Goal: Information Seeking & Learning: Learn about a topic

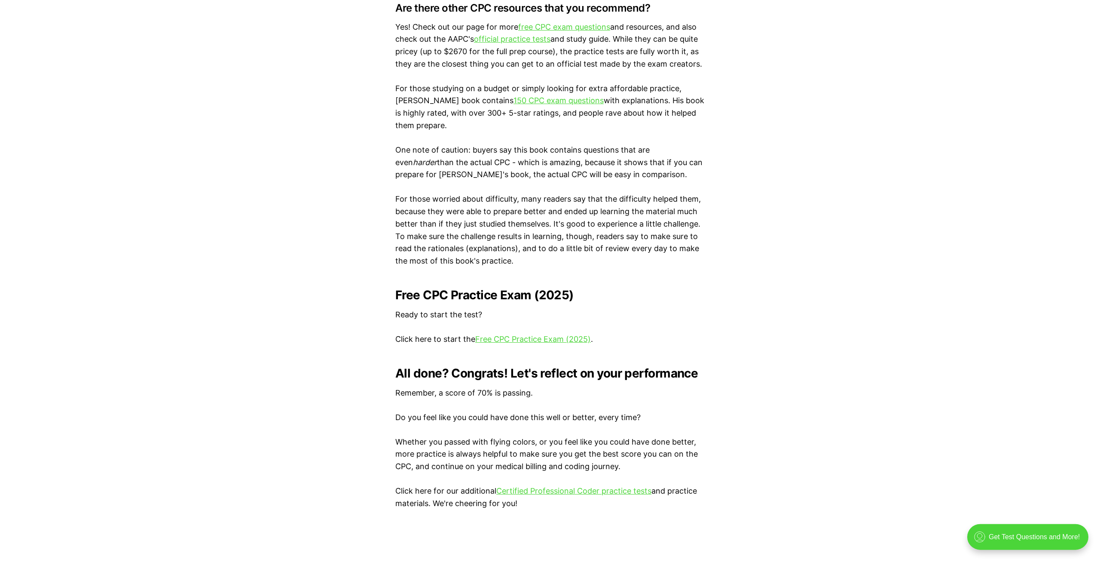
scroll to position [1578, 0]
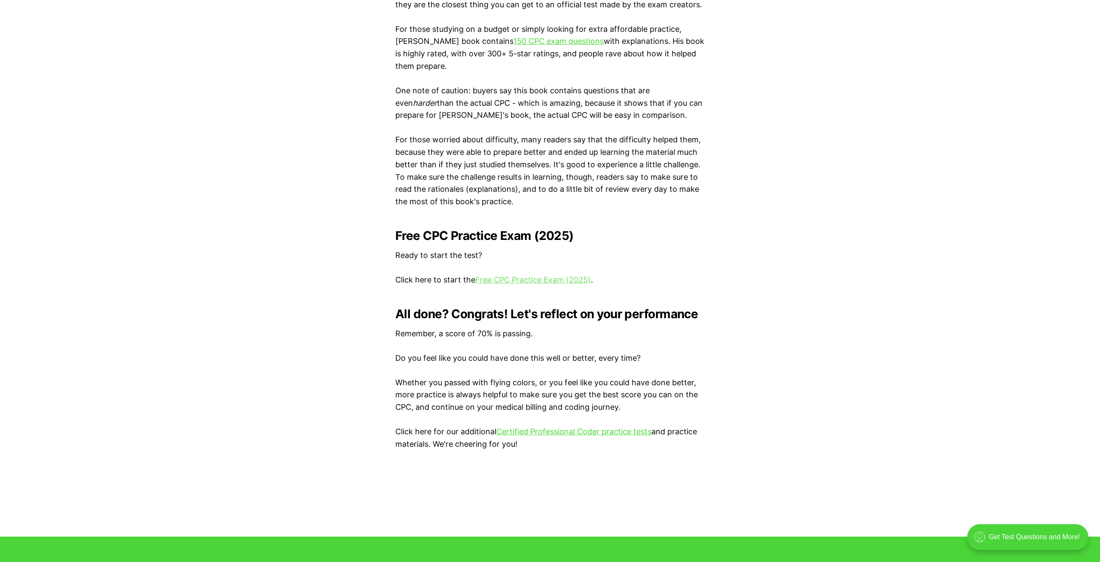
click at [544, 280] on link "Free CPC Practice Exam (2025)" at bounding box center [533, 279] width 116 height 9
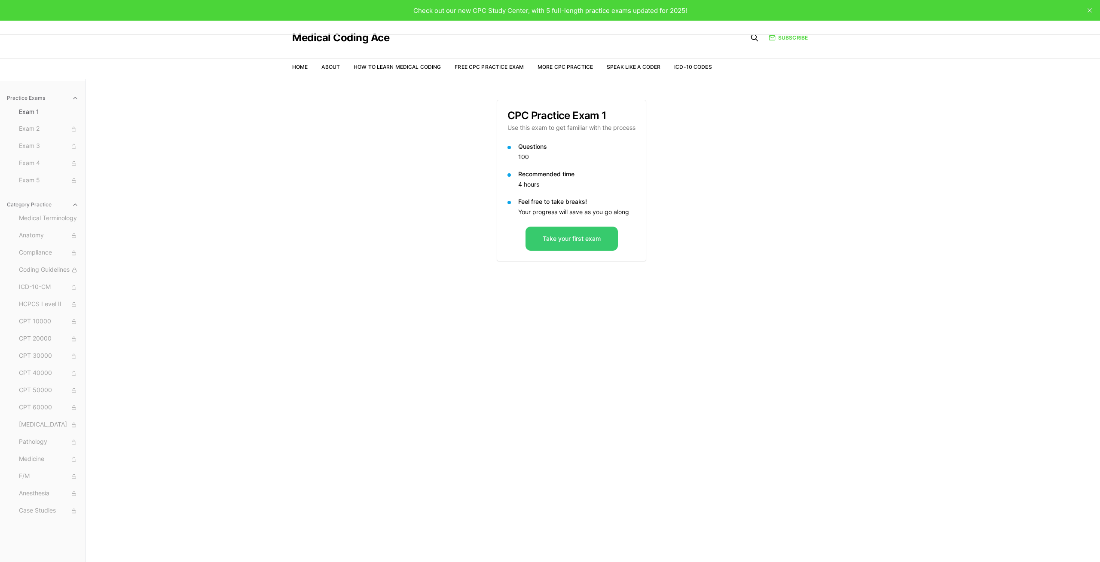
click at [546, 236] on button "Take your first exam" at bounding box center [572, 238] width 92 height 24
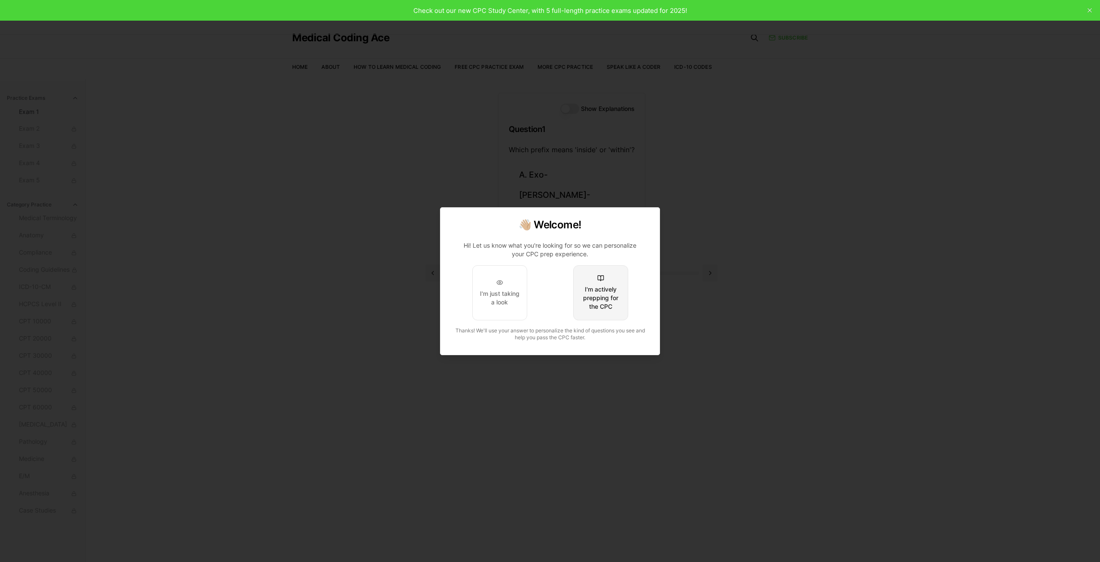
click at [589, 284] on button "I'm actively prepping for the CPC" at bounding box center [600, 292] width 55 height 55
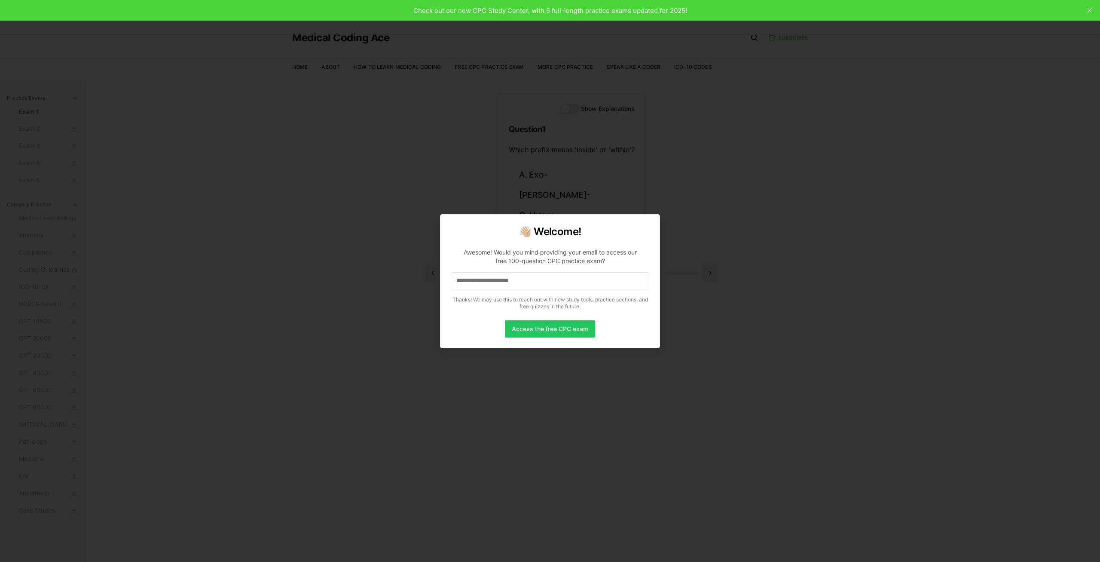
click at [510, 278] on input at bounding box center [550, 280] width 199 height 17
click at [478, 280] on input at bounding box center [550, 280] width 199 height 17
click at [502, 279] on input "*" at bounding box center [550, 280] width 199 height 17
click at [496, 279] on input "**" at bounding box center [550, 280] width 199 height 17
click at [496, 279] on input "***" at bounding box center [550, 280] width 199 height 17
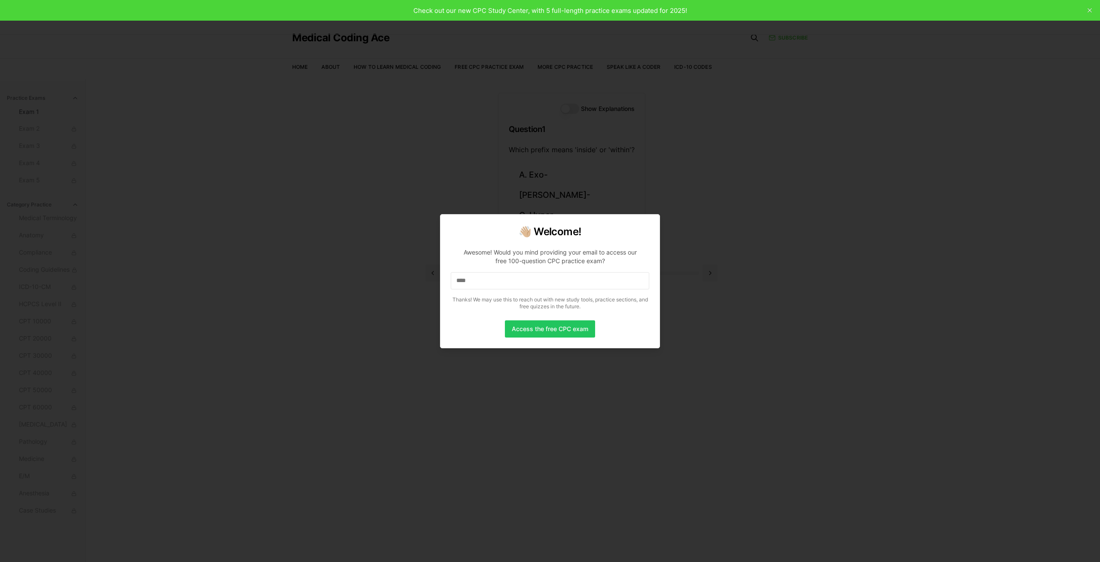
click at [488, 281] on input "****" at bounding box center [550, 280] width 199 height 17
click at [1089, 9] on div at bounding box center [550, 281] width 1100 height 562
click at [731, 231] on div at bounding box center [550, 281] width 1100 height 562
click at [507, 290] on p "Awesome! Would you mind providing your email to access our free 100-question CP…" at bounding box center [550, 277] width 199 height 72
click at [504, 280] on input "****" at bounding box center [550, 280] width 199 height 17
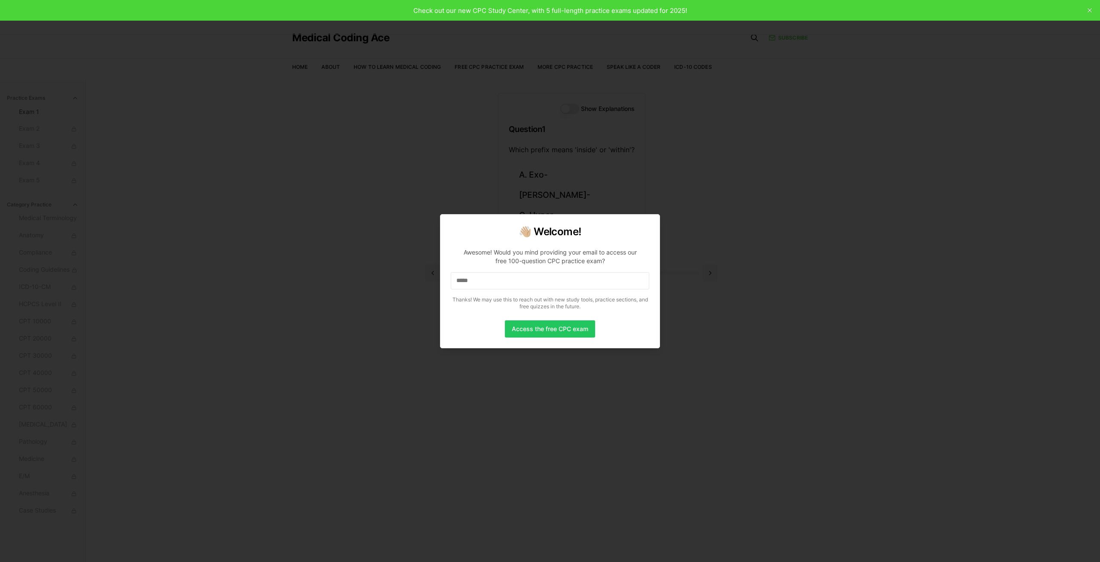
drag, startPoint x: 493, startPoint y: 278, endPoint x: 419, endPoint y: 268, distance: 75.4
click at [451, 272] on input "*****" at bounding box center [550, 280] width 199 height 17
click at [493, 277] on input at bounding box center [550, 280] width 199 height 17
click at [477, 282] on input "*" at bounding box center [550, 280] width 199 height 17
click at [526, 327] on button "Access the free CPC exam" at bounding box center [550, 328] width 90 height 17
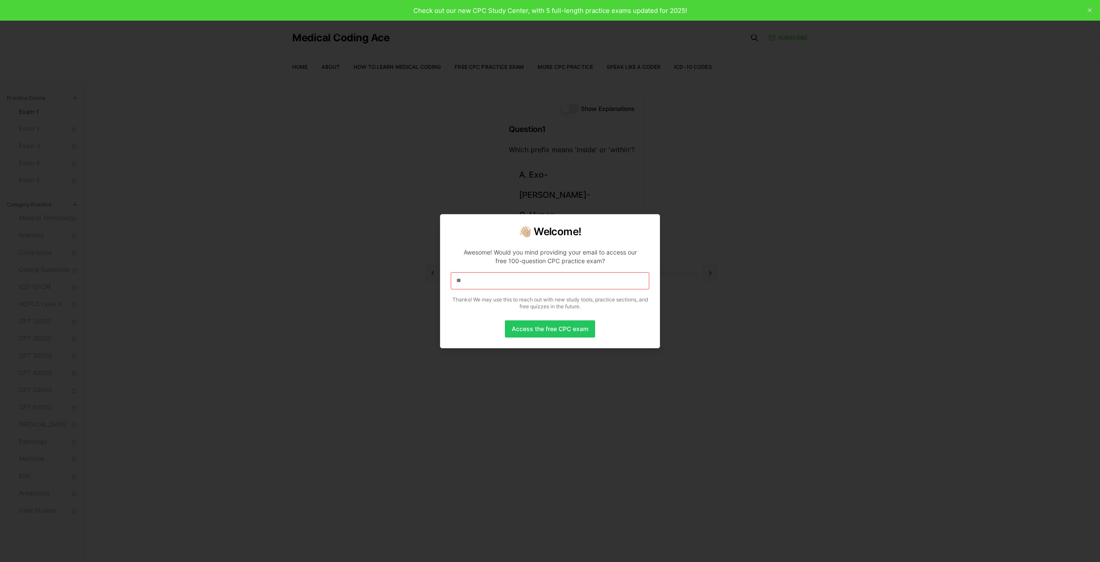
click at [1092, 10] on div at bounding box center [550, 281] width 1100 height 562
click at [931, 165] on div at bounding box center [550, 281] width 1100 height 562
click at [824, 234] on div at bounding box center [550, 281] width 1100 height 562
click at [501, 282] on input "**" at bounding box center [550, 280] width 199 height 17
click at [366, 336] on div at bounding box center [550, 281] width 1100 height 562
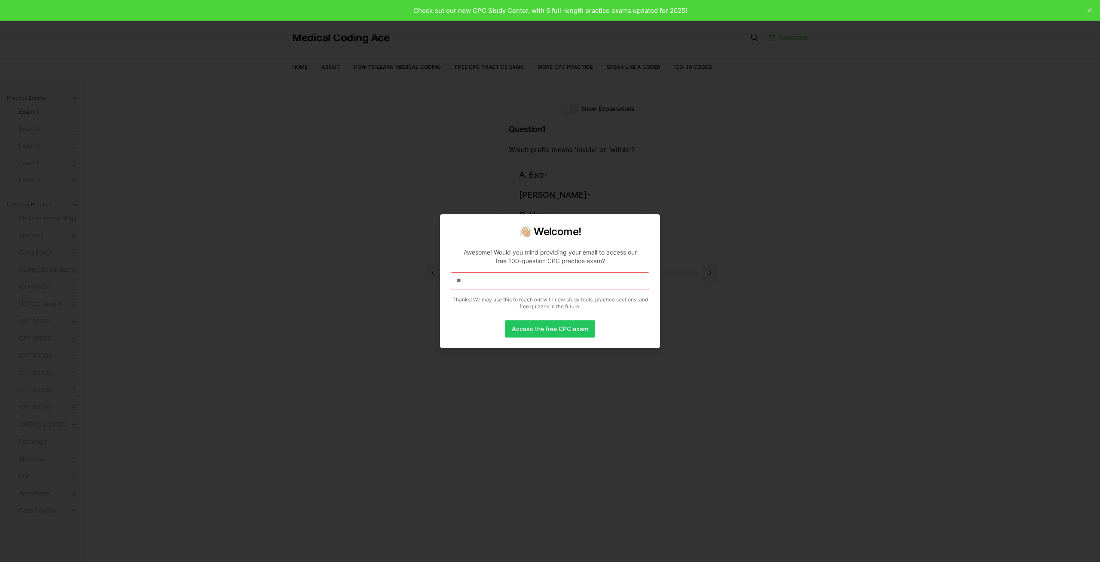
click at [496, 278] on input "**" at bounding box center [550, 280] width 199 height 17
drag, startPoint x: 474, startPoint y: 279, endPoint x: 402, endPoint y: 275, distance: 72.7
click at [451, 275] on input "**" at bounding box center [550, 280] width 199 height 17
click at [500, 279] on input "*" at bounding box center [550, 280] width 199 height 17
click at [511, 282] on input "**" at bounding box center [550, 280] width 199 height 17
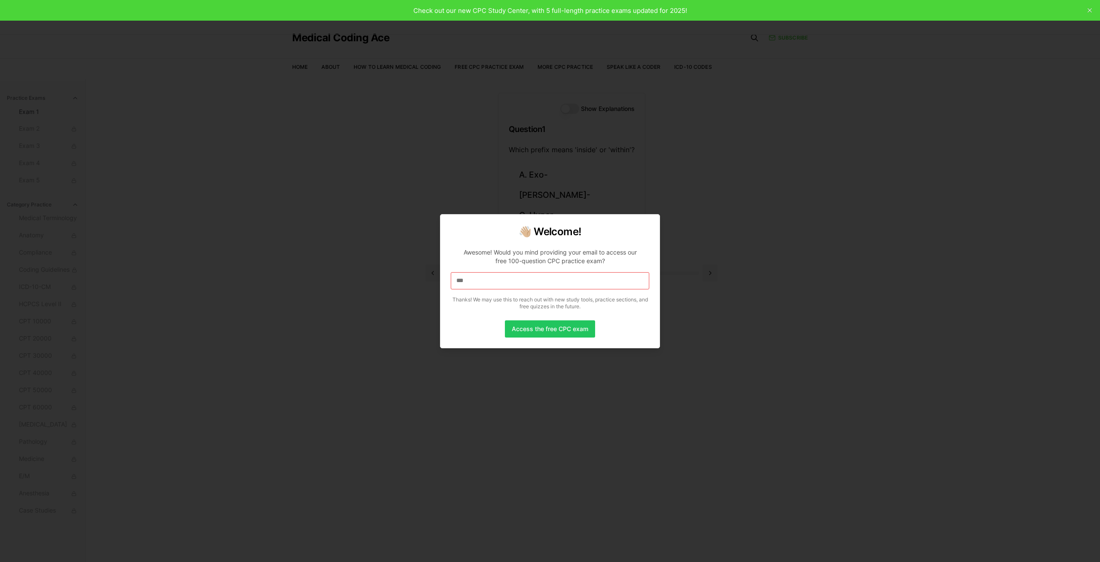
click at [511, 282] on input "***" at bounding box center [550, 280] width 199 height 17
click at [511, 282] on input "****" at bounding box center [550, 280] width 199 height 17
click at [511, 282] on input "*****" at bounding box center [550, 280] width 199 height 17
click at [511, 282] on input "******" at bounding box center [550, 280] width 199 height 17
click at [511, 282] on input "*******" at bounding box center [550, 280] width 199 height 17
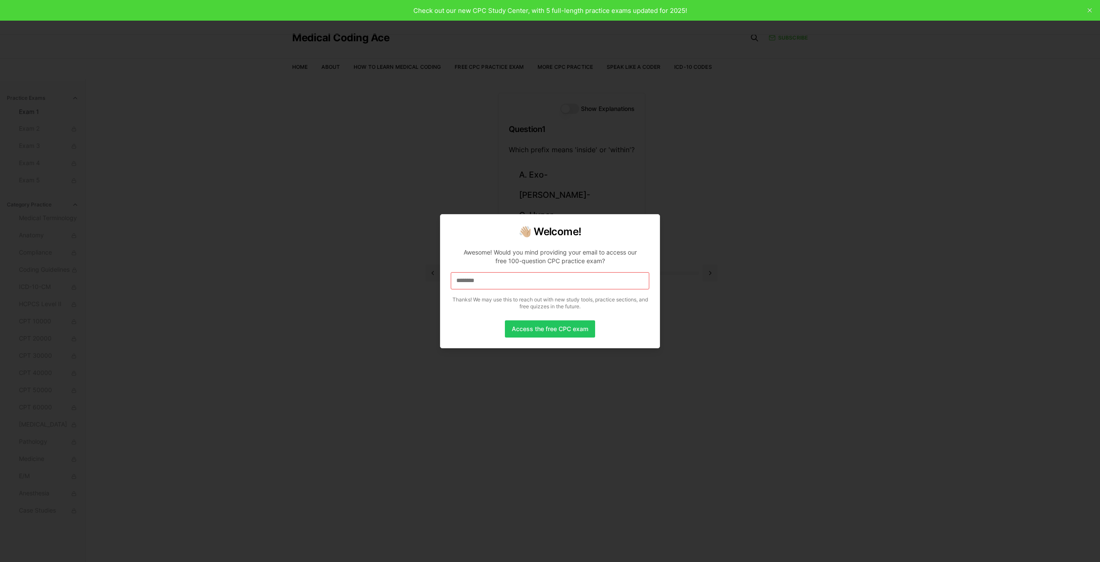
click at [511, 282] on input "********" at bounding box center [550, 280] width 199 height 17
click at [511, 282] on input "*********" at bounding box center [550, 280] width 199 height 17
click at [511, 282] on input "**********" at bounding box center [550, 280] width 199 height 17
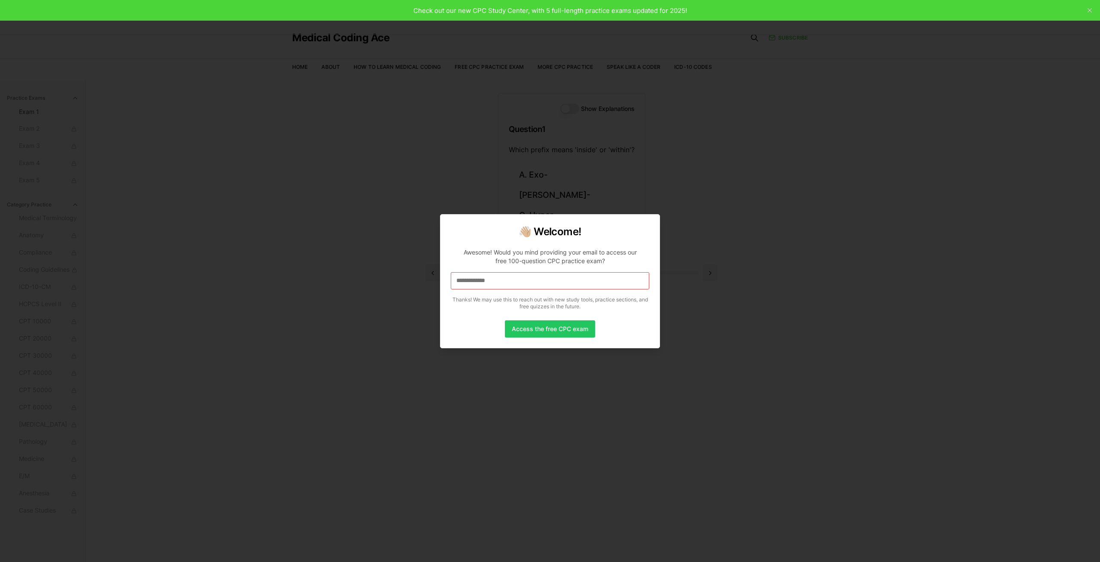
click at [511, 282] on input "**********" at bounding box center [550, 280] width 199 height 17
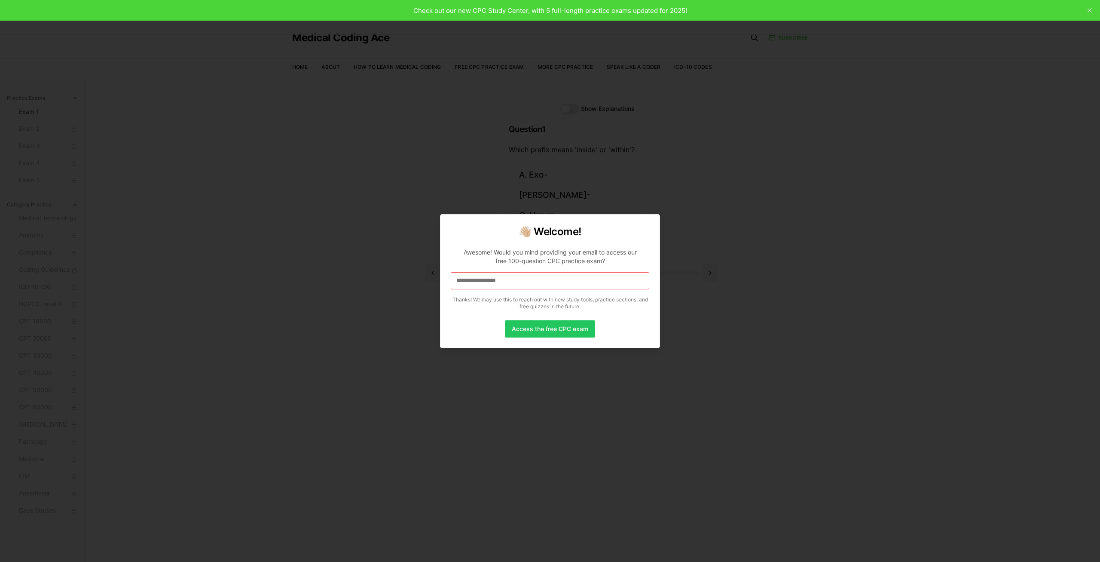
click at [511, 282] on input "**********" at bounding box center [550, 280] width 199 height 17
click at [547, 283] on input "**********" at bounding box center [550, 280] width 199 height 17
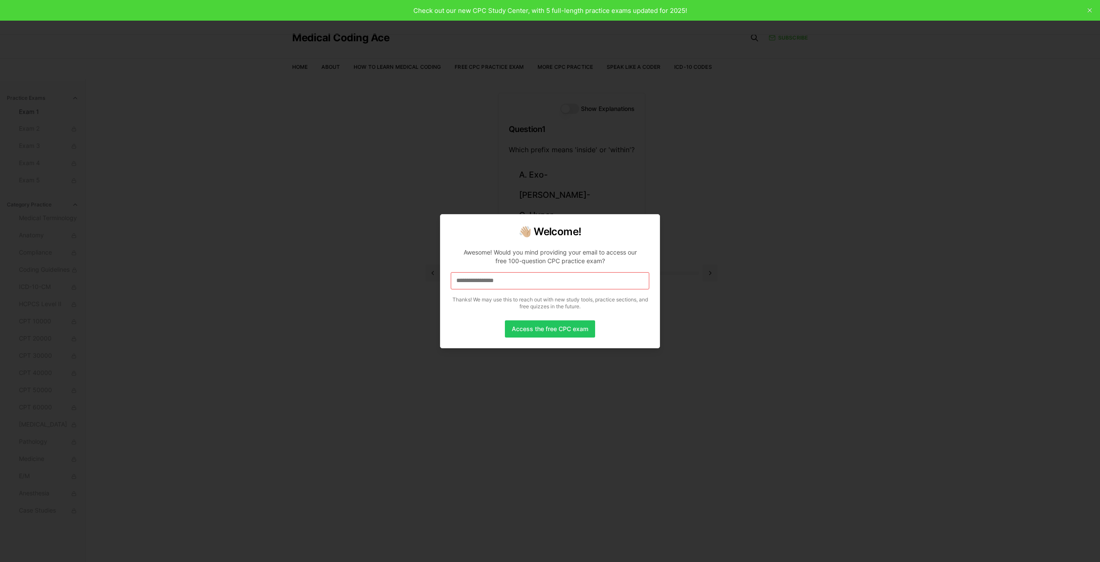
click at [547, 283] on input "**********" at bounding box center [550, 280] width 199 height 17
click at [602, 286] on input "**********" at bounding box center [550, 280] width 199 height 17
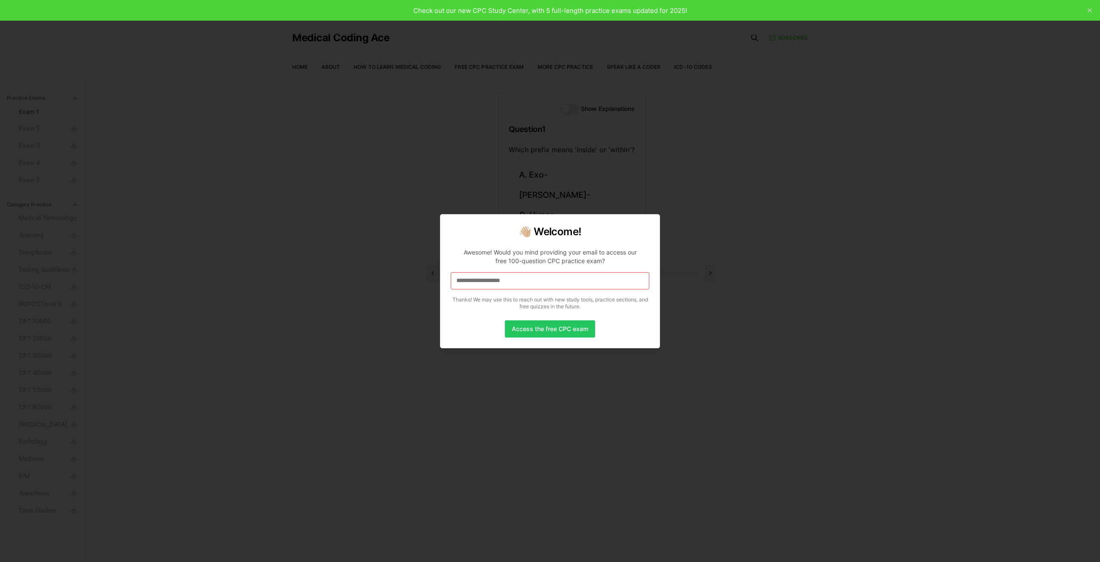
click at [602, 286] on input "**********" at bounding box center [550, 280] width 199 height 17
click at [548, 329] on button "Access the free CPC exam" at bounding box center [550, 328] width 90 height 17
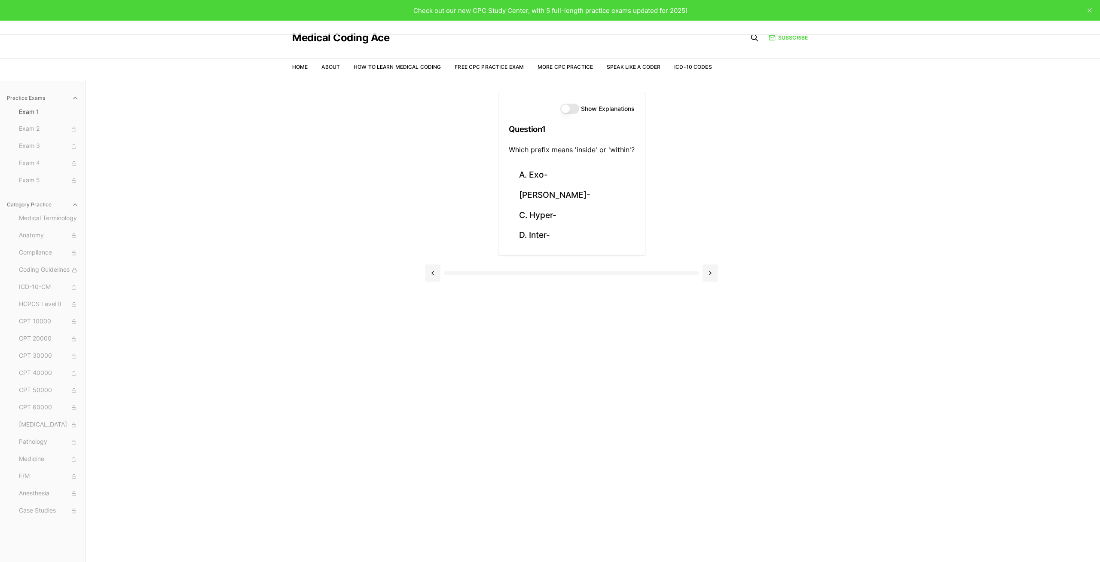
click at [562, 110] on button "Show Explanations" at bounding box center [569, 109] width 19 height 10
click at [531, 197] on button "[PERSON_NAME]-" at bounding box center [572, 195] width 126 height 20
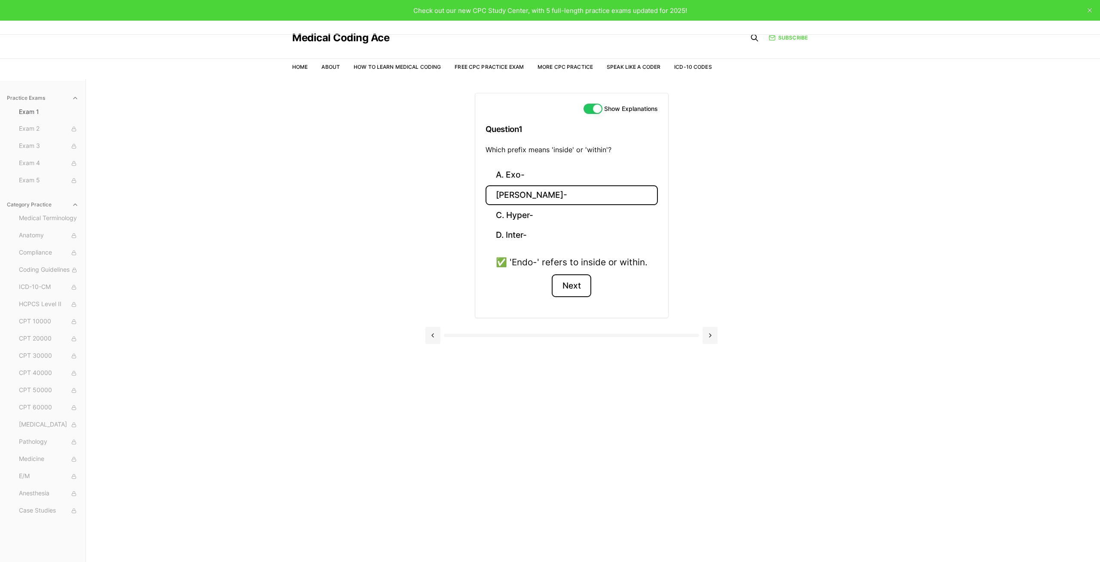
click at [573, 294] on button "Next" at bounding box center [571, 285] width 39 height 23
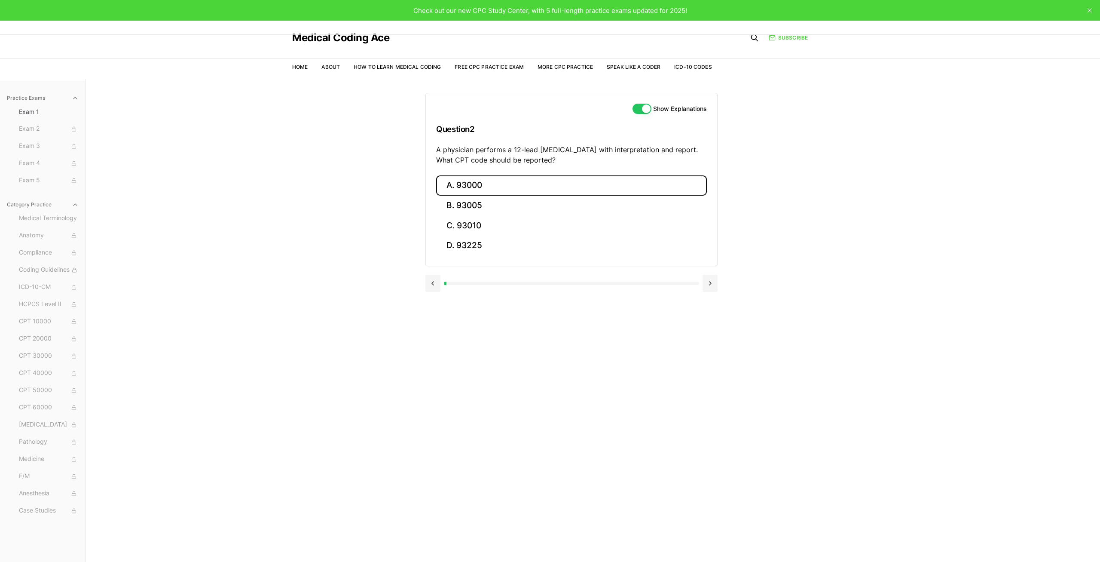
click at [491, 180] on button "A. 93000" at bounding box center [571, 185] width 271 height 20
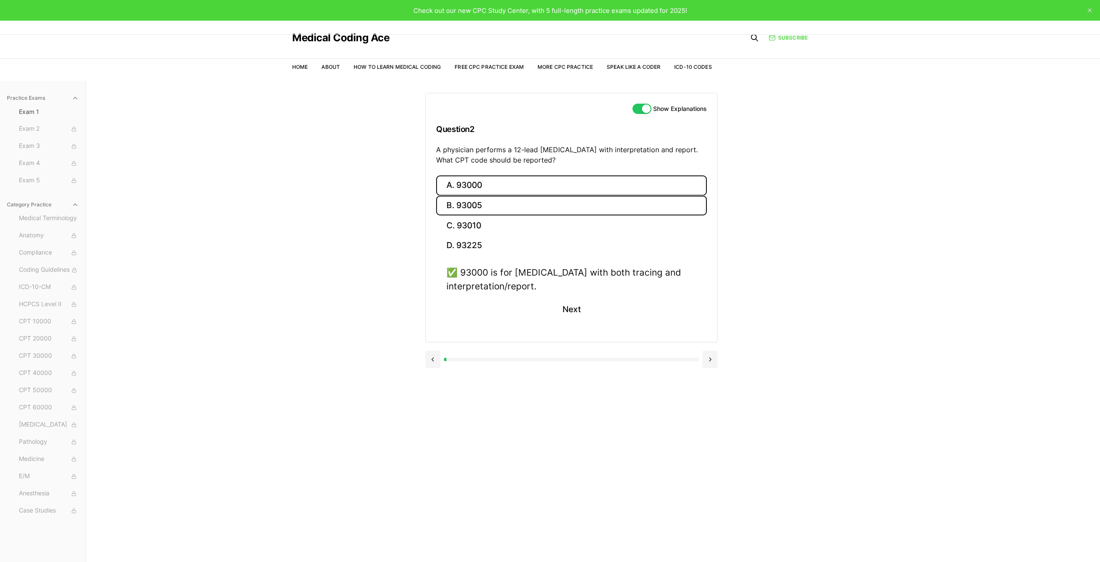
click at [471, 202] on button "B. 93005" at bounding box center [571, 206] width 271 height 20
click at [470, 178] on button "A. 93000" at bounding box center [571, 185] width 271 height 20
click at [566, 304] on button "Next" at bounding box center [571, 309] width 39 height 23
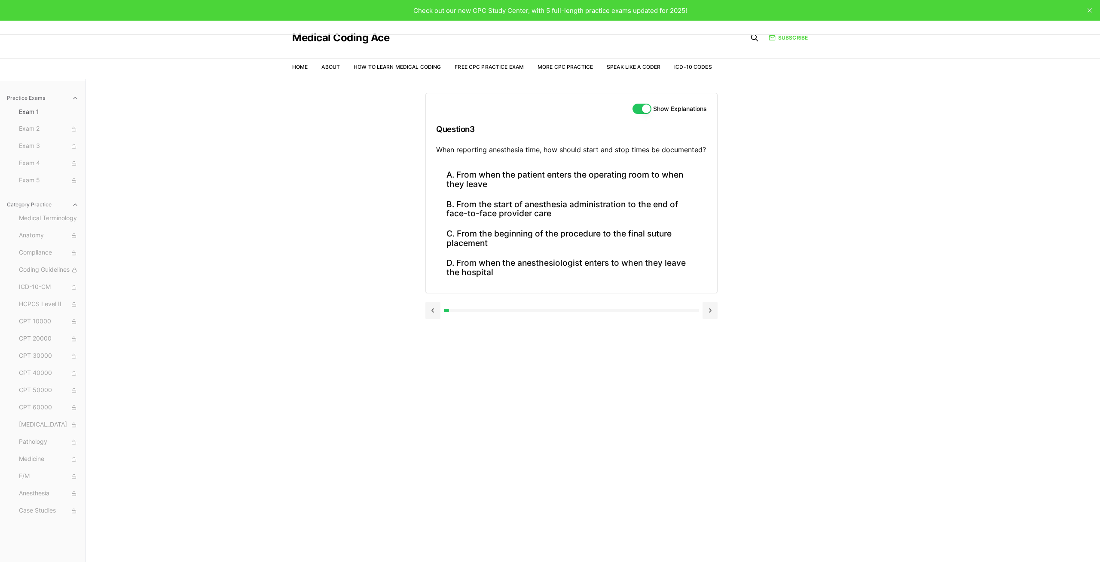
click at [373, 166] on div "Practice Exams Exam 1 Exam 2 Exam 3 Exam 4 Exam 5 Category Practice Medical Ter…" at bounding box center [550, 360] width 1100 height 562
click at [486, 208] on button "B. From the start of anesthesia administration to the end of face-to-face provi…" at bounding box center [571, 208] width 271 height 29
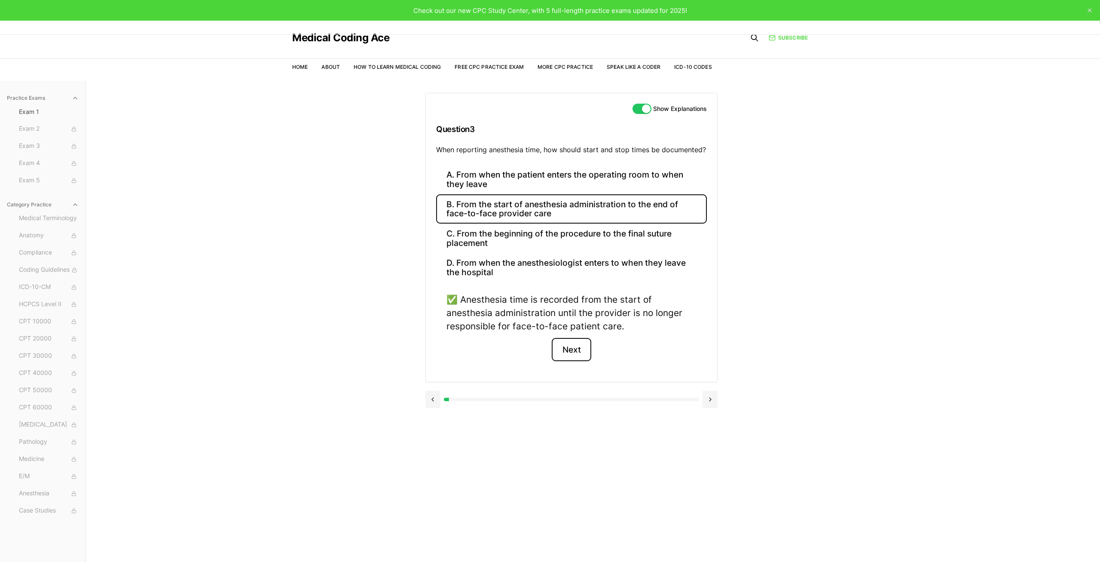
click at [572, 347] on button "Next" at bounding box center [571, 349] width 39 height 23
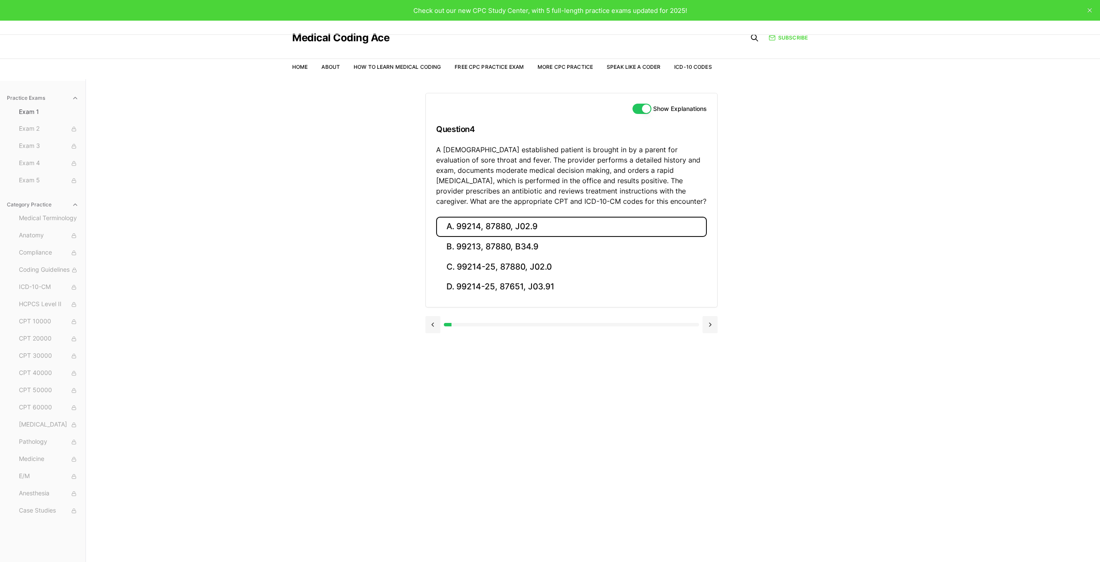
click at [529, 222] on button "A. 99214, 87880, J02.9" at bounding box center [571, 227] width 271 height 20
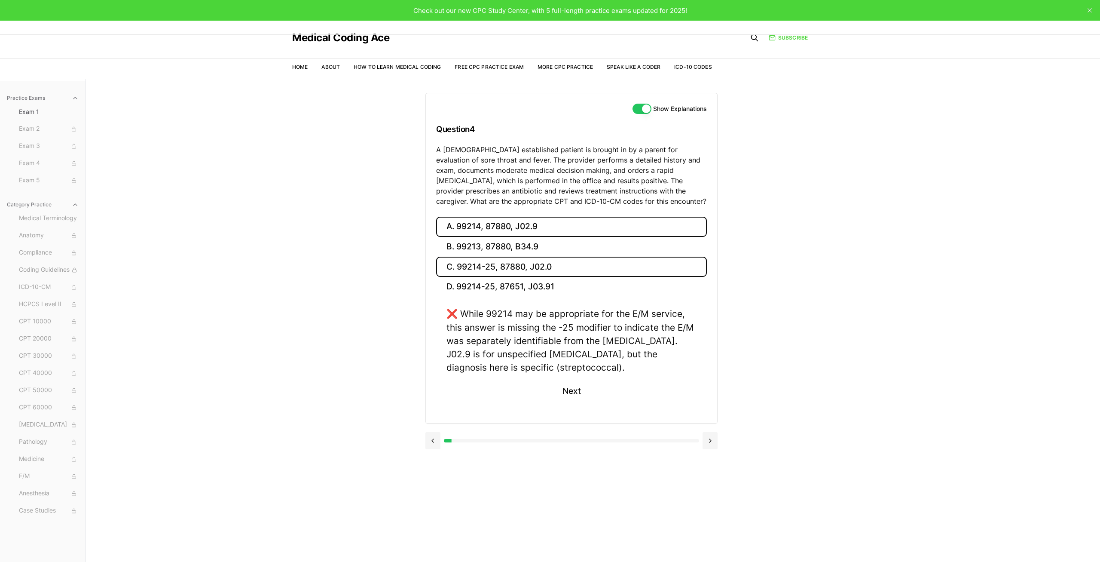
click at [505, 271] on button "C. 99214-25, 87880, J02.0" at bounding box center [571, 267] width 271 height 20
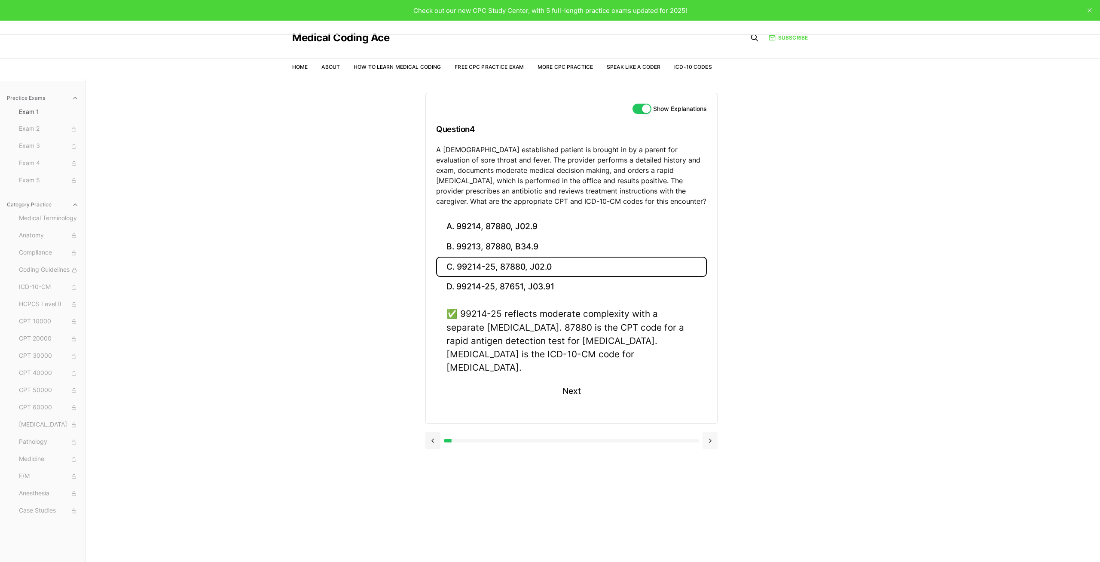
click at [713, 432] on button at bounding box center [710, 440] width 15 height 17
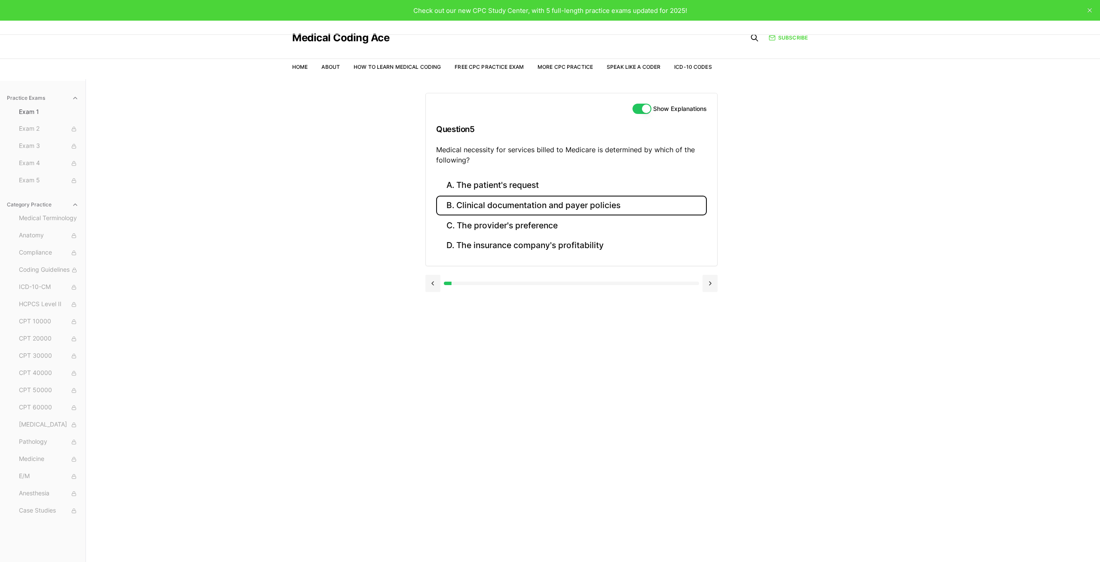
click at [493, 208] on button "B. Clinical documentation and payer policies" at bounding box center [571, 206] width 271 height 20
click at [711, 353] on button at bounding box center [710, 359] width 15 height 17
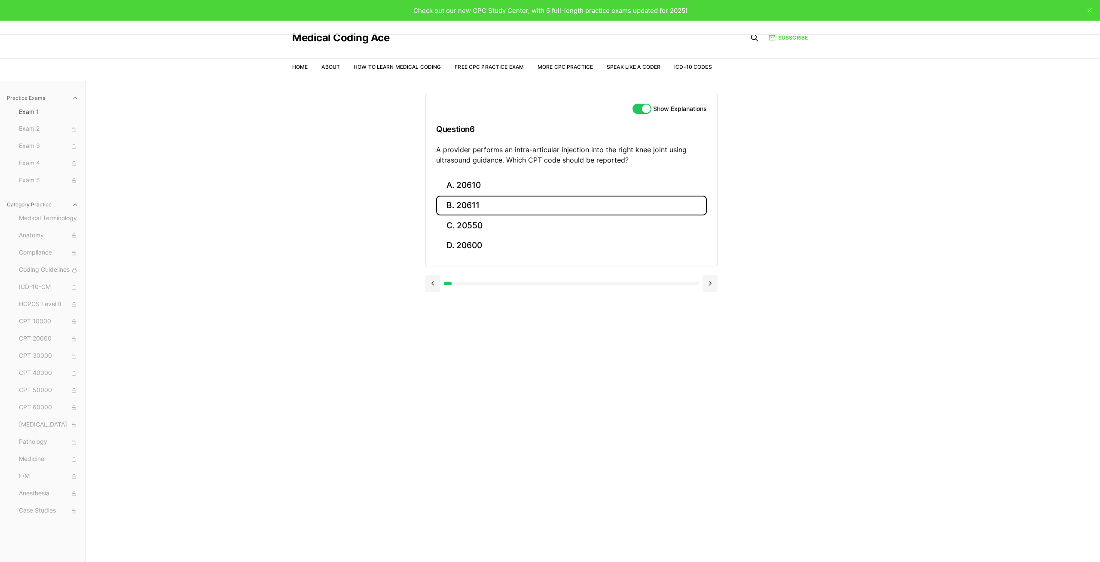
click at [467, 198] on button "B. 20611" at bounding box center [571, 206] width 271 height 20
click at [711, 358] on button at bounding box center [710, 359] width 15 height 17
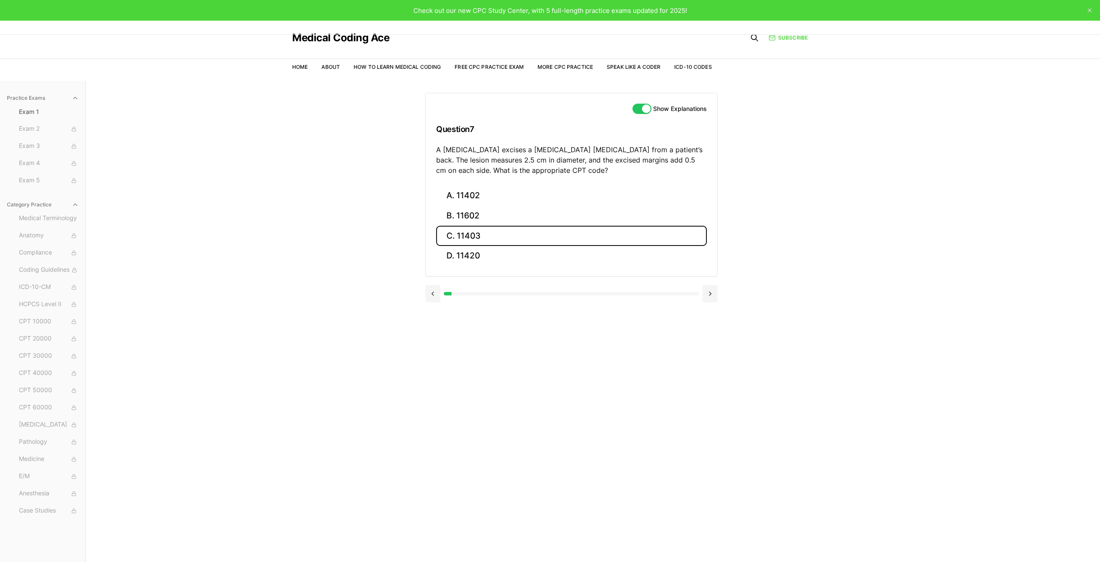
click at [479, 233] on button "C. 11403" at bounding box center [571, 236] width 271 height 20
click at [711, 368] on button at bounding box center [710, 369] width 15 height 17
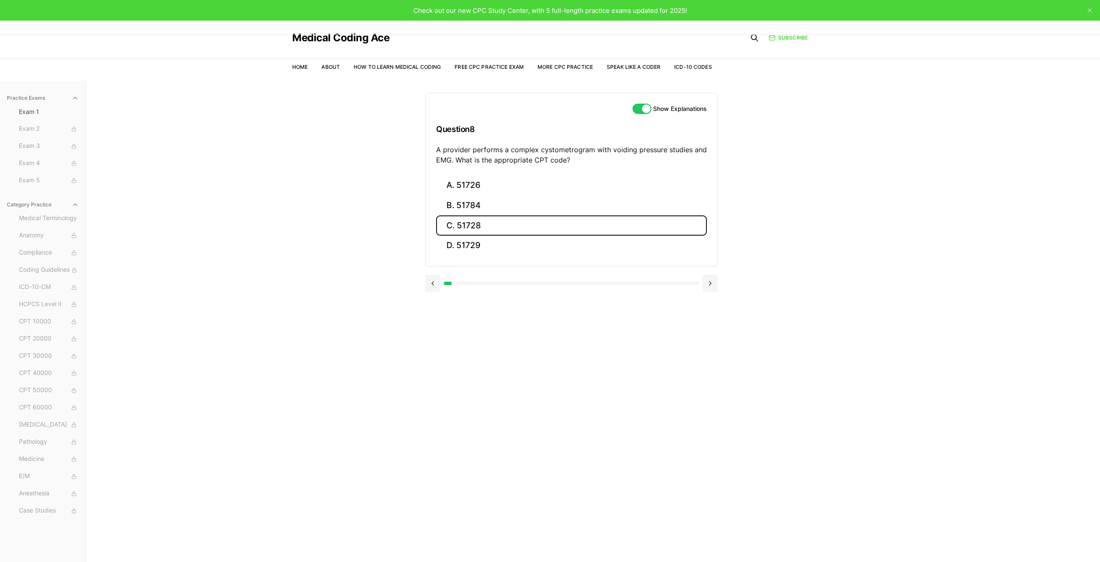
click at [481, 233] on button "C. 51728" at bounding box center [571, 225] width 271 height 20
click at [481, 246] on button "D. 51729" at bounding box center [571, 246] width 271 height 20
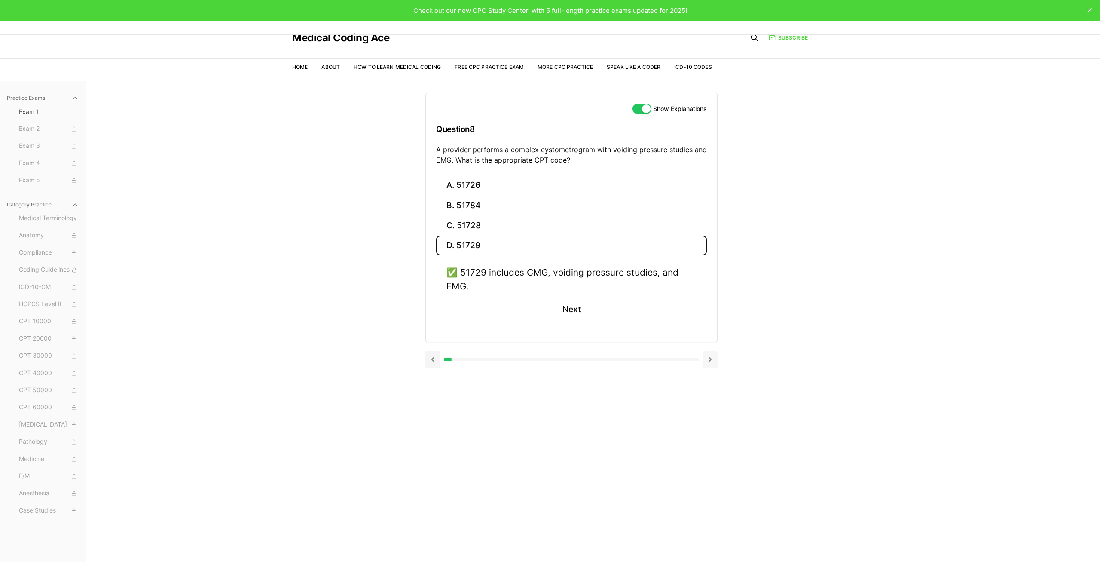
click at [716, 361] on button at bounding box center [710, 359] width 15 height 17
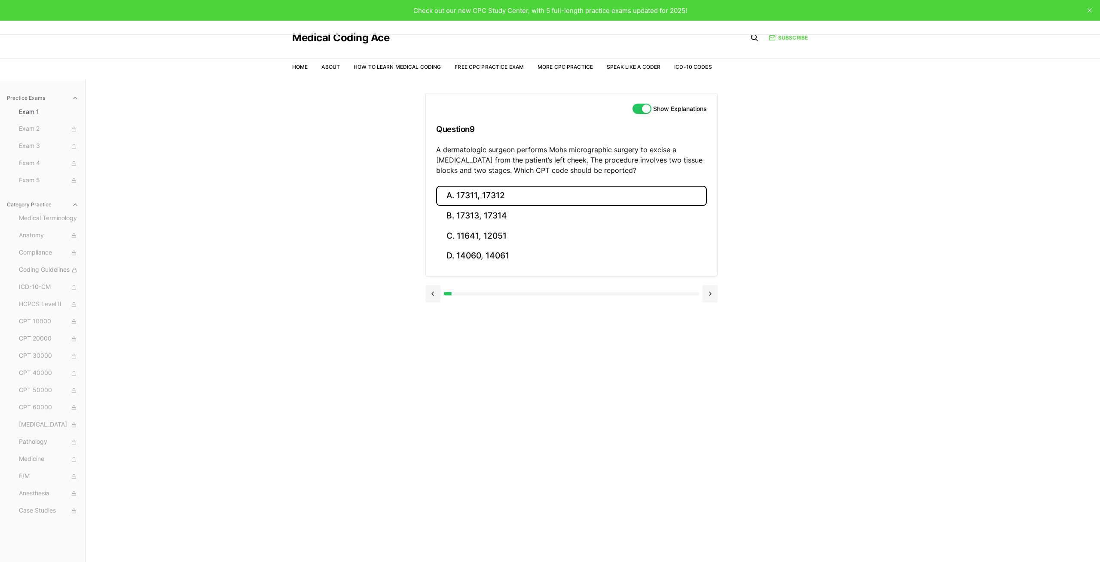
click at [511, 200] on button "A. 17311, 17312" at bounding box center [571, 196] width 271 height 20
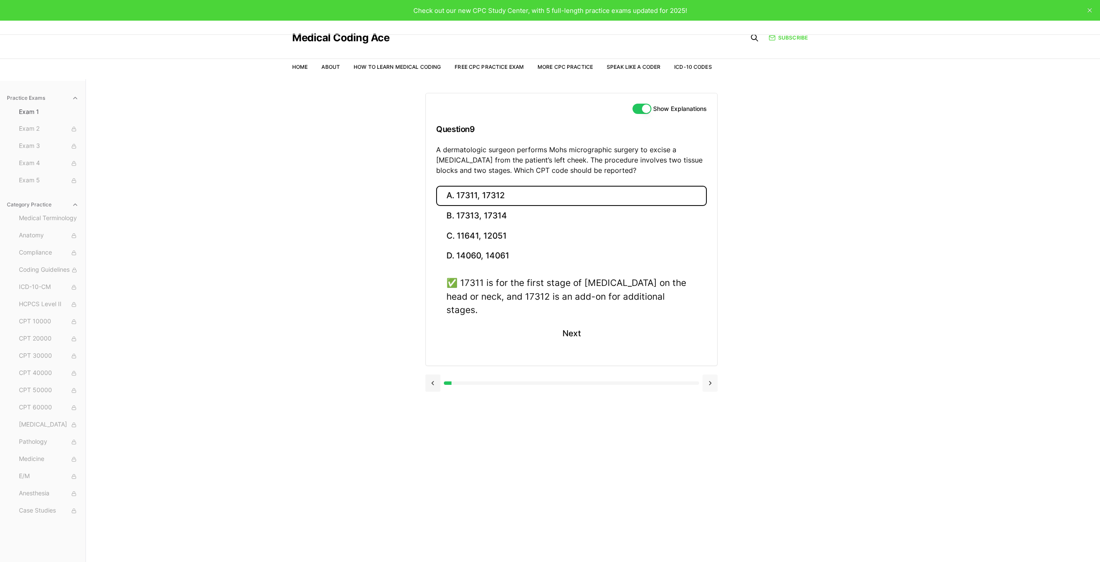
click at [709, 374] on button at bounding box center [710, 382] width 15 height 17
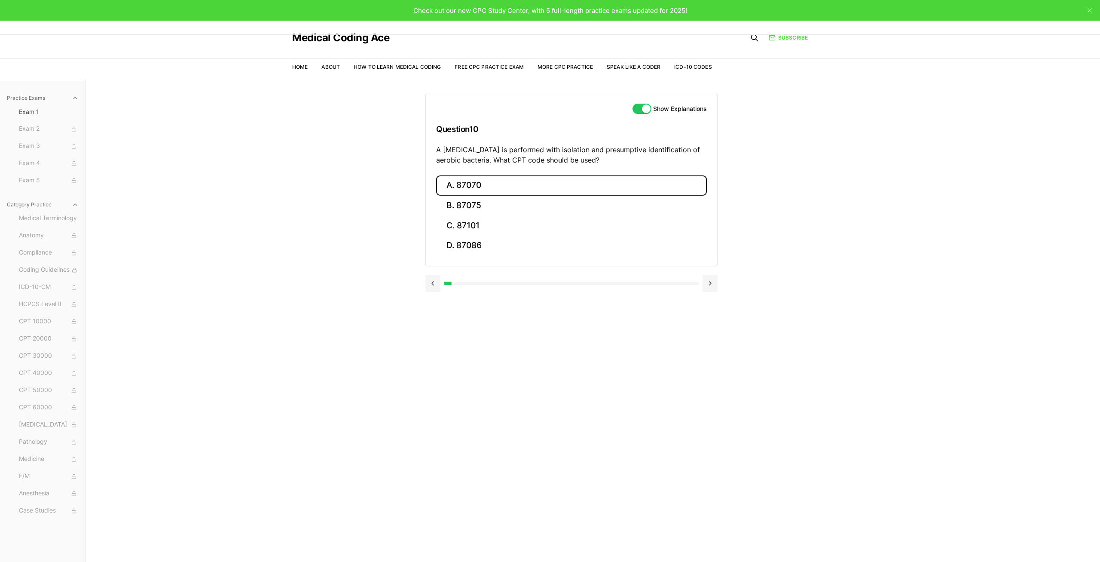
click at [533, 192] on button "A. 87070" at bounding box center [571, 185] width 271 height 20
click at [710, 361] on button at bounding box center [710, 359] width 15 height 17
click at [511, 202] on button "B. 63047" at bounding box center [571, 206] width 271 height 20
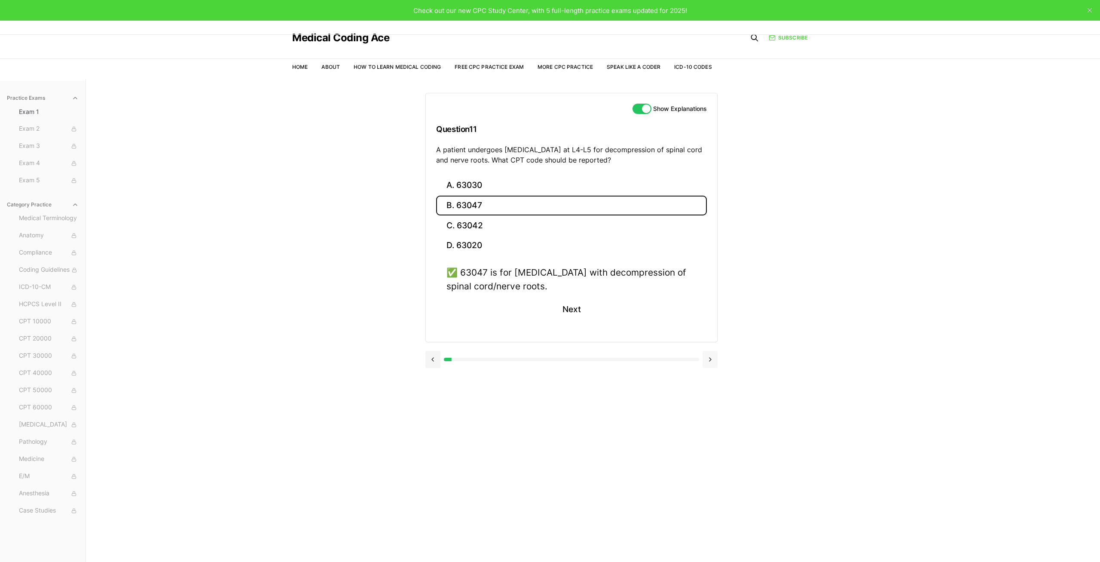
click at [708, 356] on button at bounding box center [710, 359] width 15 height 17
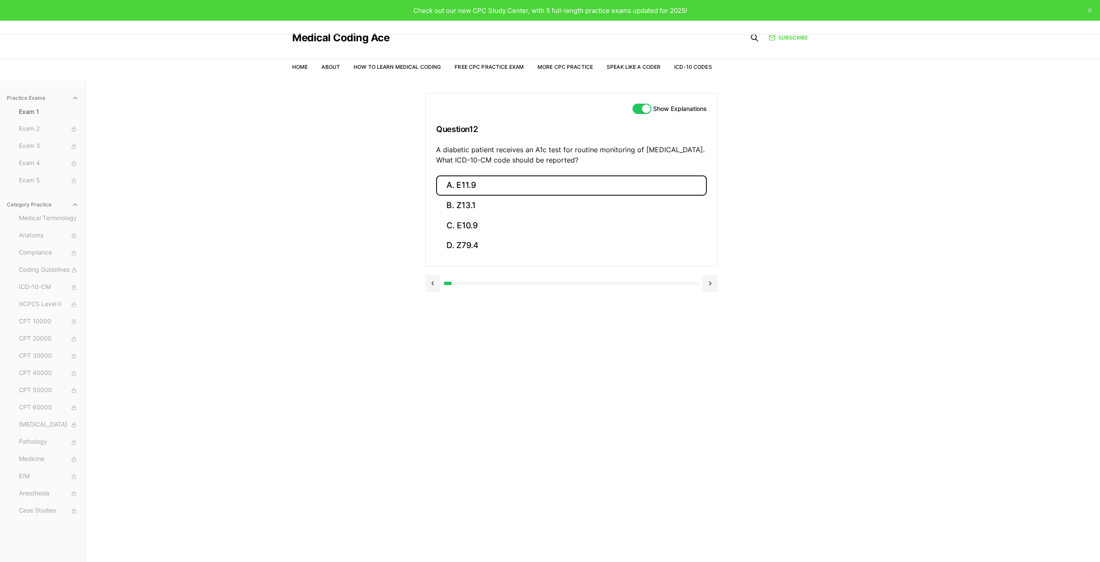
click at [448, 185] on button "A. E11.9" at bounding box center [571, 185] width 271 height 20
click at [715, 342] on button at bounding box center [710, 345] width 15 height 17
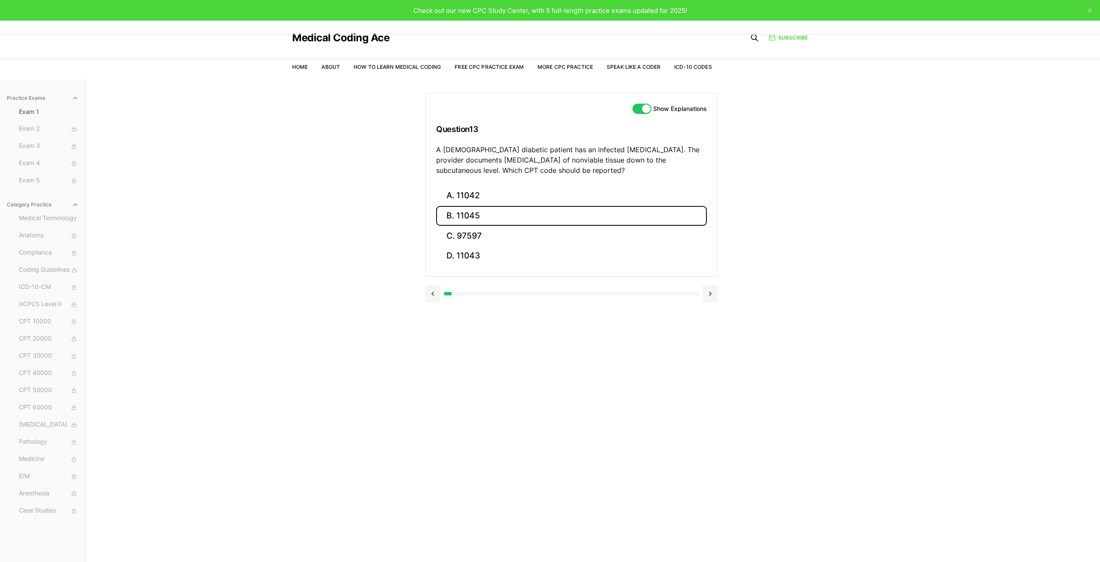
click at [459, 208] on button "B. 11045" at bounding box center [571, 216] width 271 height 20
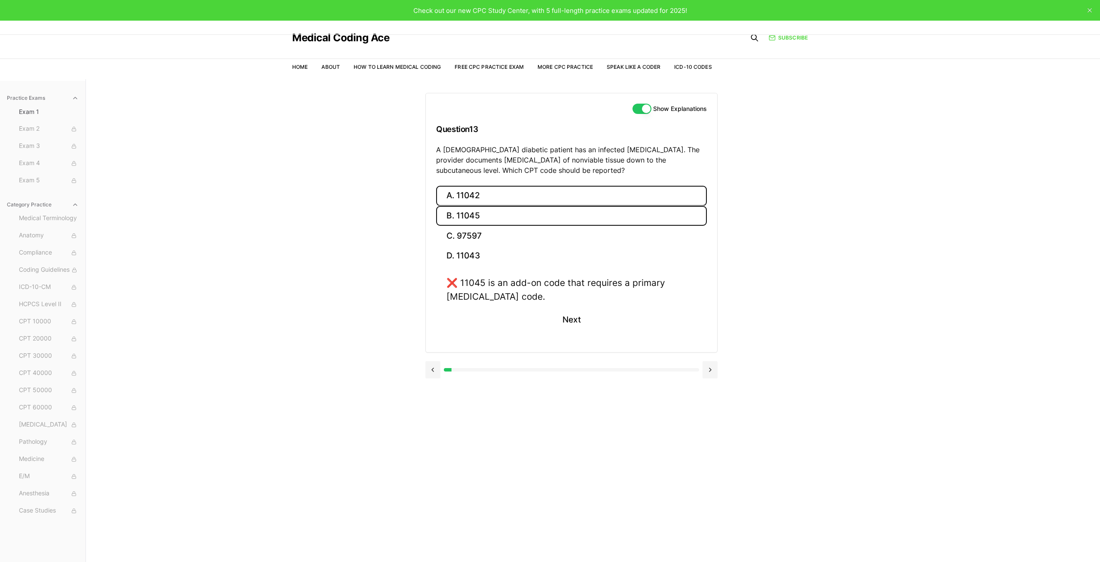
click at [463, 195] on button "A. 11042" at bounding box center [571, 196] width 271 height 20
click at [716, 366] on button at bounding box center [710, 369] width 15 height 17
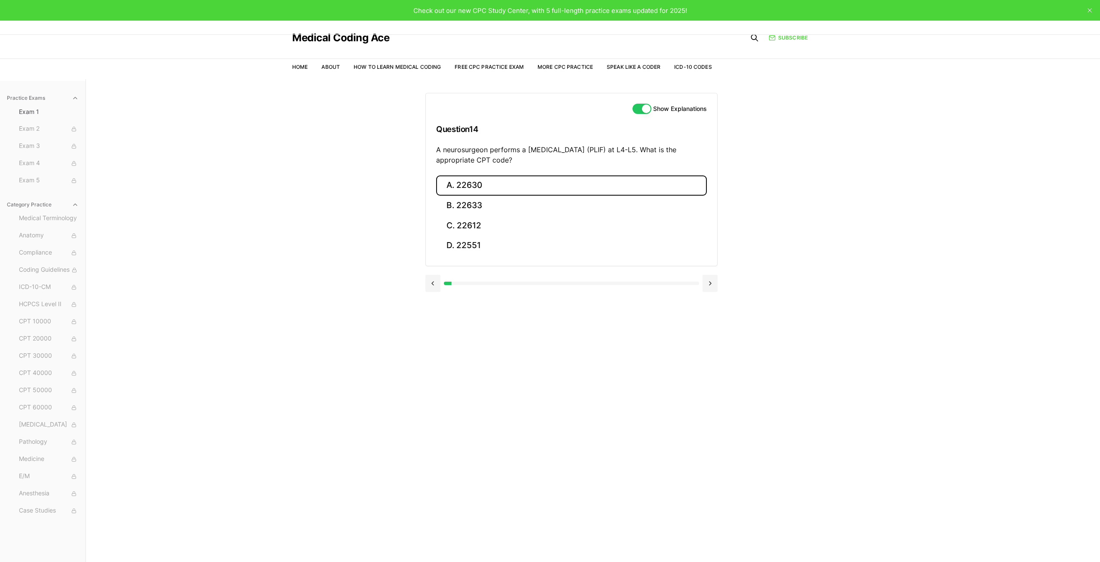
click at [462, 184] on button "A. 22630" at bounding box center [571, 185] width 271 height 20
click at [708, 355] on button at bounding box center [710, 359] width 15 height 17
click at [450, 185] on button "A. R91.8" at bounding box center [571, 185] width 271 height 20
click at [709, 354] on button at bounding box center [710, 345] width 15 height 17
click at [473, 181] on button "A. 62270" at bounding box center [571, 185] width 271 height 20
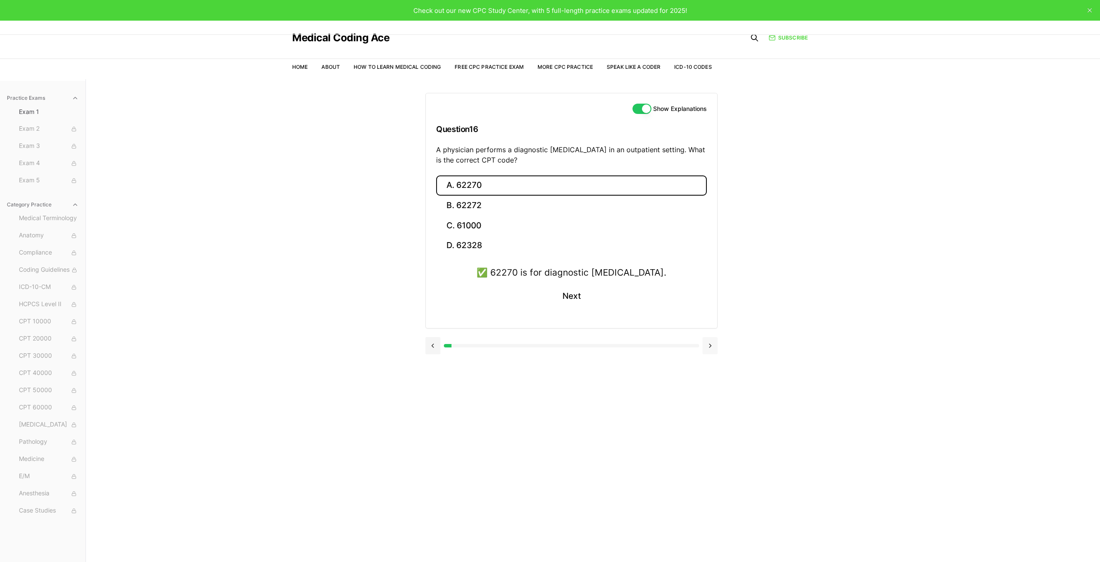
click at [706, 349] on button at bounding box center [710, 345] width 15 height 17
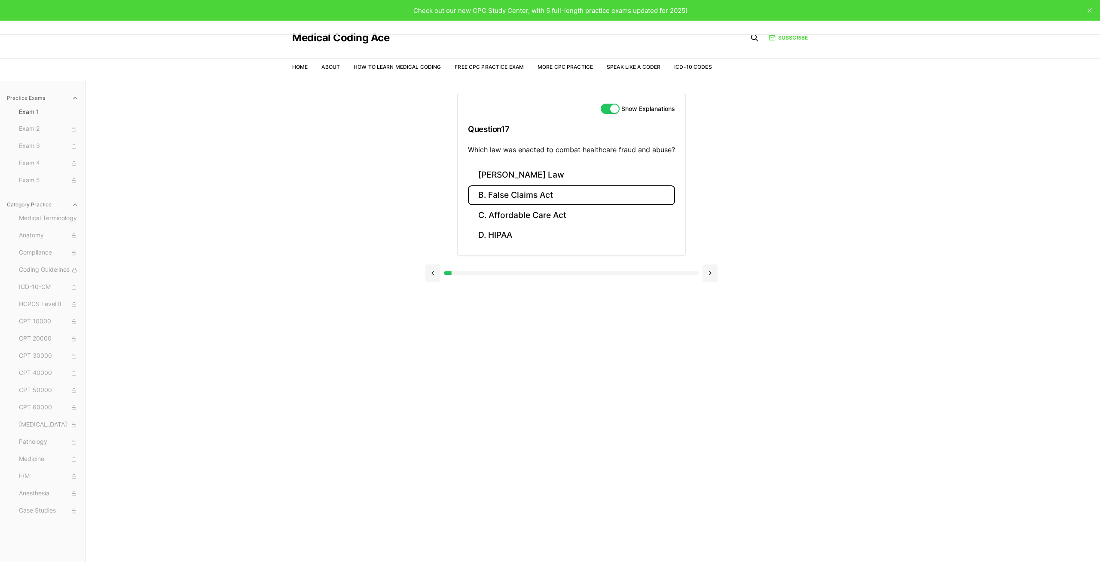
click at [494, 193] on button "B. False Claims Act" at bounding box center [571, 195] width 207 height 20
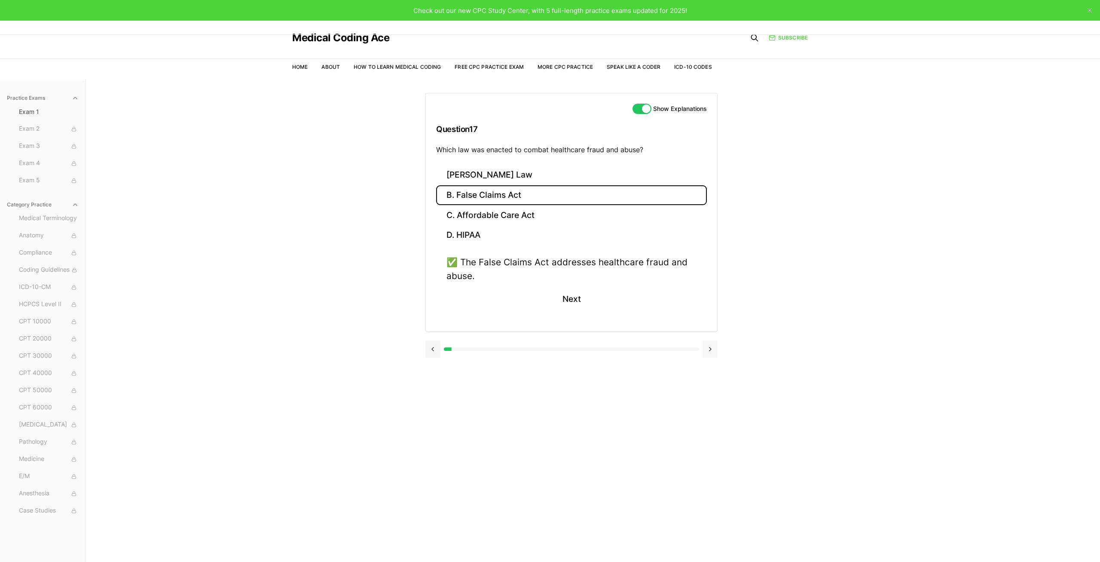
click at [713, 345] on button at bounding box center [710, 348] width 15 height 17
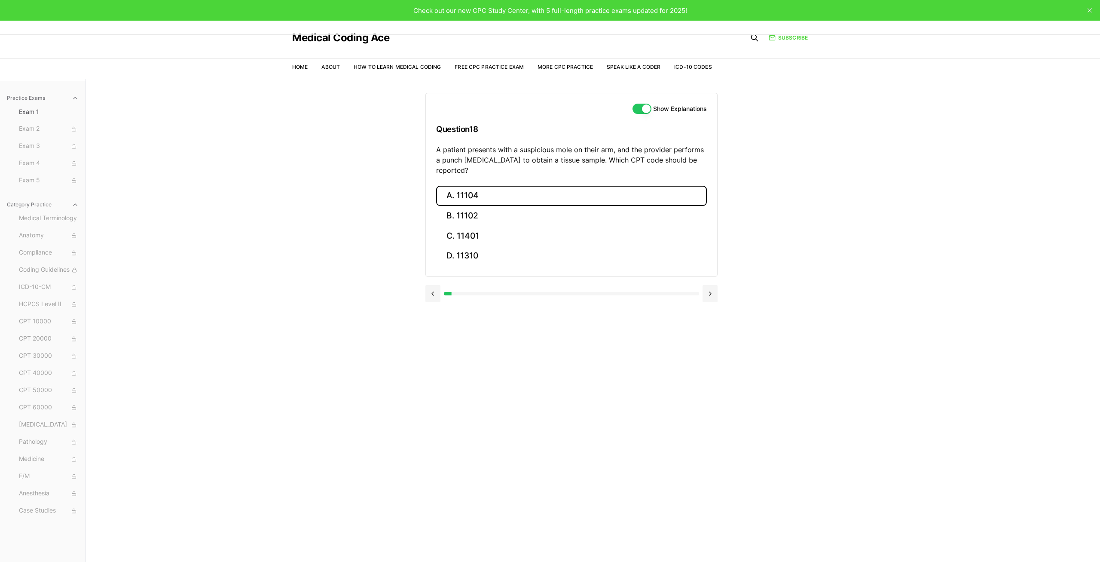
click at [506, 188] on button "A. 11104" at bounding box center [571, 196] width 271 height 20
click at [496, 206] on button "B. 11102" at bounding box center [571, 216] width 271 height 20
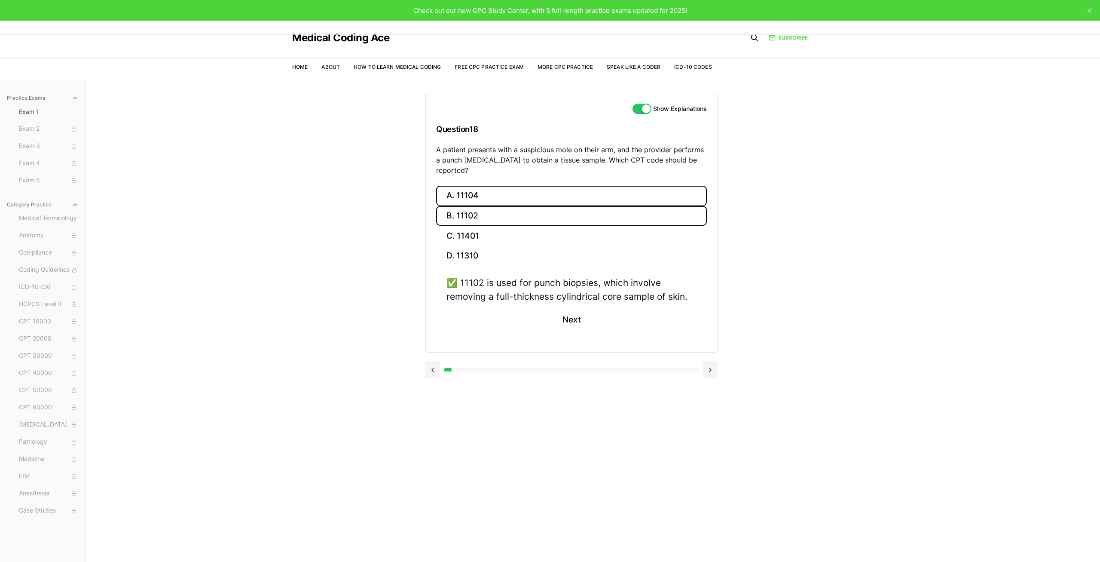
click at [568, 186] on button "A. 11104" at bounding box center [571, 196] width 271 height 20
click at [566, 206] on button "B. 11102" at bounding box center [571, 216] width 271 height 20
click at [708, 362] on button at bounding box center [710, 369] width 15 height 17
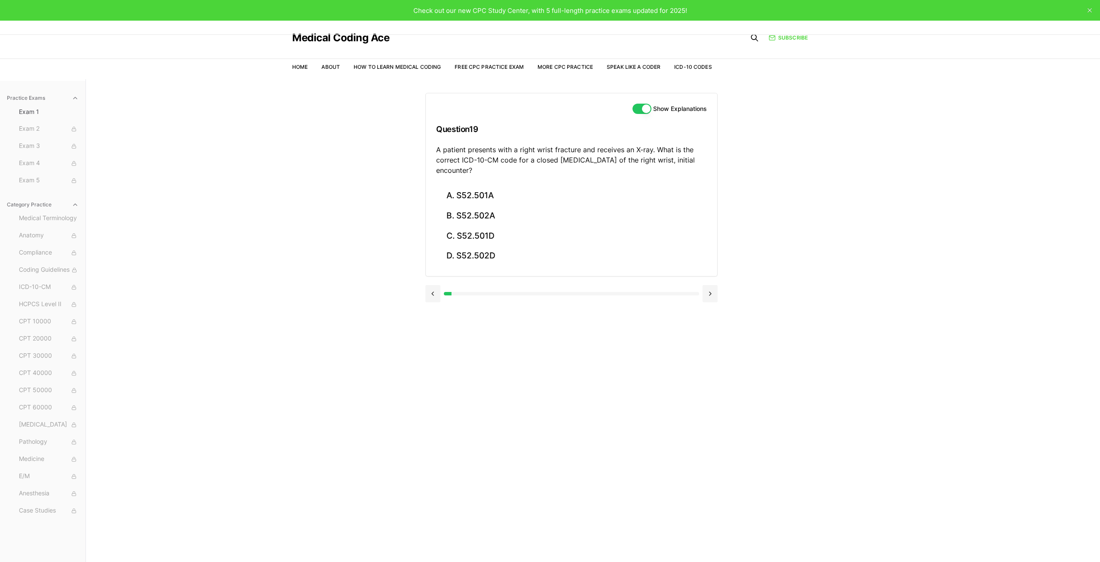
click at [305, 196] on div "Practice Exams Exam 1 Exam 2 Exam 3 Exam 4 Exam 5 Category Practice Medical Ter…" at bounding box center [550, 360] width 1100 height 562
click at [519, 202] on button "A. S52.501A" at bounding box center [571, 196] width 271 height 20
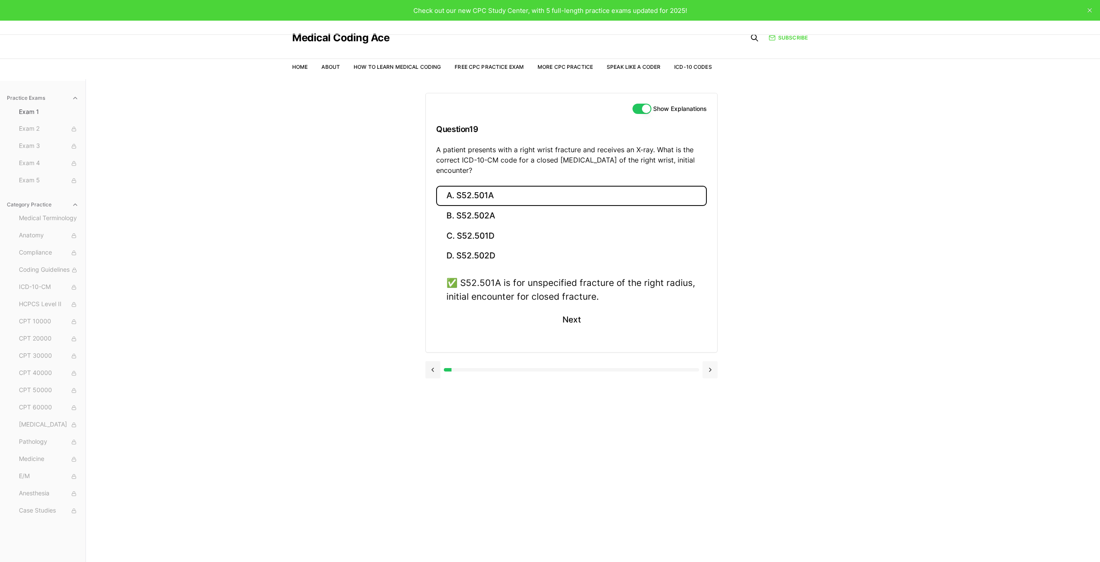
click at [711, 369] on button at bounding box center [710, 369] width 15 height 17
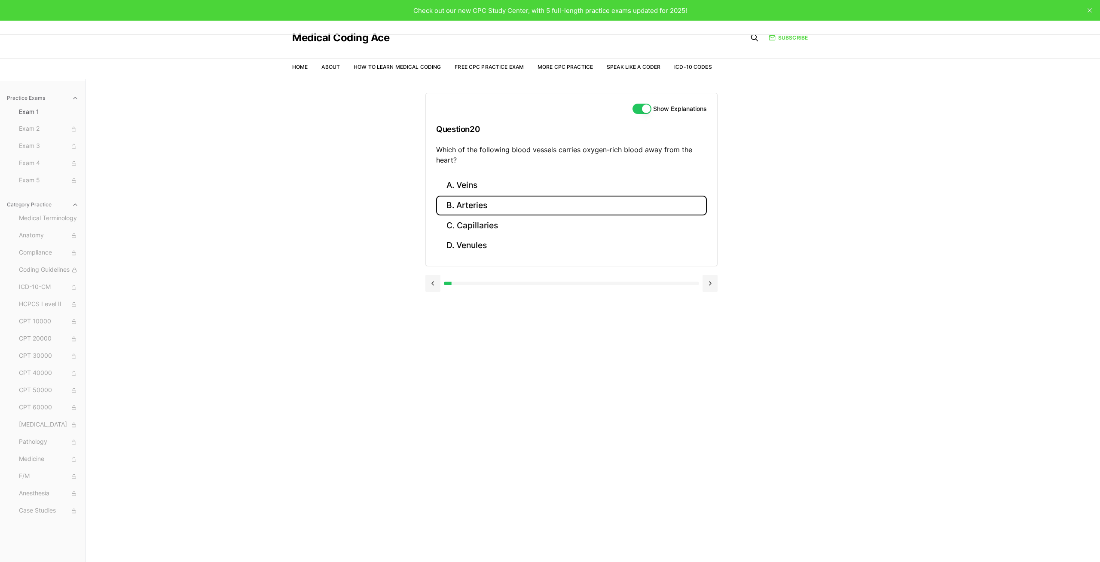
click at [485, 202] on button "B. Arteries" at bounding box center [571, 206] width 271 height 20
click at [710, 350] on button at bounding box center [710, 345] width 15 height 17
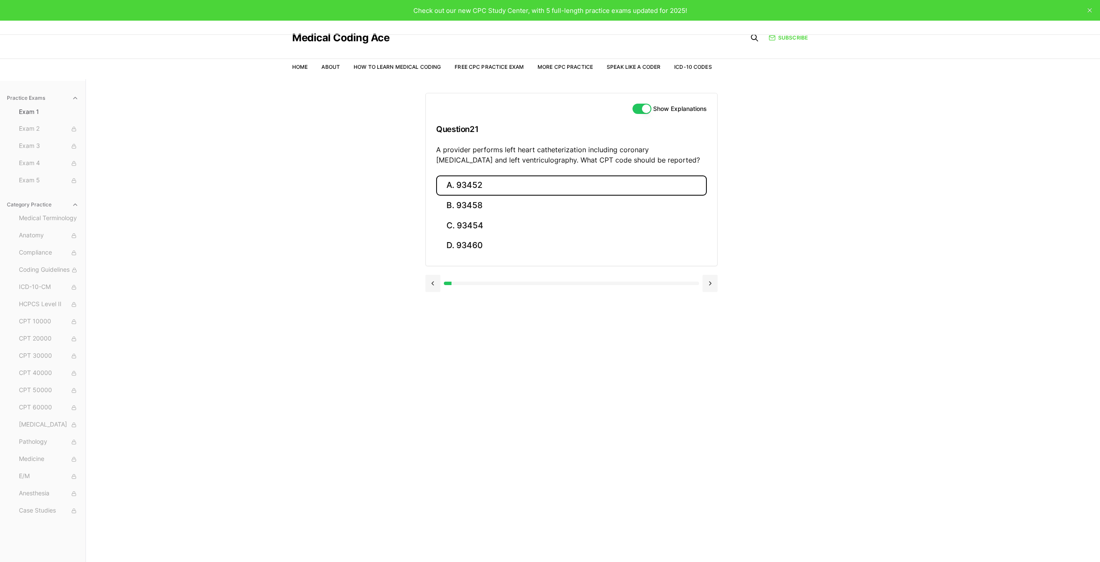
click at [490, 189] on button "A. 93452" at bounding box center [571, 185] width 271 height 20
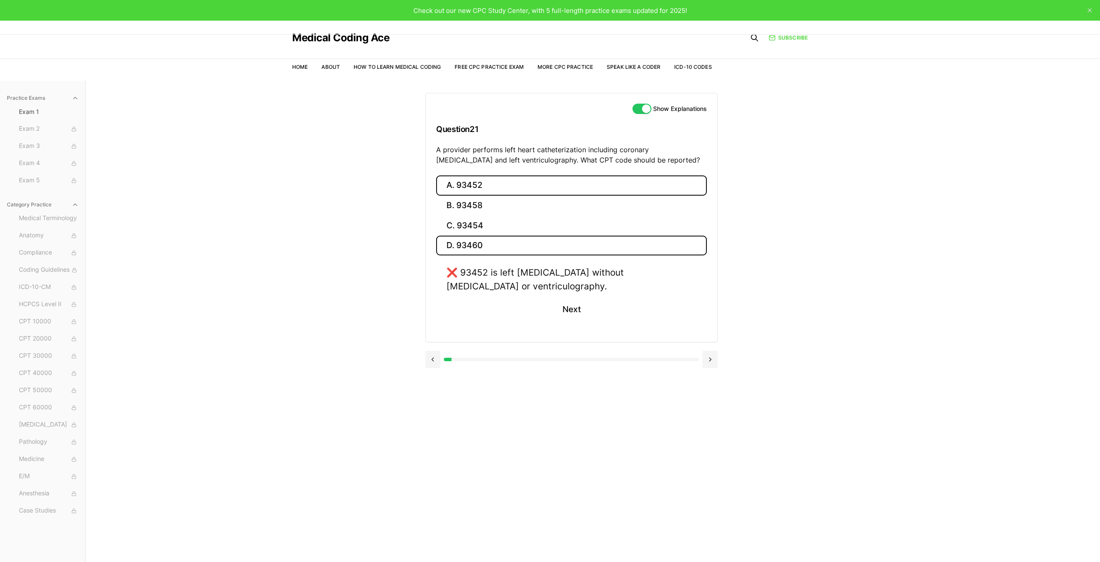
click at [467, 241] on button "D. 93460" at bounding box center [571, 246] width 271 height 20
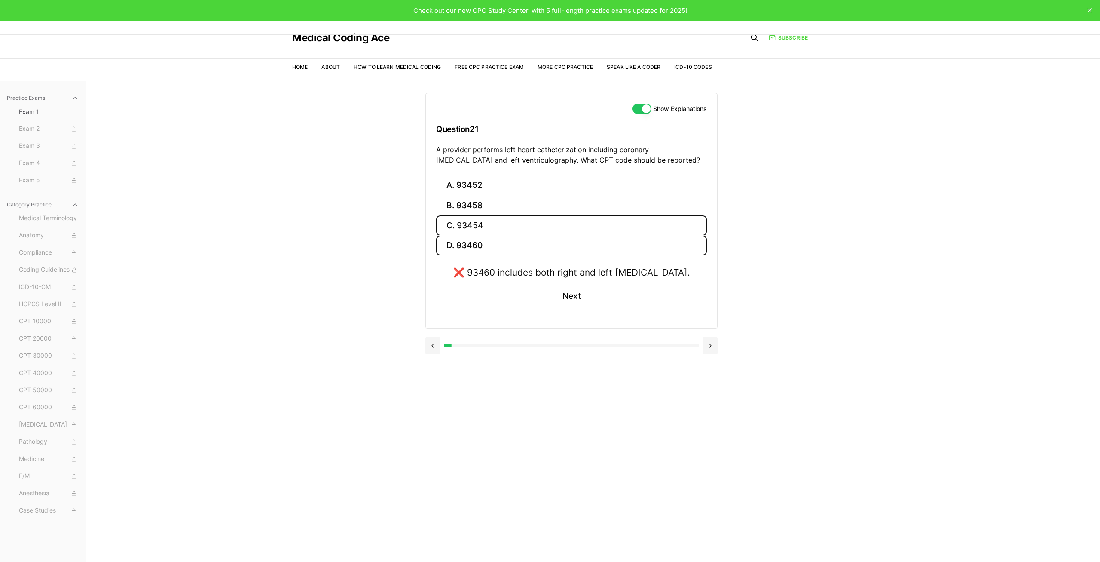
click at [475, 226] on button "C. 93454" at bounding box center [571, 225] width 271 height 20
click at [474, 209] on button "B. 93458" at bounding box center [571, 206] width 271 height 20
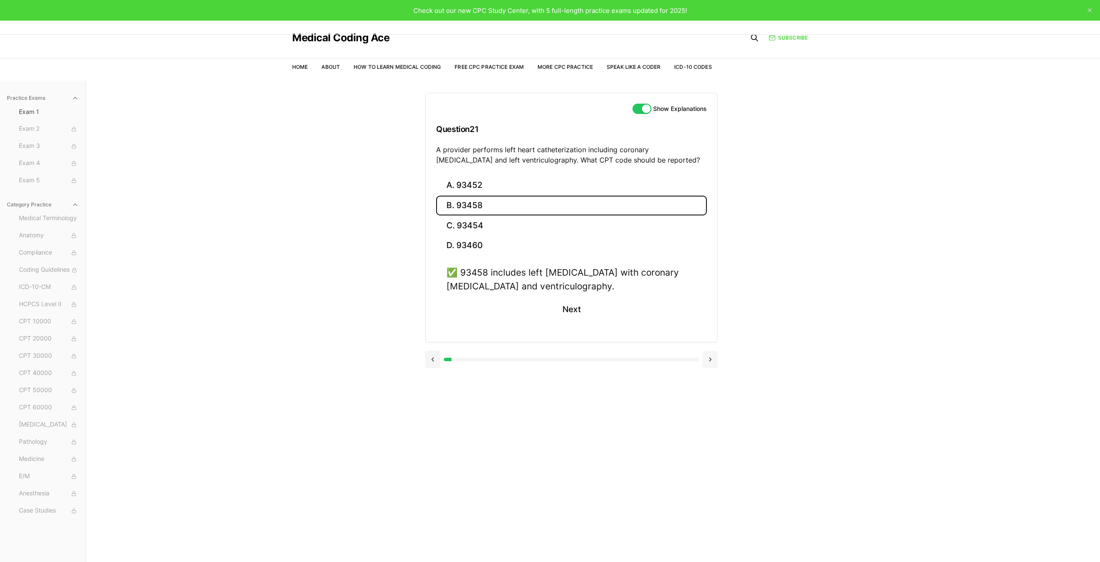
click at [709, 355] on button at bounding box center [710, 359] width 15 height 17
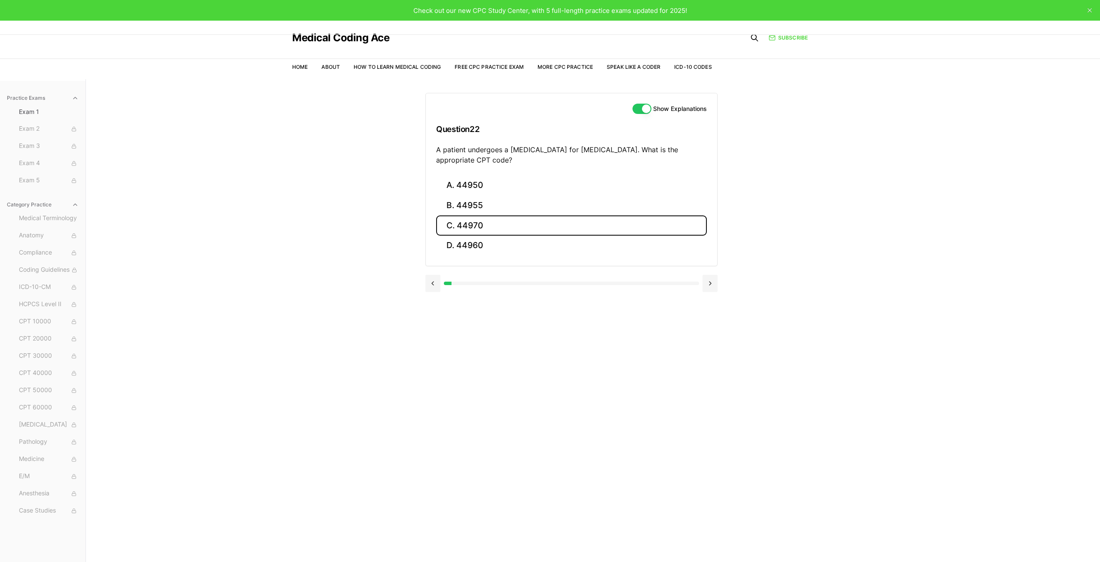
click at [508, 233] on button "C. 44970" at bounding box center [571, 225] width 271 height 20
click at [711, 343] on button at bounding box center [710, 345] width 15 height 17
click at [465, 229] on button "C. 95909" at bounding box center [571, 225] width 271 height 20
click at [710, 348] on button at bounding box center [710, 345] width 15 height 17
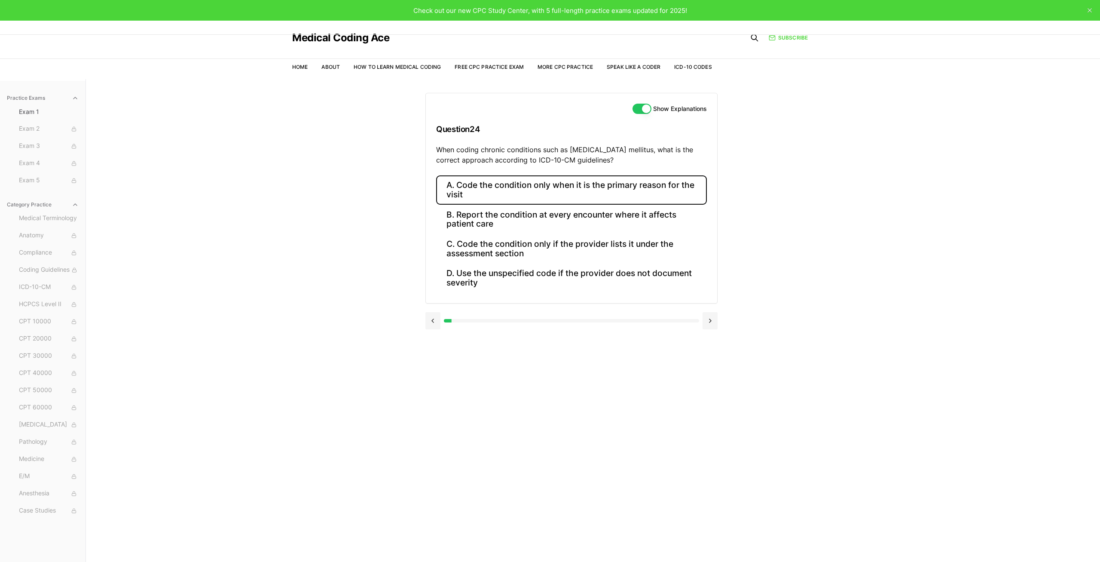
click at [490, 190] on button "A. Code the condition only when it is the primary reason for the visit" at bounding box center [571, 189] width 271 height 29
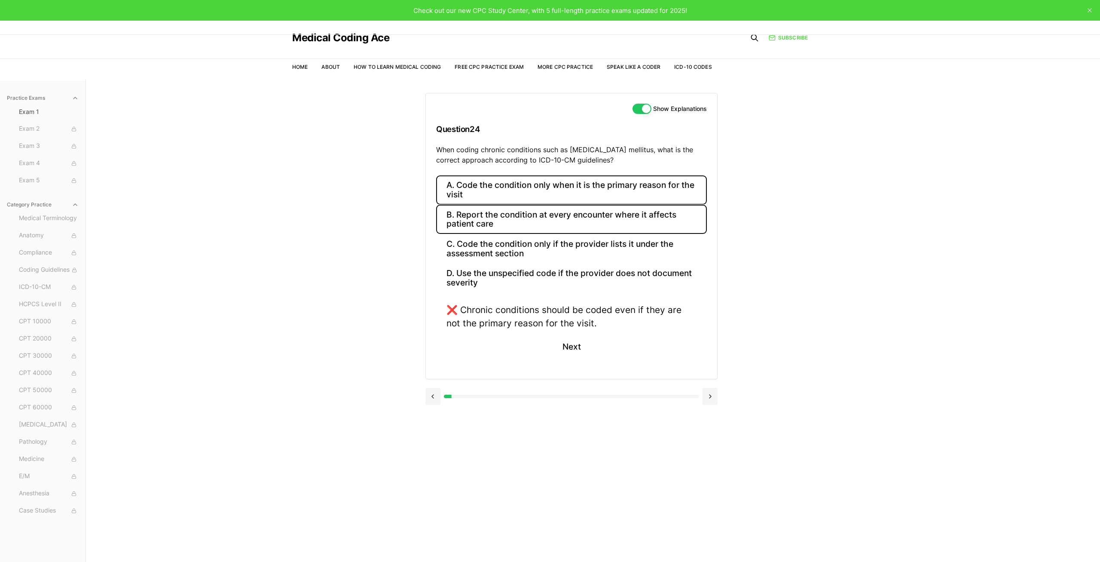
click at [502, 222] on button "B. Report the condition at every encounter where it affects patient care" at bounding box center [571, 219] width 271 height 29
click at [713, 401] on button at bounding box center [710, 396] width 15 height 17
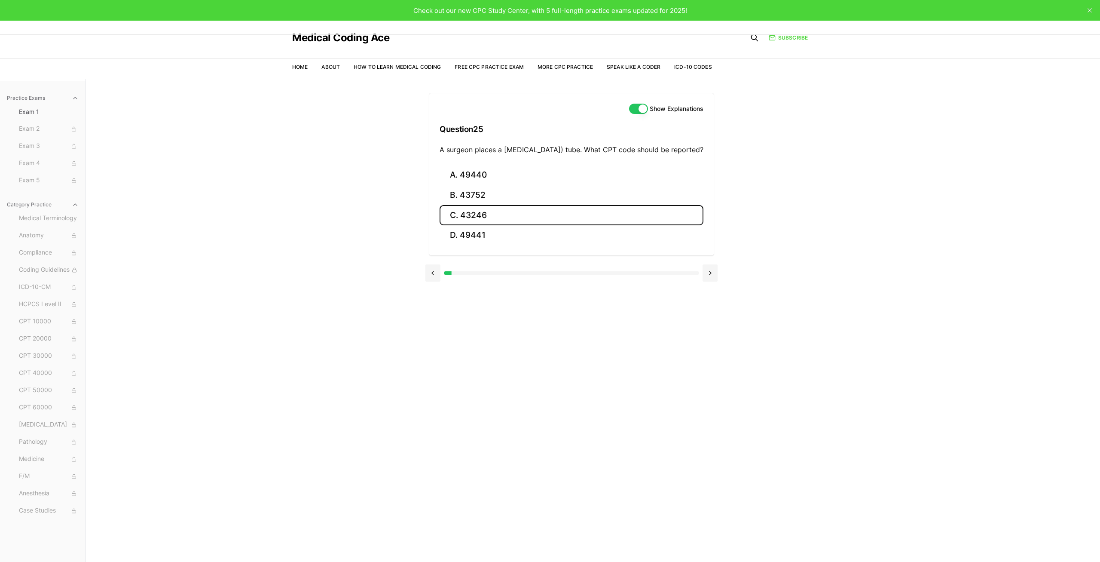
click at [520, 225] on button "C. 43246" at bounding box center [572, 215] width 264 height 20
click at [708, 346] on button at bounding box center [710, 348] width 15 height 17
click at [468, 198] on button "B. 80053" at bounding box center [571, 206] width 271 height 20
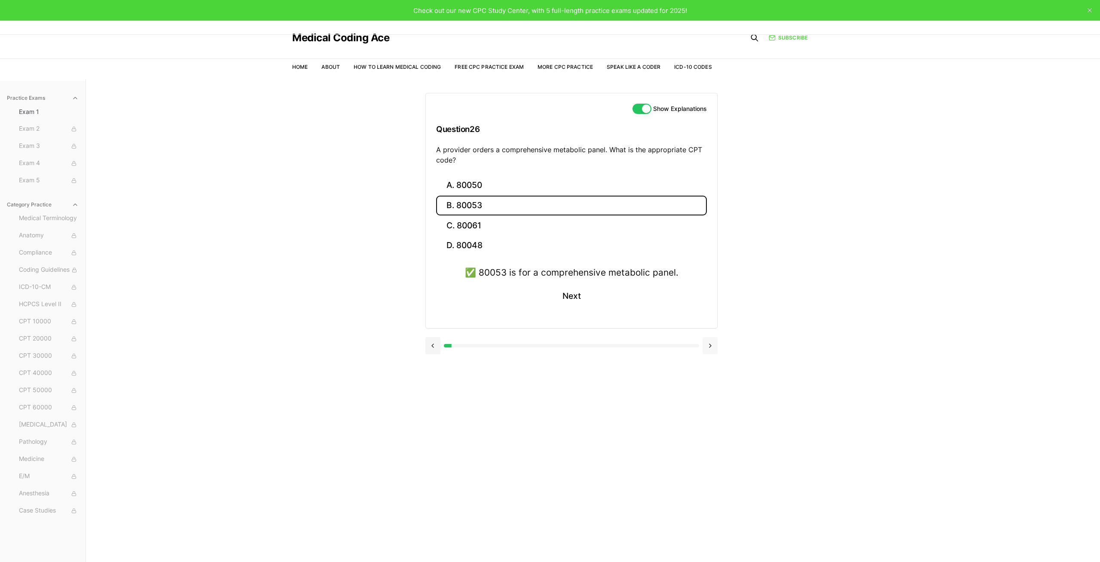
click at [712, 350] on button at bounding box center [710, 345] width 15 height 17
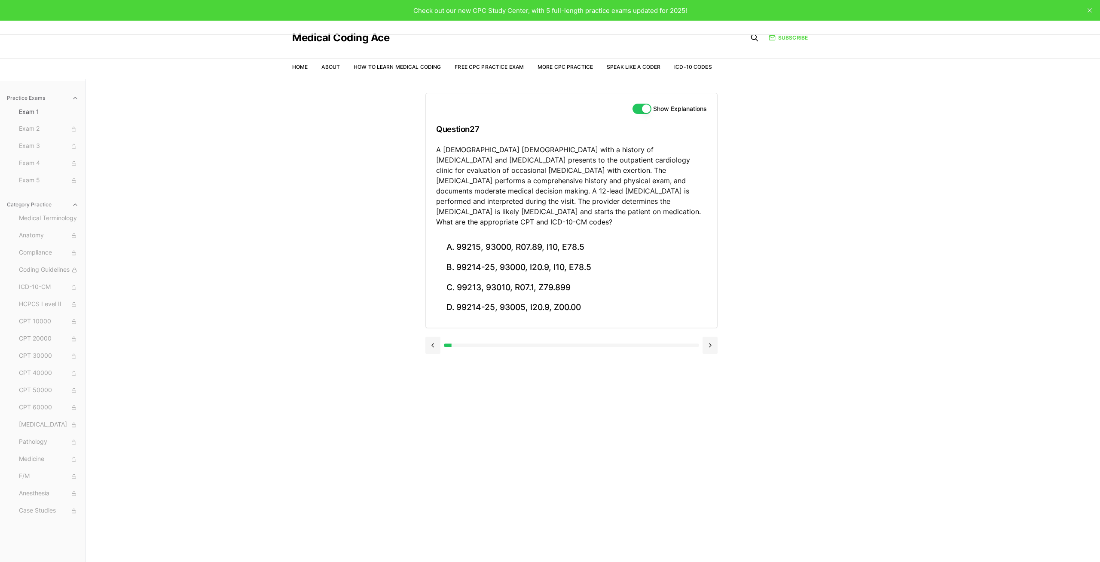
click at [703, 337] on button at bounding box center [710, 345] width 15 height 17
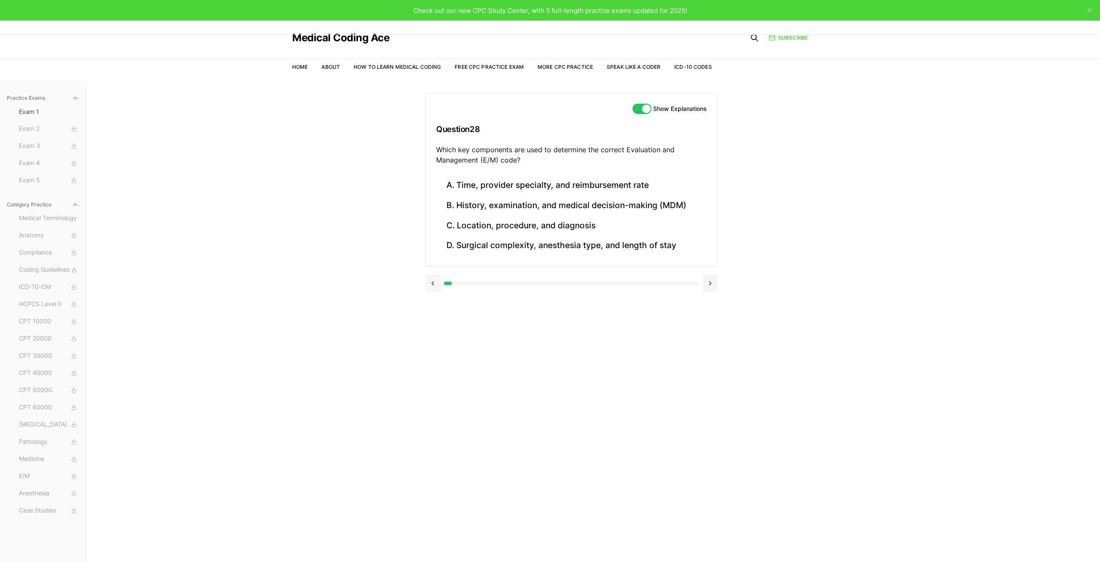
click at [437, 280] on button at bounding box center [432, 283] width 15 height 17
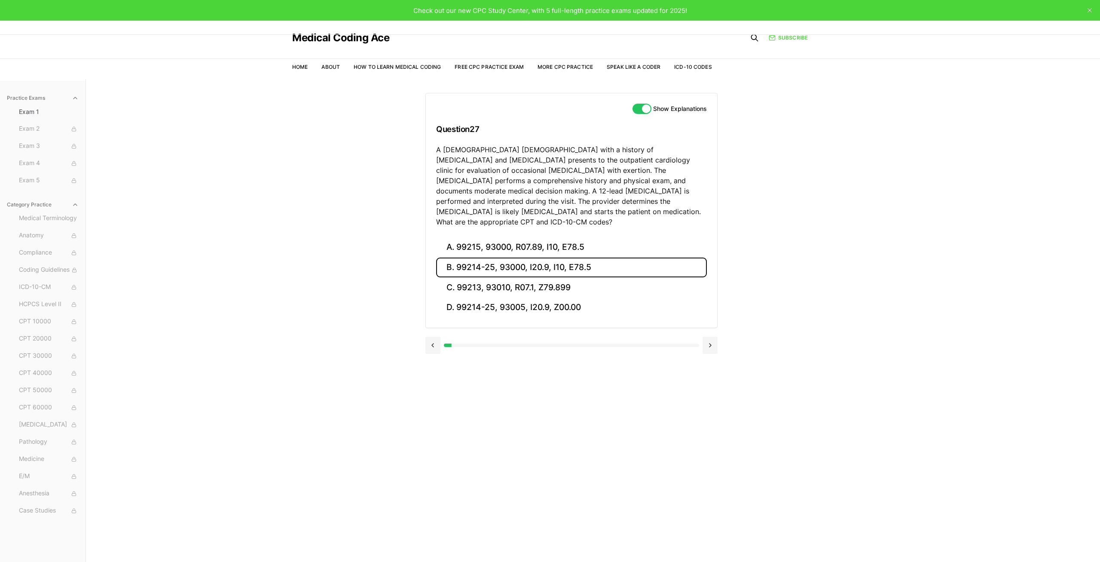
click at [482, 257] on button "B. 99214-25, 93000, I20.9, I10, E78.5" at bounding box center [571, 267] width 271 height 20
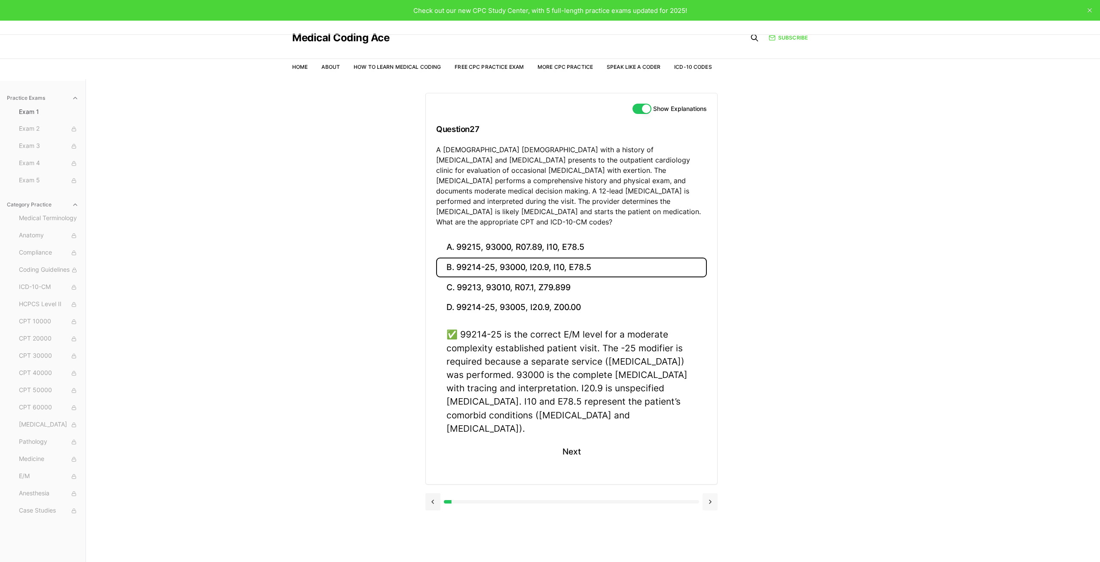
click at [710, 493] on button at bounding box center [710, 501] width 15 height 17
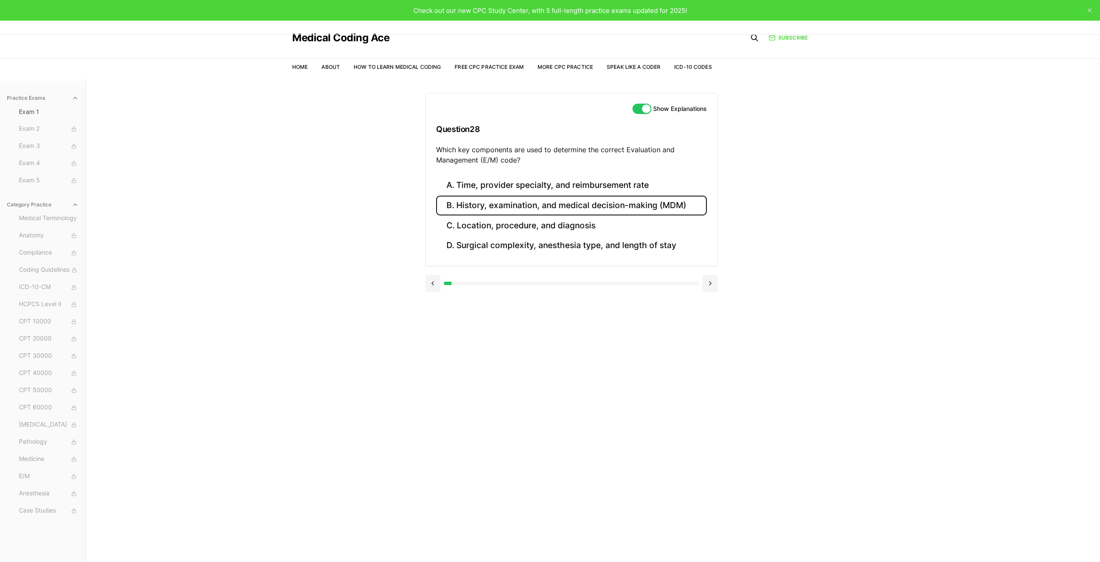
click at [480, 206] on button "B. History, examination, and medical decision-making (MDM)" at bounding box center [571, 206] width 271 height 20
click at [713, 360] on button at bounding box center [710, 359] width 15 height 17
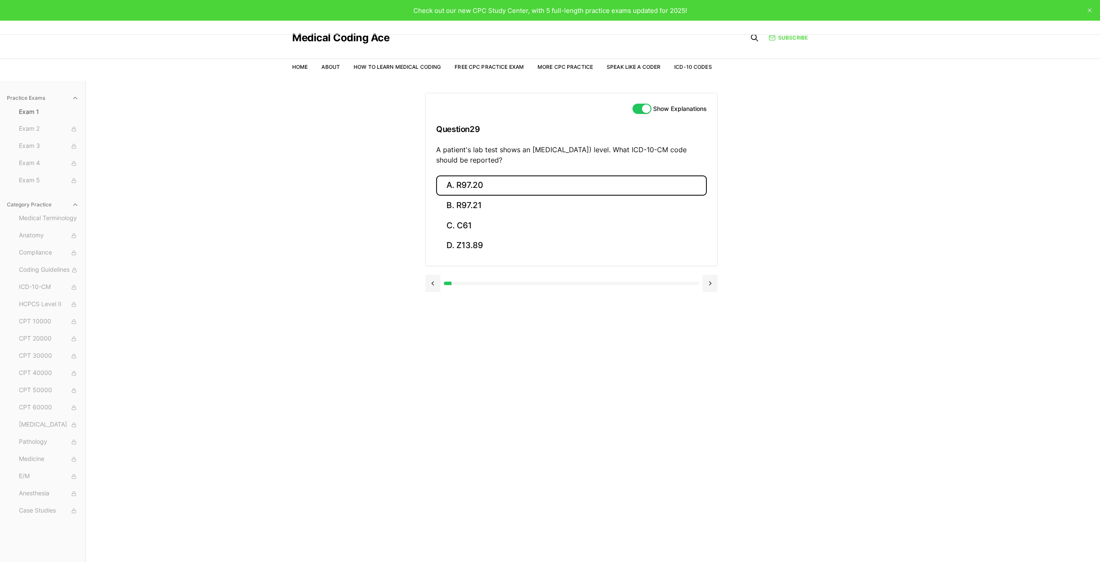
click at [476, 184] on button "A. R97.20" at bounding box center [571, 185] width 271 height 20
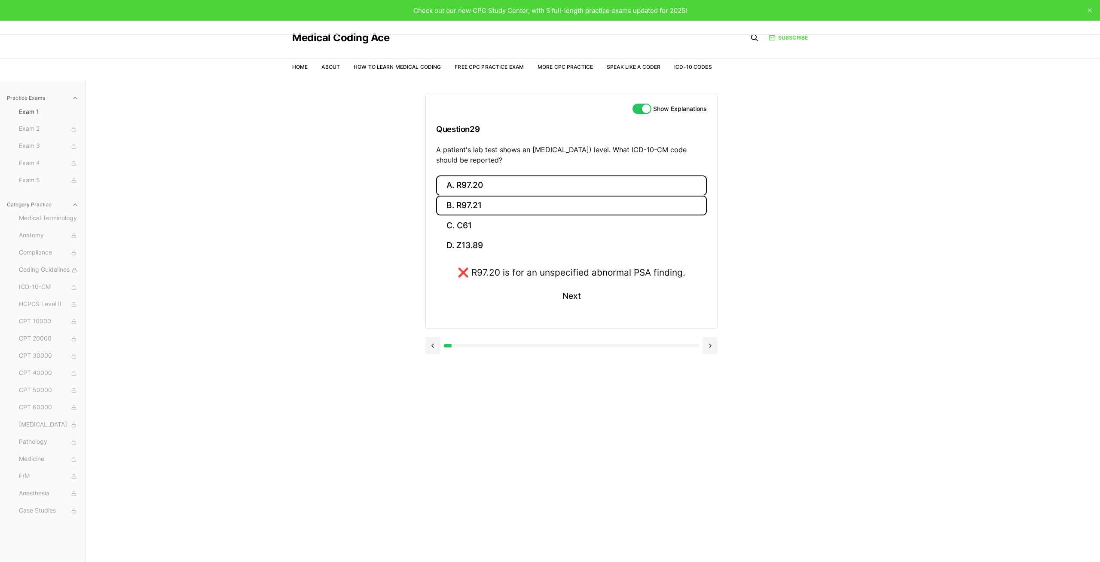
click at [513, 206] on button "B. R97.21" at bounding box center [571, 206] width 271 height 20
click at [714, 362] on button at bounding box center [710, 359] width 15 height 17
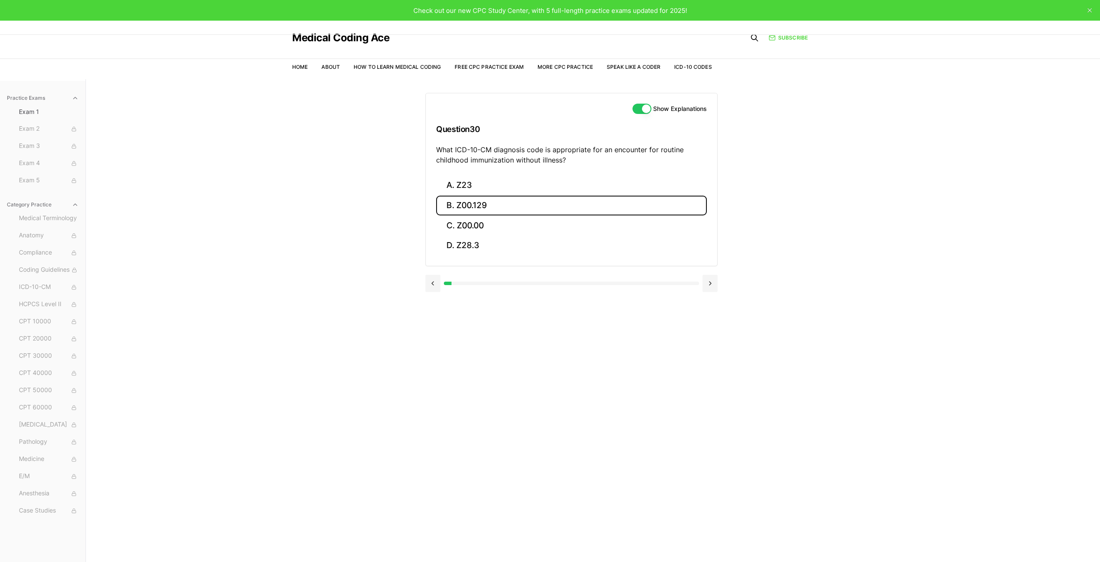
click at [468, 199] on button "B. Z00.129" at bounding box center [571, 206] width 271 height 20
click at [463, 185] on button "A. Z23" at bounding box center [571, 185] width 271 height 20
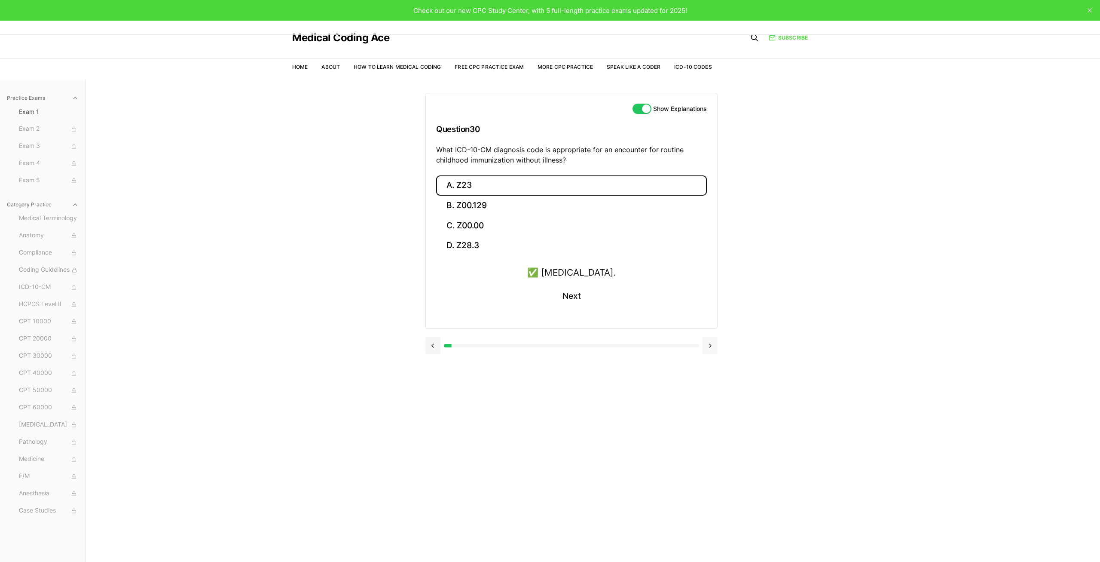
click at [713, 346] on button at bounding box center [710, 345] width 15 height 17
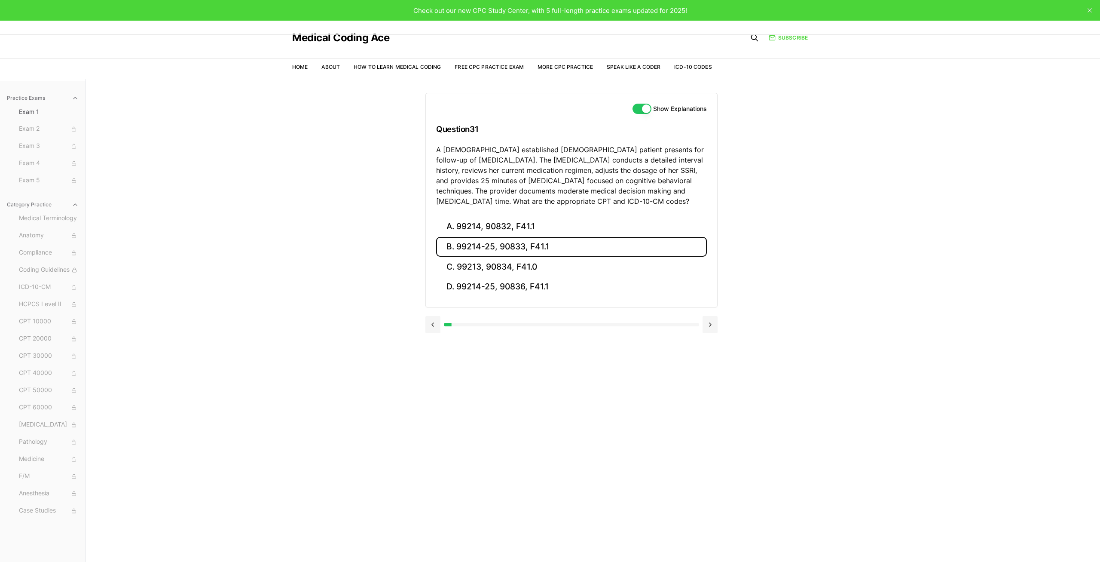
click at [548, 247] on button "B. 99214-25, 90833, F41.1" at bounding box center [571, 247] width 271 height 20
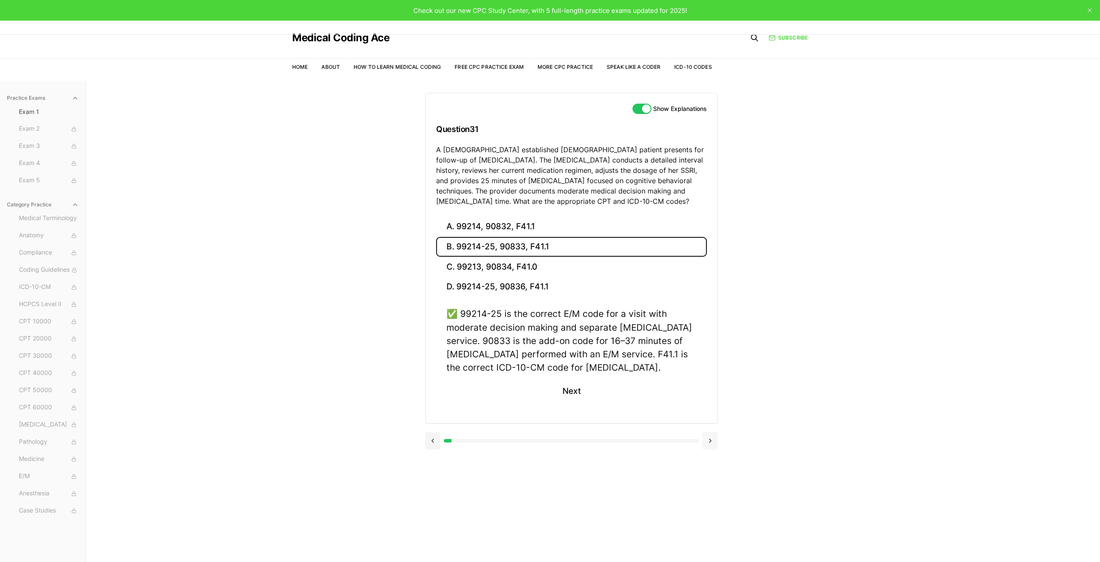
click at [710, 444] on button at bounding box center [710, 440] width 15 height 17
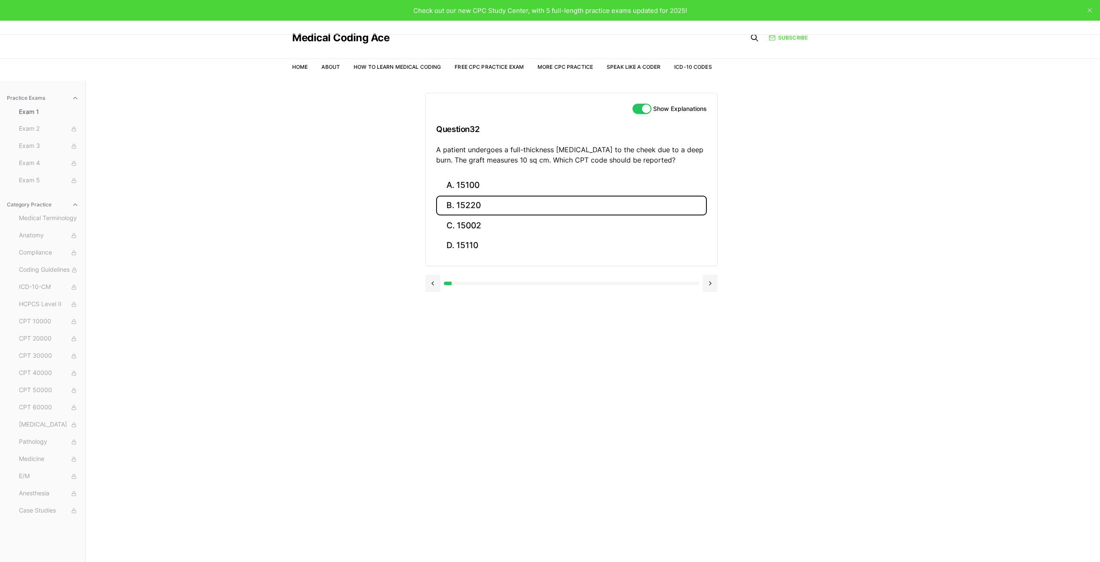
click at [482, 203] on button "B. 15220" at bounding box center [571, 206] width 271 height 20
click at [474, 186] on button "A. 15100" at bounding box center [571, 185] width 271 height 20
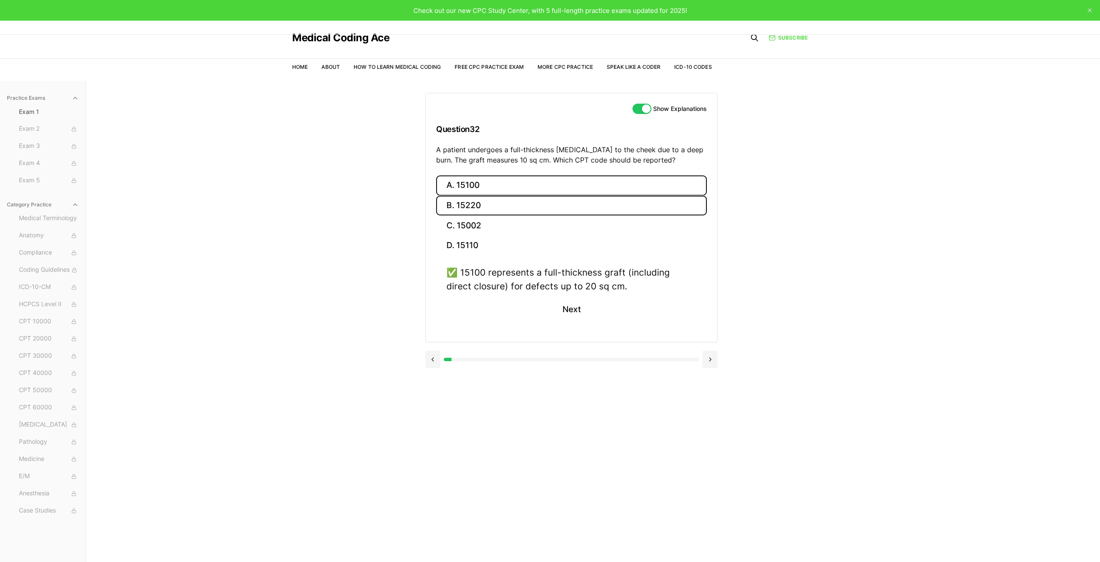
click at [461, 201] on button "B. 15220" at bounding box center [571, 206] width 271 height 20
click at [467, 187] on button "A. 15100" at bounding box center [571, 185] width 271 height 20
click at [716, 355] on button at bounding box center [710, 359] width 15 height 17
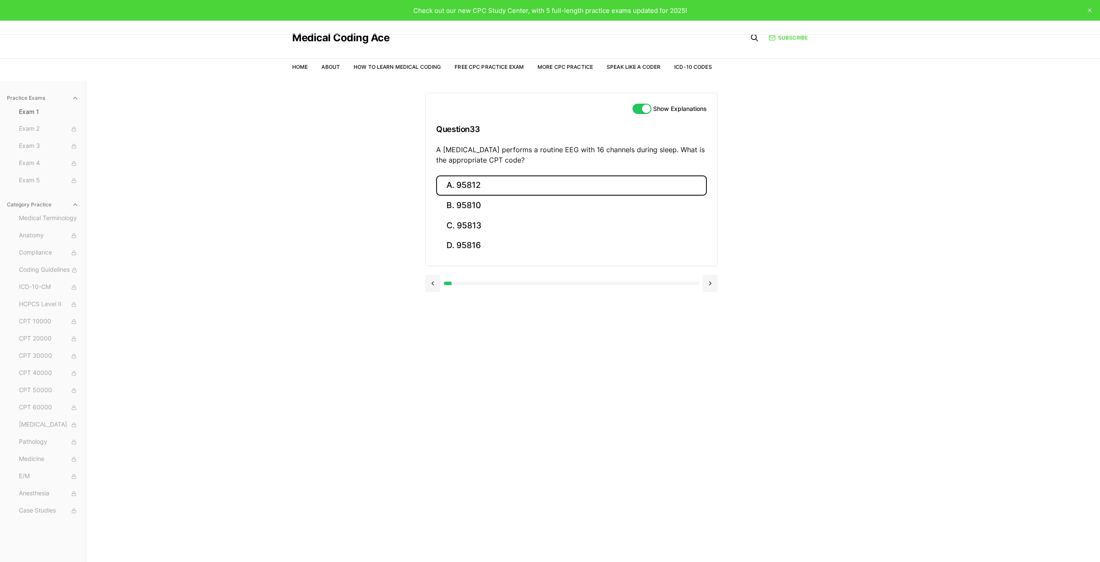
click at [465, 183] on button "A. 95812" at bounding box center [571, 185] width 271 height 20
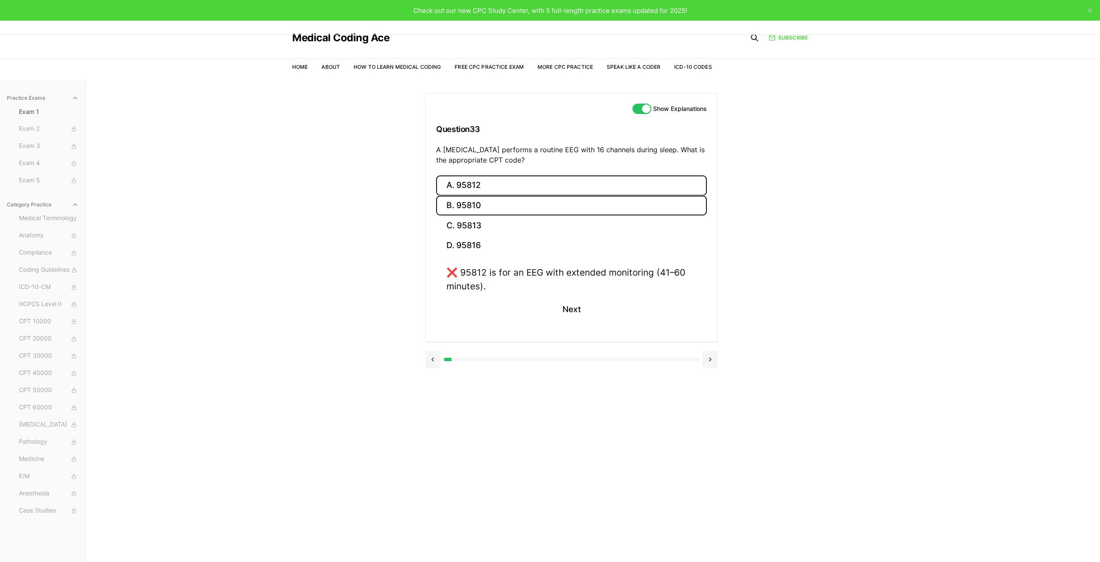
click at [474, 205] on button "B. 95810" at bounding box center [571, 206] width 271 height 20
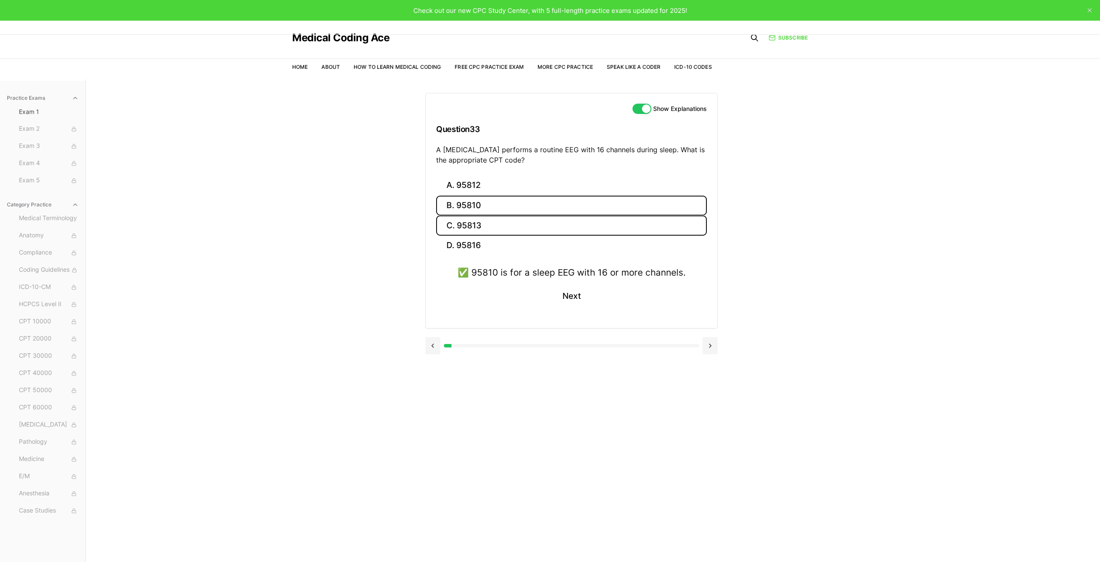
click at [549, 226] on button "C. 95813" at bounding box center [571, 225] width 271 height 20
click at [517, 245] on button "D. 95816" at bounding box center [571, 246] width 271 height 20
click at [499, 208] on button "B. 95810" at bounding box center [571, 206] width 271 height 20
click at [710, 341] on button at bounding box center [710, 345] width 15 height 17
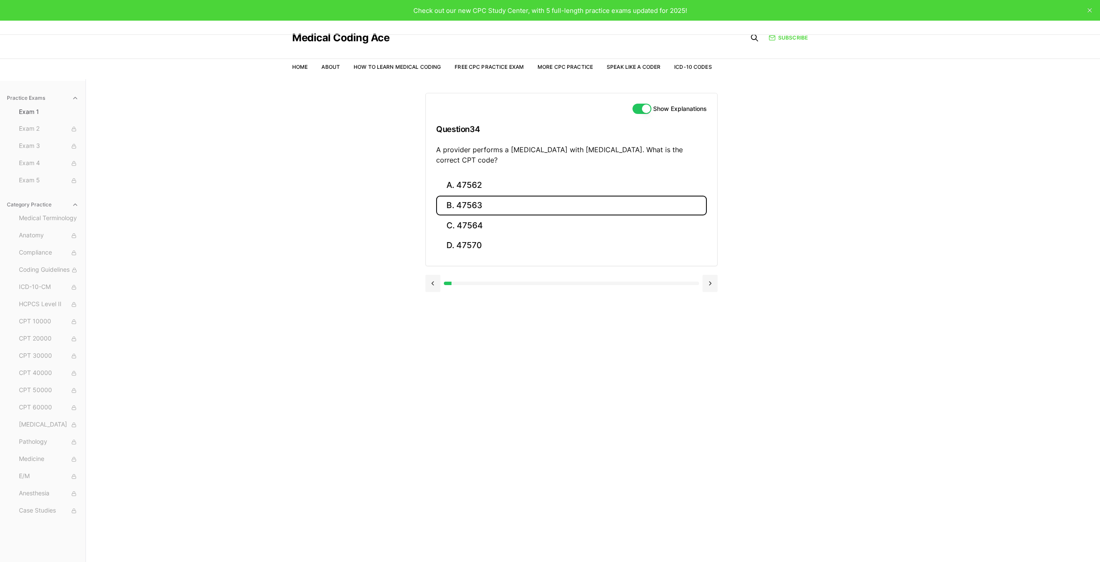
click at [468, 210] on button "B. 47563" at bounding box center [571, 206] width 271 height 20
click at [707, 359] on button at bounding box center [710, 359] width 15 height 17
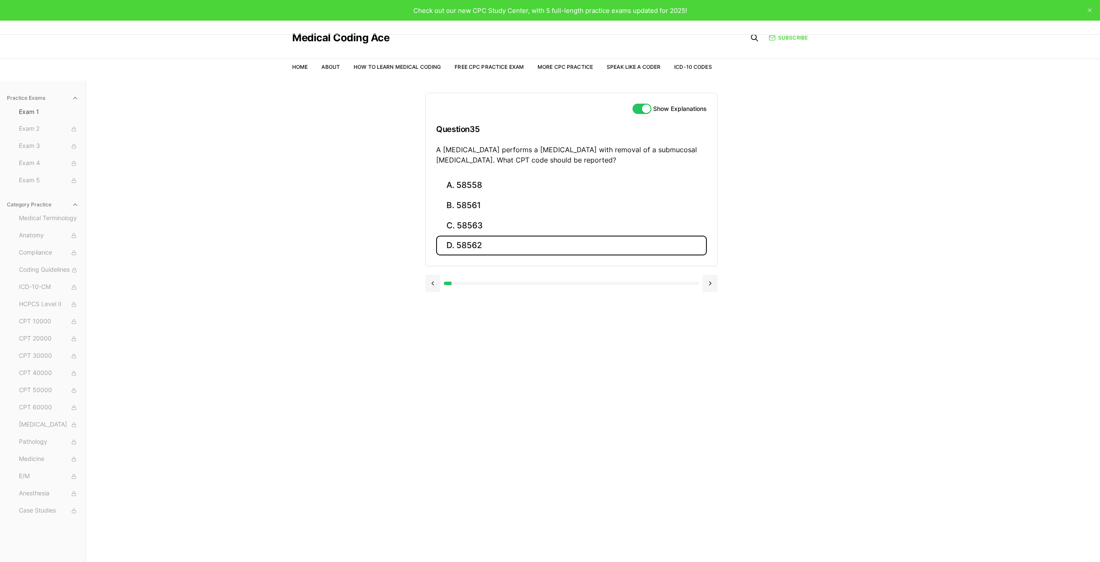
click at [474, 255] on button "D. 58562" at bounding box center [571, 246] width 271 height 20
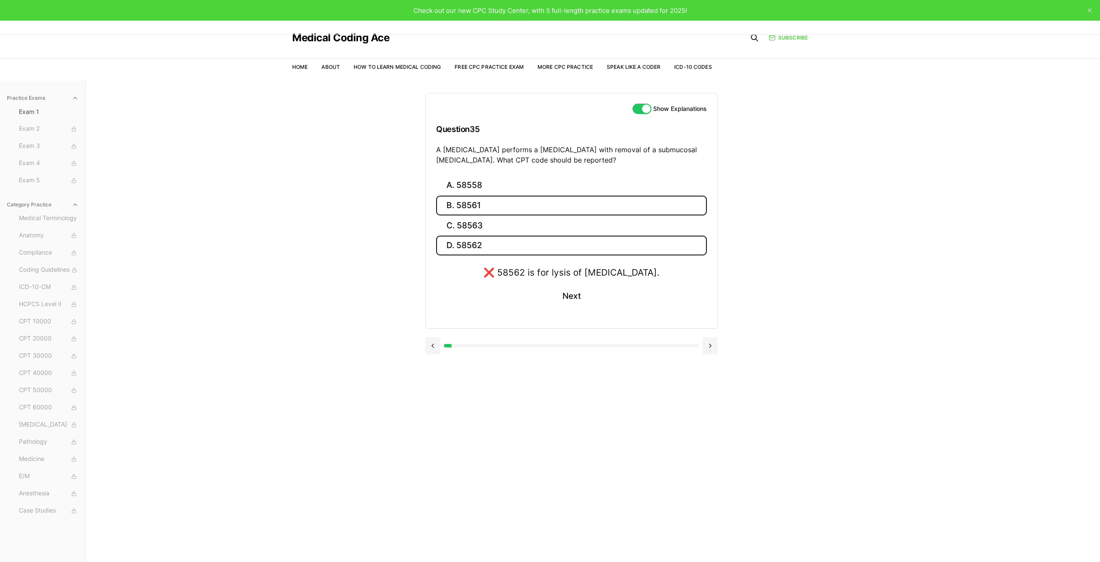
click at [500, 197] on button "B. 58561" at bounding box center [571, 206] width 271 height 20
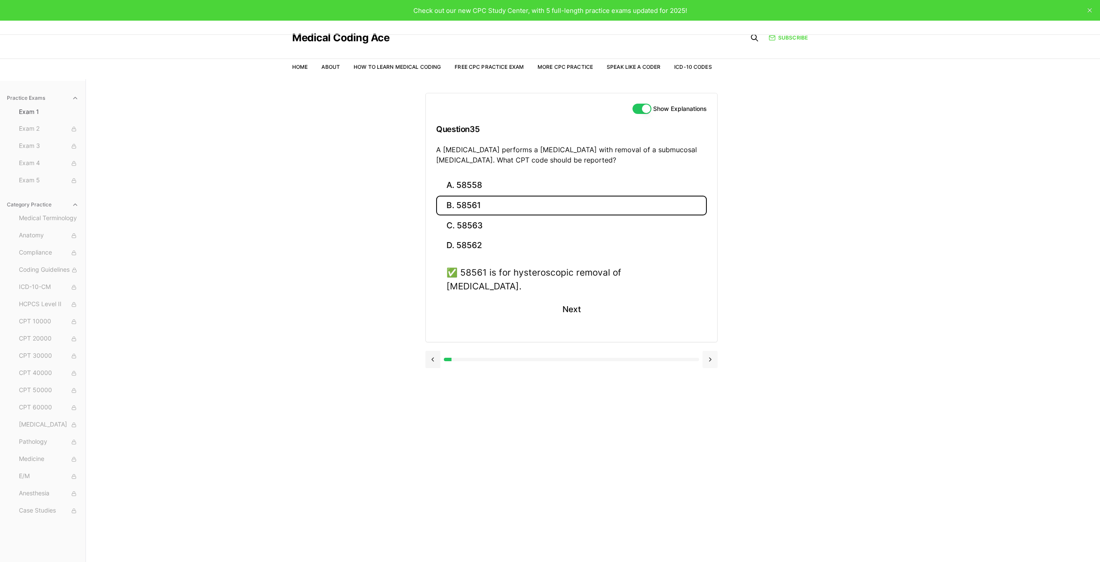
click at [713, 351] on button at bounding box center [710, 359] width 15 height 17
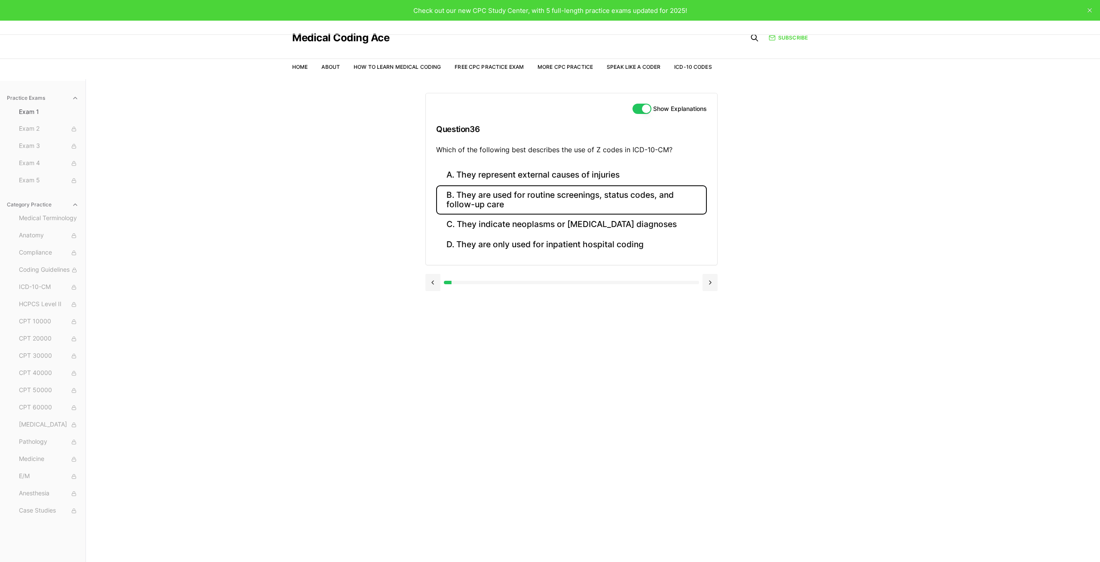
click at [474, 203] on button "B. They are used for routine screenings, status codes, and follow-up care" at bounding box center [571, 199] width 271 height 29
click at [716, 359] on button at bounding box center [710, 357] width 15 height 17
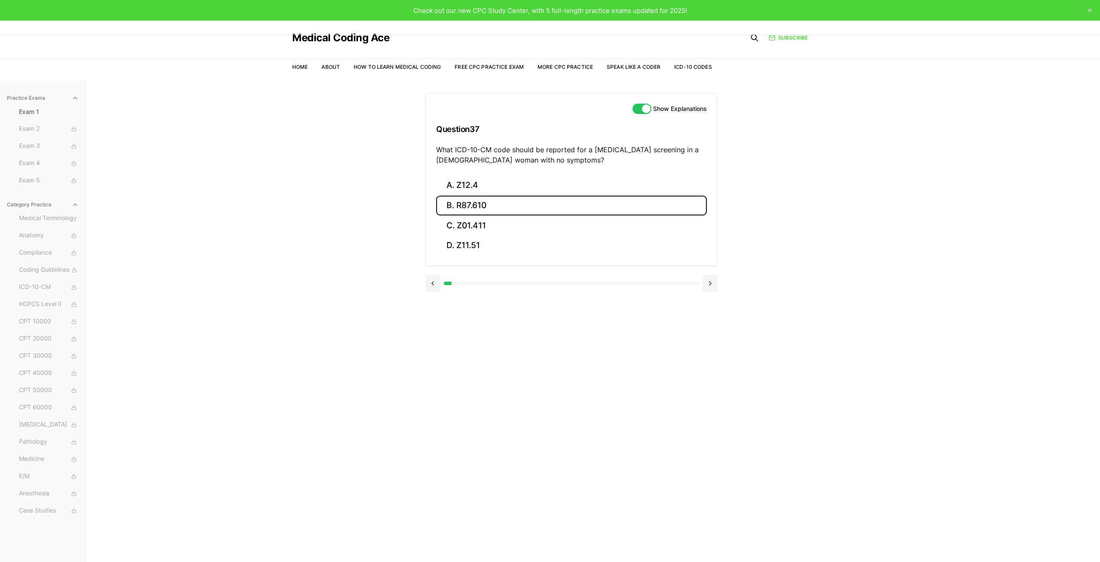
click at [507, 209] on button "B. R87.610" at bounding box center [571, 206] width 271 height 20
click at [506, 219] on button "C. Z01.411" at bounding box center [571, 225] width 271 height 20
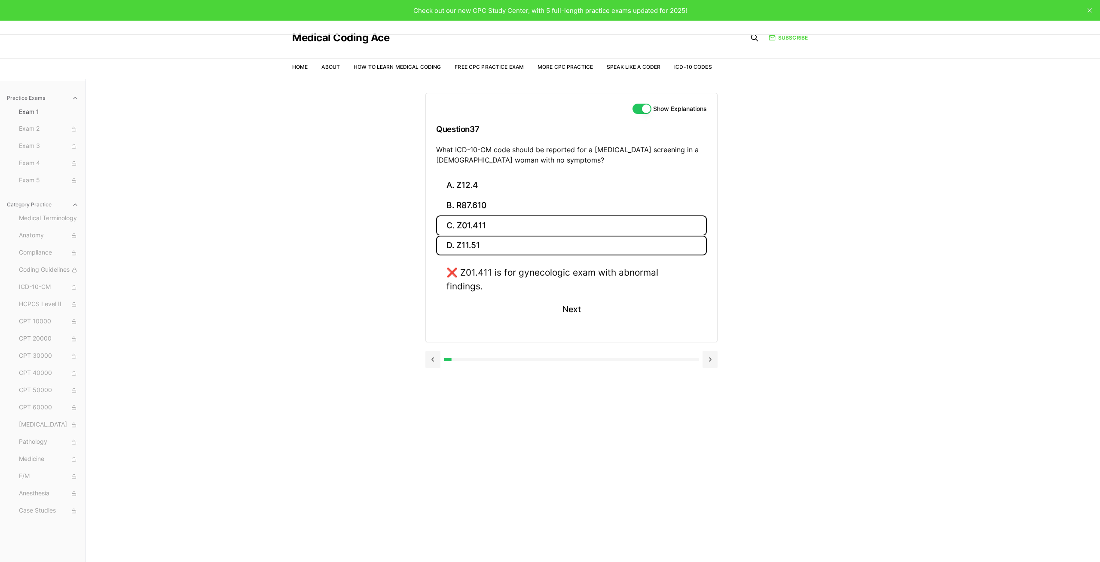
click at [503, 237] on button "D. Z11.51" at bounding box center [571, 246] width 271 height 20
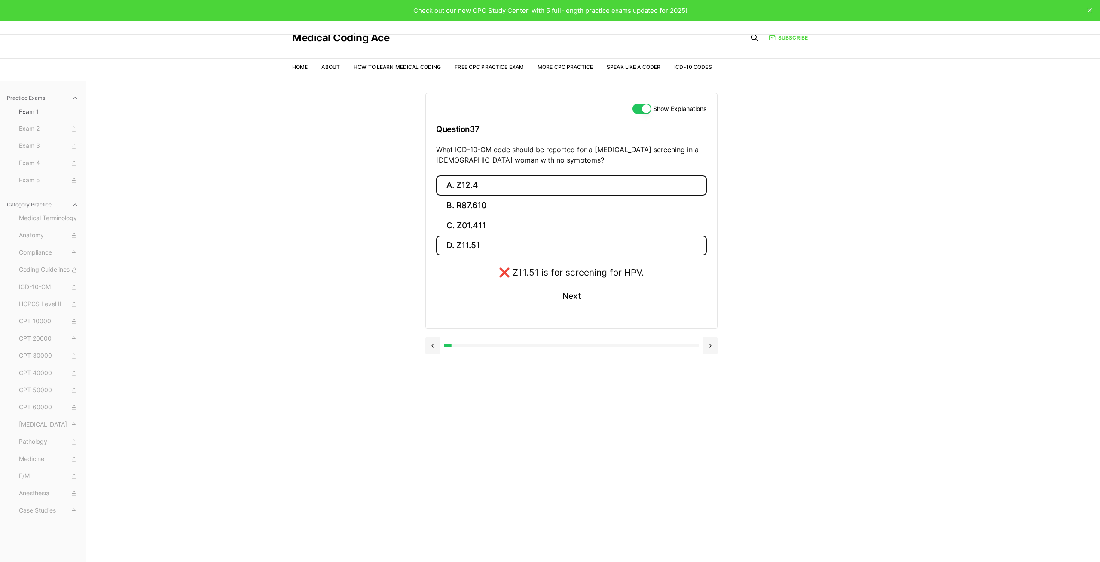
click at [497, 191] on button "A. Z12.4" at bounding box center [571, 185] width 271 height 20
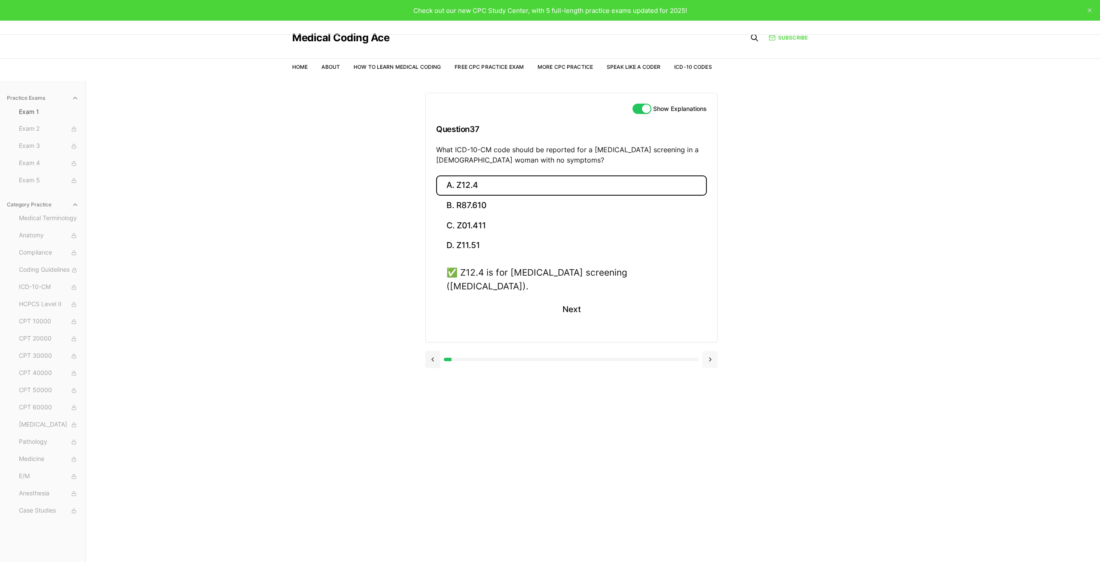
click at [715, 351] on button at bounding box center [710, 359] width 15 height 17
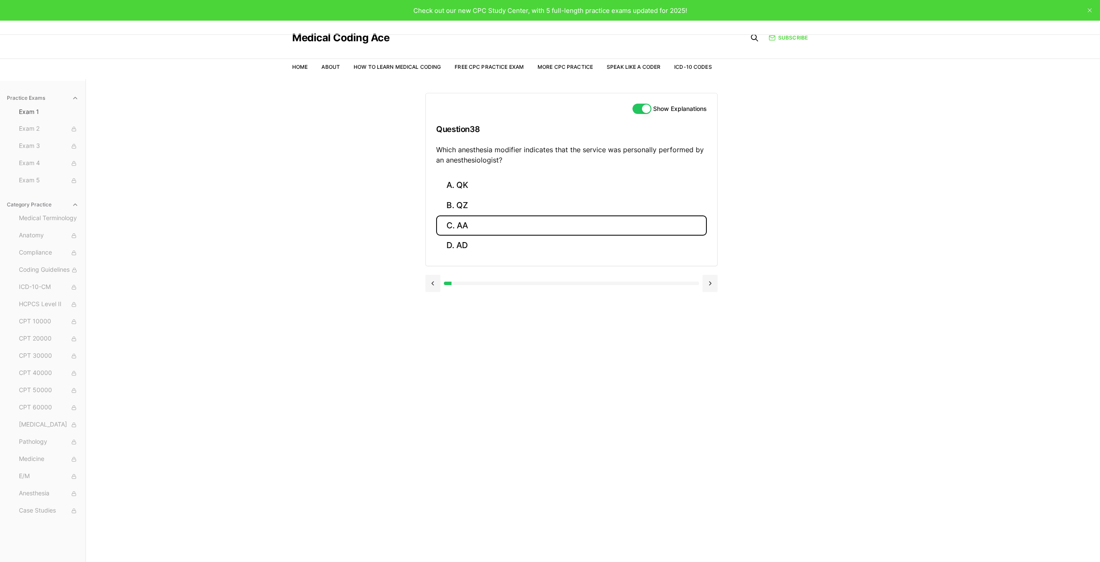
click at [522, 230] on button "C. AA" at bounding box center [571, 225] width 271 height 20
click at [704, 361] on button at bounding box center [710, 359] width 15 height 17
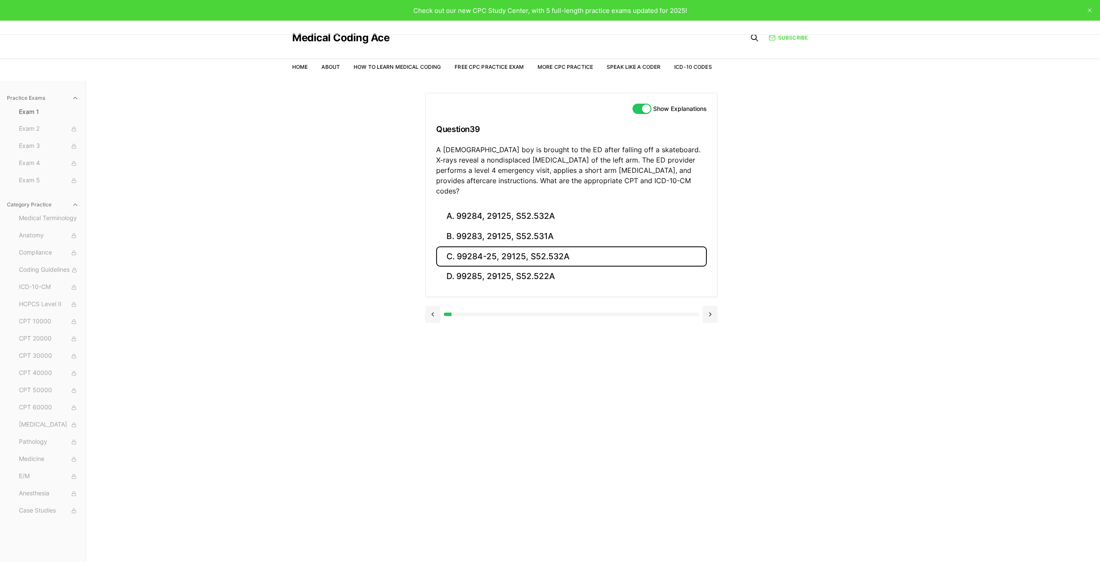
click at [505, 246] on button "C. 99284-25, 29125, S52.532A" at bounding box center [571, 256] width 271 height 20
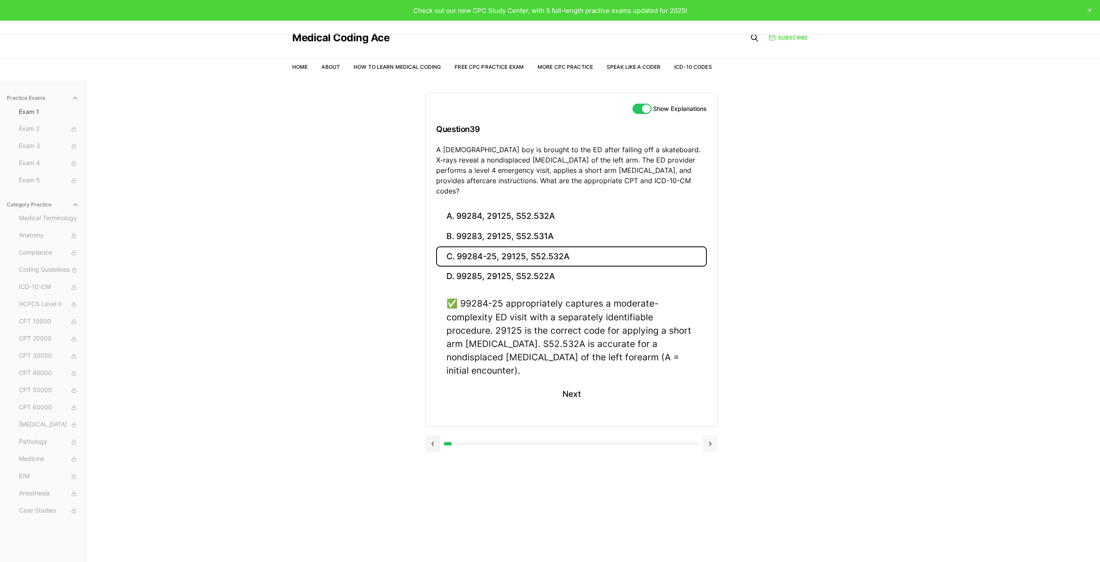
click at [715, 435] on button at bounding box center [710, 443] width 15 height 17
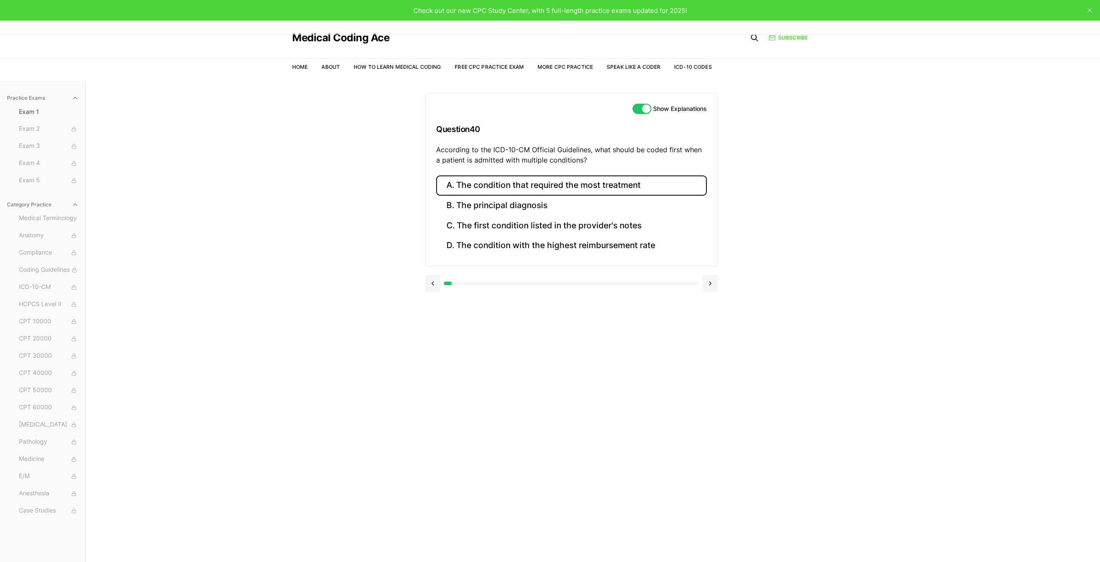
click at [498, 182] on button "A. The condition that required the most treatment" at bounding box center [571, 185] width 271 height 20
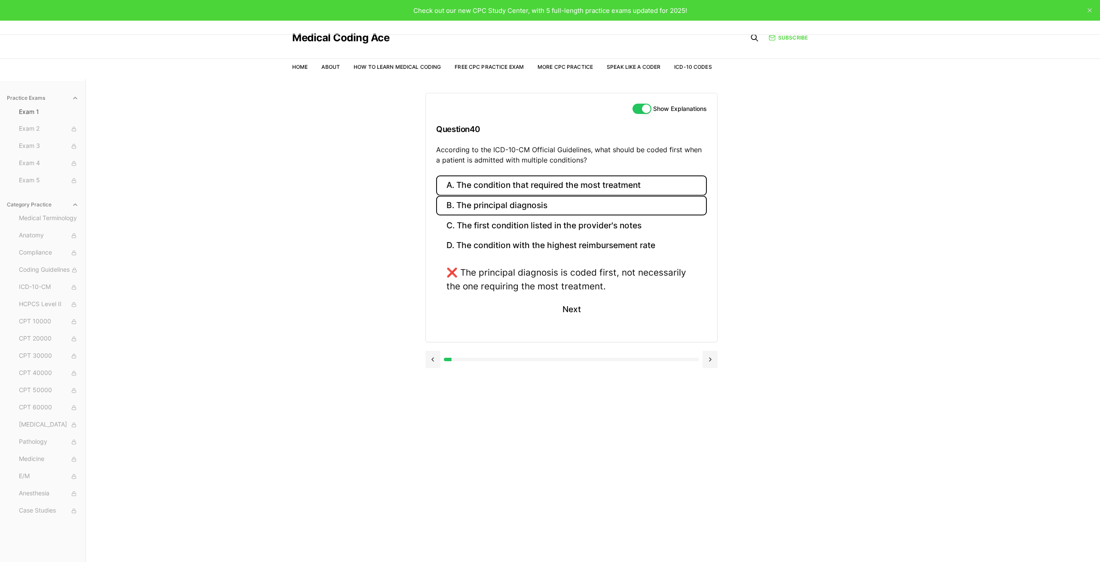
click at [497, 204] on button "B. The principal diagnosis" at bounding box center [571, 206] width 271 height 20
click at [705, 359] on button at bounding box center [710, 359] width 15 height 17
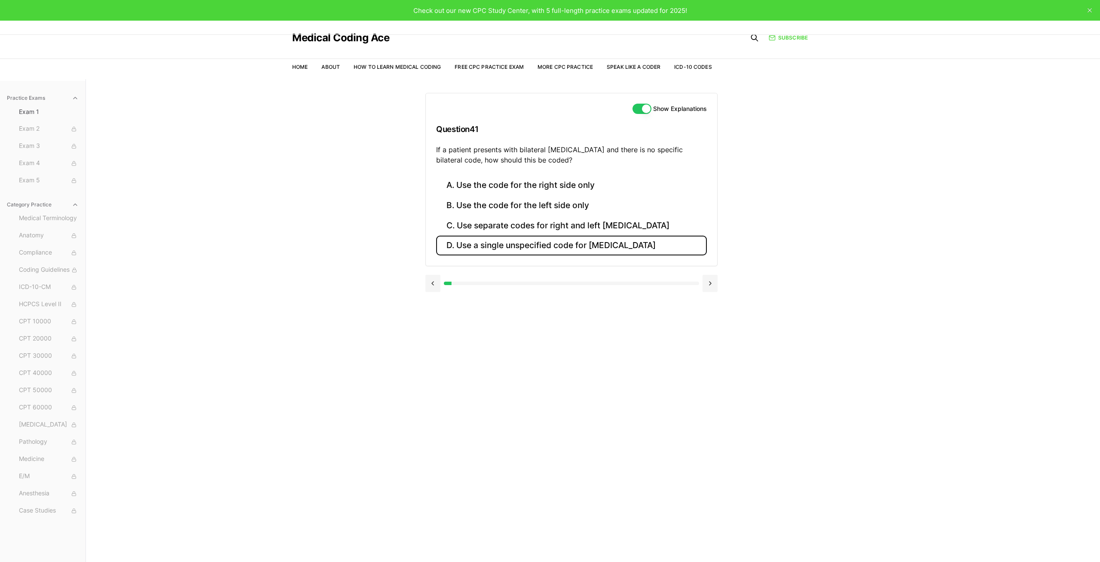
click at [496, 239] on button "D. Use a single unspecified code for [MEDICAL_DATA]" at bounding box center [571, 246] width 271 height 20
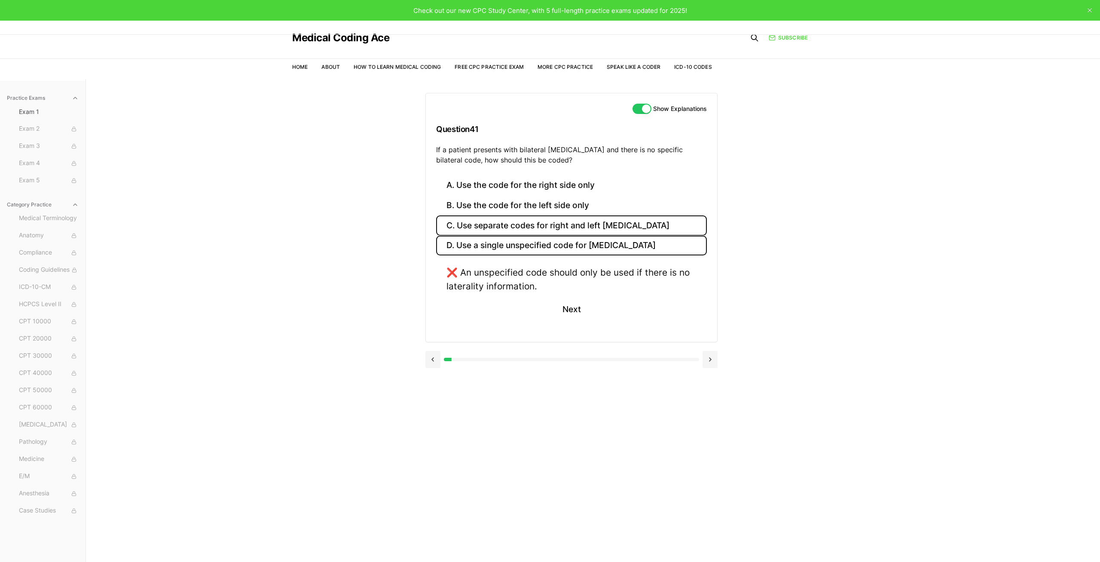
click at [491, 223] on button "C. Use separate codes for right and left [MEDICAL_DATA]" at bounding box center [571, 225] width 271 height 20
click at [712, 360] on button at bounding box center [710, 359] width 15 height 17
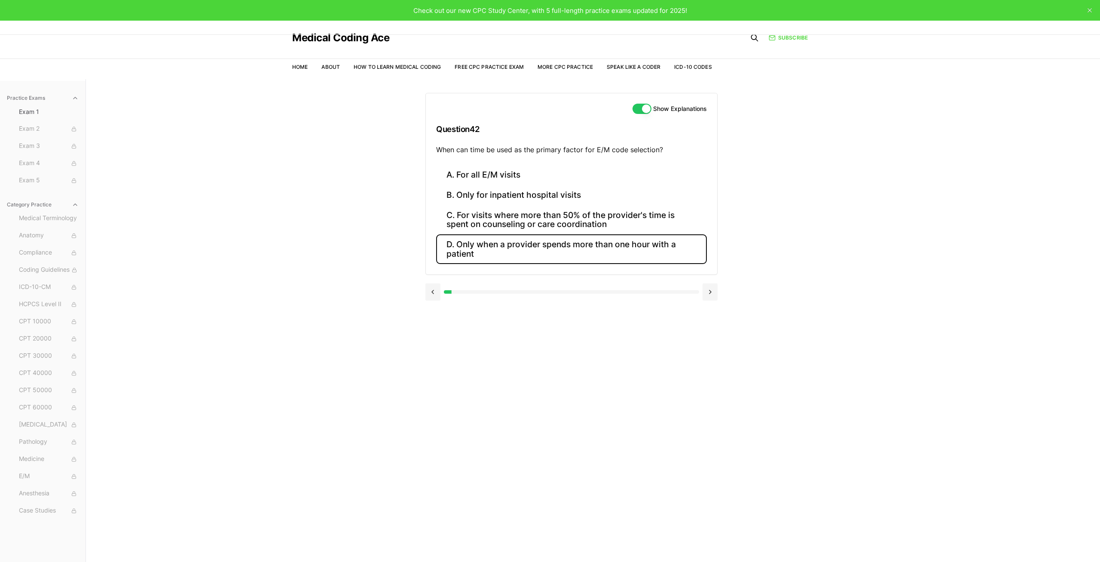
click at [526, 245] on button "D. Only when a provider spends more than one hour with a patient" at bounding box center [571, 248] width 271 height 29
click at [522, 223] on button "C. For visits where more than 50% of the provider's time is spent on counseling…" at bounding box center [571, 219] width 271 height 29
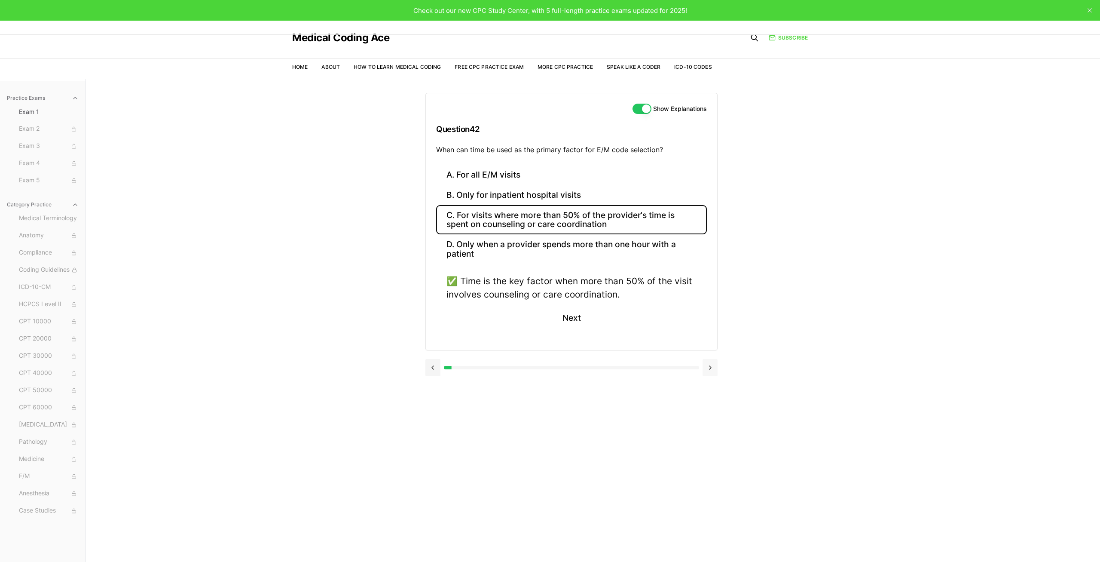
click at [713, 367] on button at bounding box center [710, 367] width 15 height 17
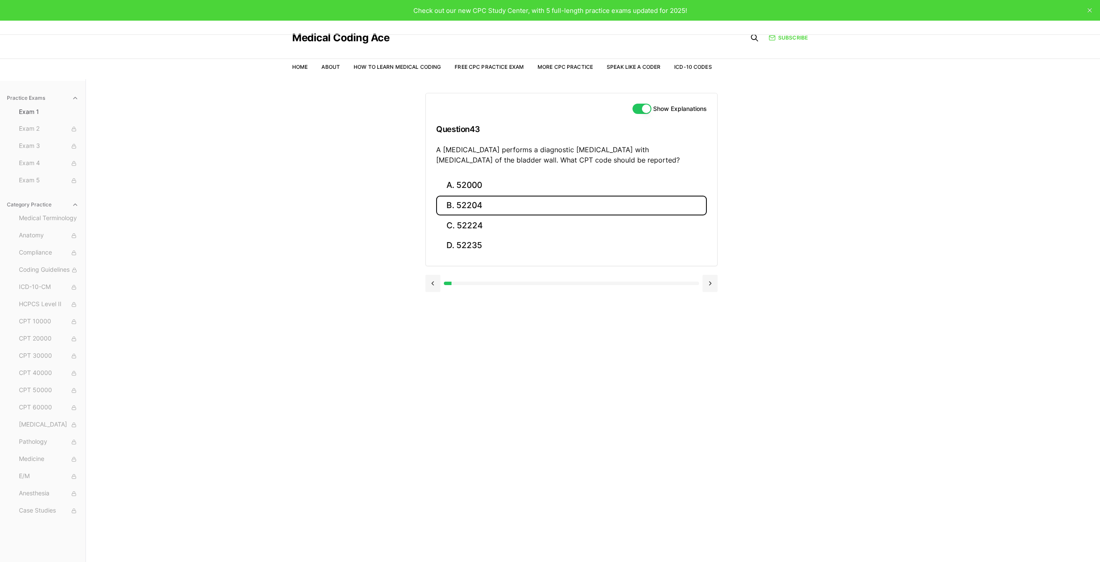
click at [477, 200] on button "B. 52204" at bounding box center [571, 206] width 271 height 20
click at [484, 184] on button "A. 52000" at bounding box center [571, 185] width 271 height 20
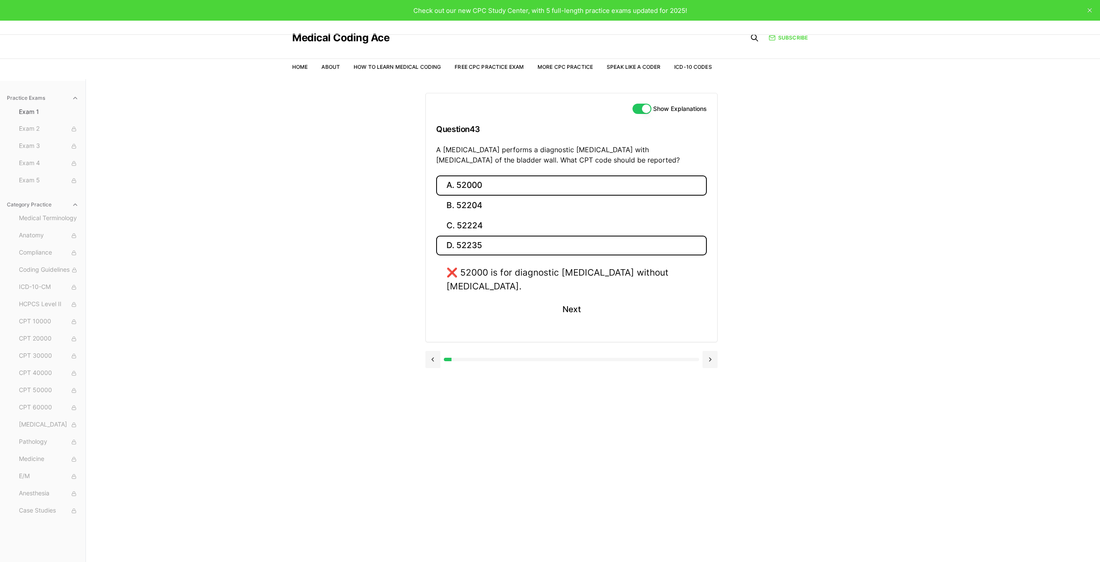
click at [502, 240] on button "D. 52235" at bounding box center [571, 246] width 271 height 20
click at [490, 214] on button "B. 52204" at bounding box center [571, 206] width 271 height 20
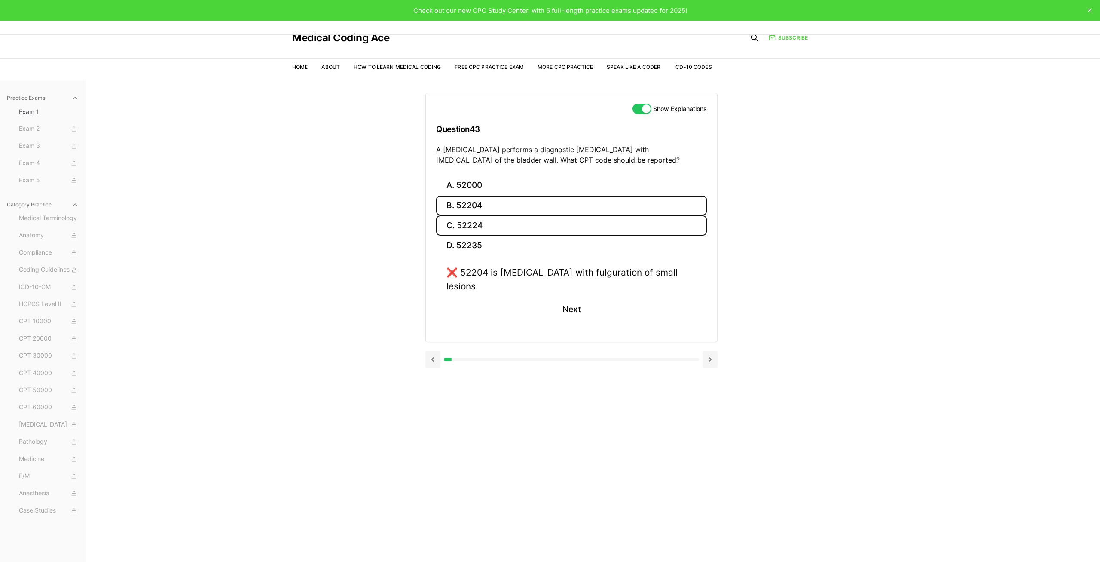
click at [475, 231] on button "C. 52224" at bounding box center [571, 225] width 271 height 20
click at [716, 348] on button at bounding box center [710, 345] width 15 height 17
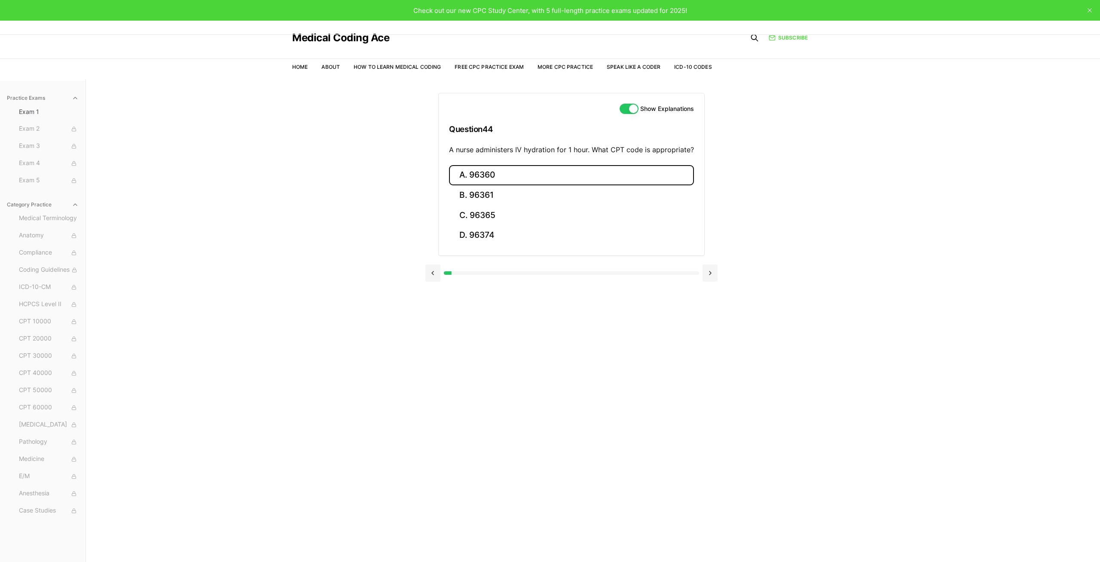
click at [526, 171] on button "A. 96360" at bounding box center [571, 175] width 245 height 20
click at [716, 333] on button at bounding box center [710, 335] width 15 height 17
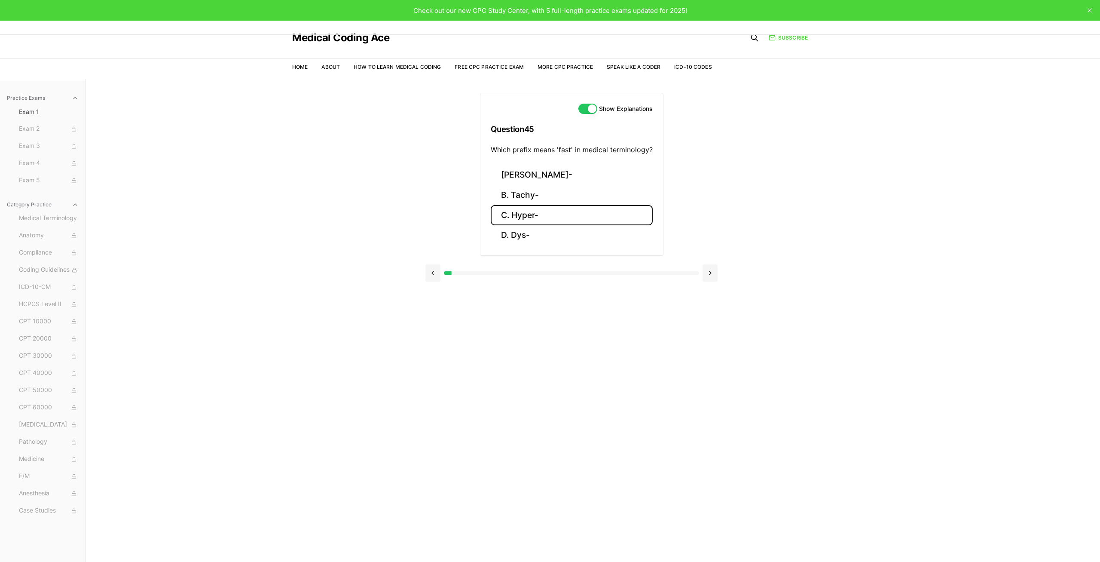
click at [514, 214] on button "C. Hyper-" at bounding box center [572, 215] width 162 height 20
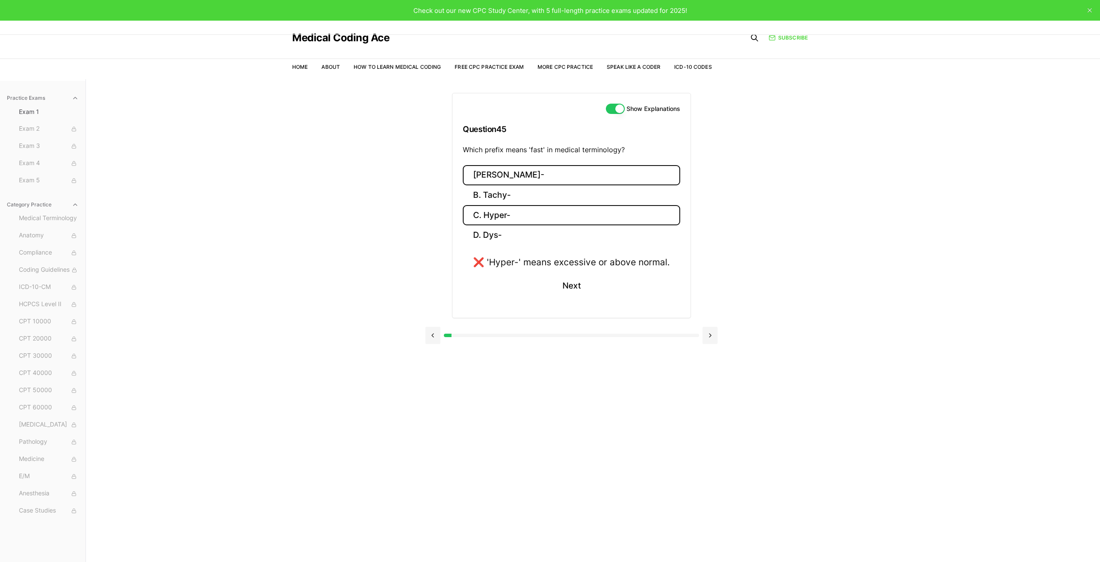
click at [505, 176] on button "[PERSON_NAME]-" at bounding box center [571, 175] width 217 height 20
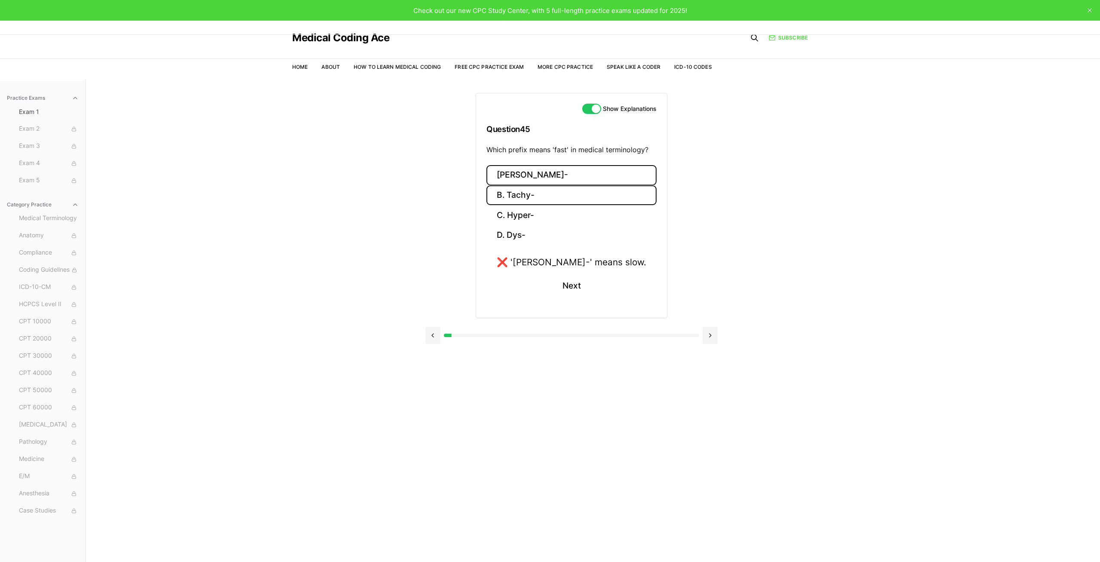
click at [511, 188] on button "B. Tachy-" at bounding box center [572, 195] width 170 height 20
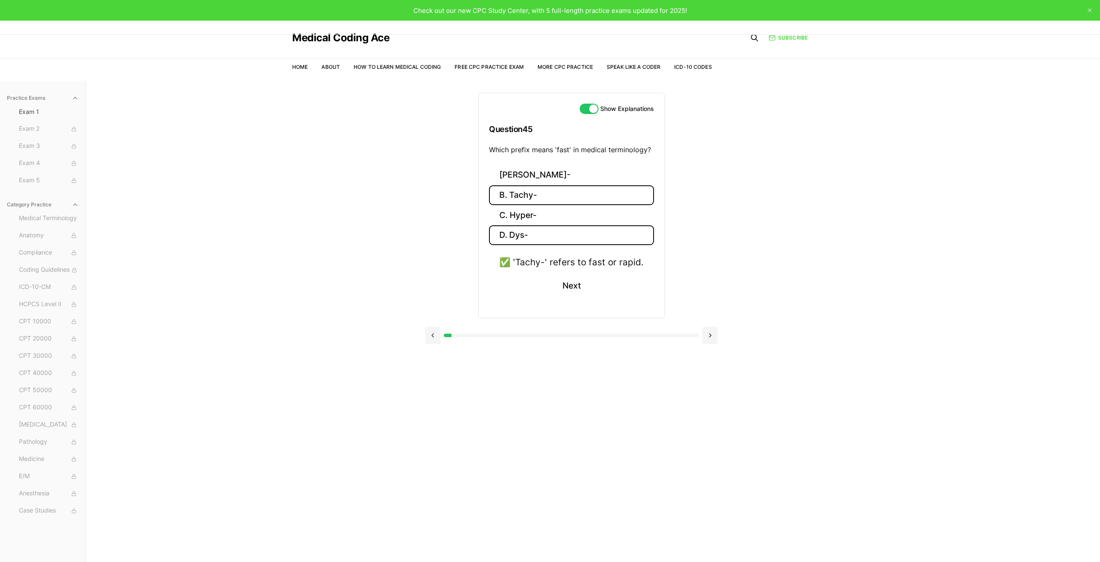
click at [552, 233] on button "D. Dys-" at bounding box center [571, 235] width 165 height 20
click at [547, 218] on button "C. Hyper-" at bounding box center [571, 215] width 181 height 20
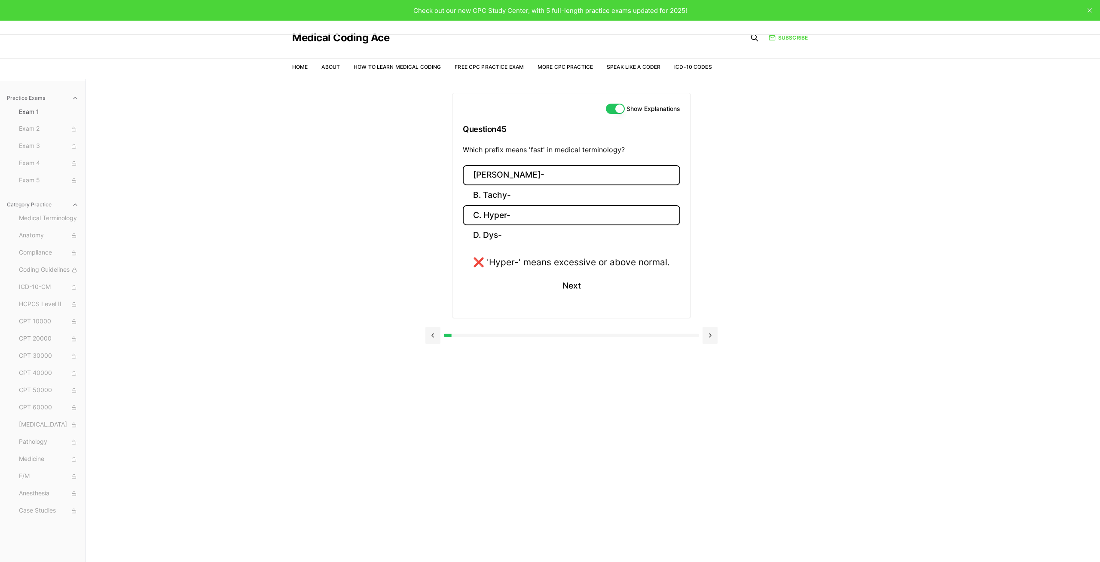
click at [520, 178] on button "[PERSON_NAME]-" at bounding box center [571, 175] width 217 height 20
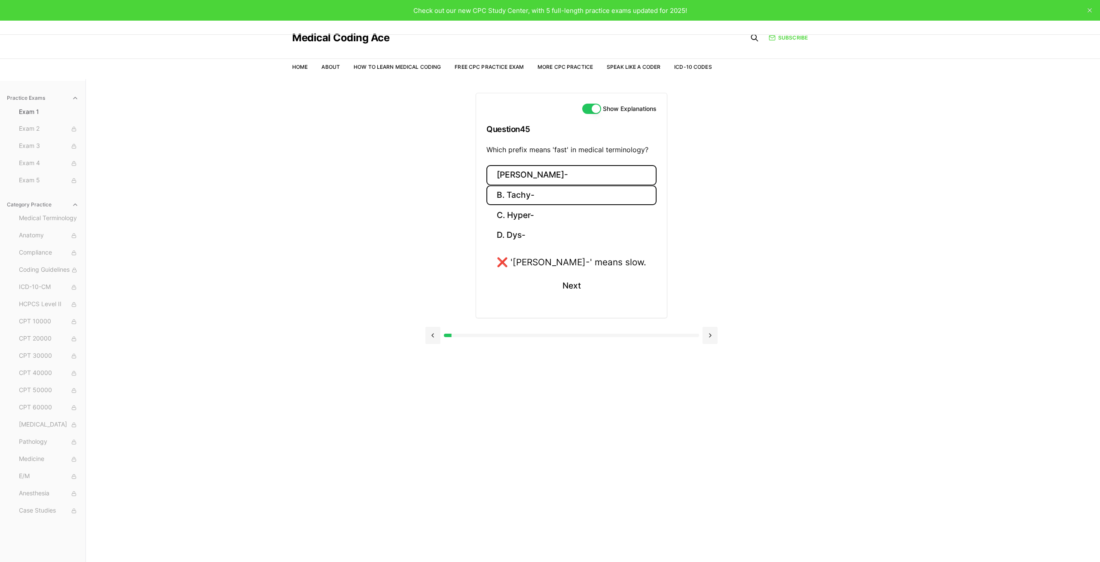
click at [531, 189] on button "B. Tachy-" at bounding box center [572, 195] width 170 height 20
click at [707, 334] on button at bounding box center [710, 335] width 15 height 17
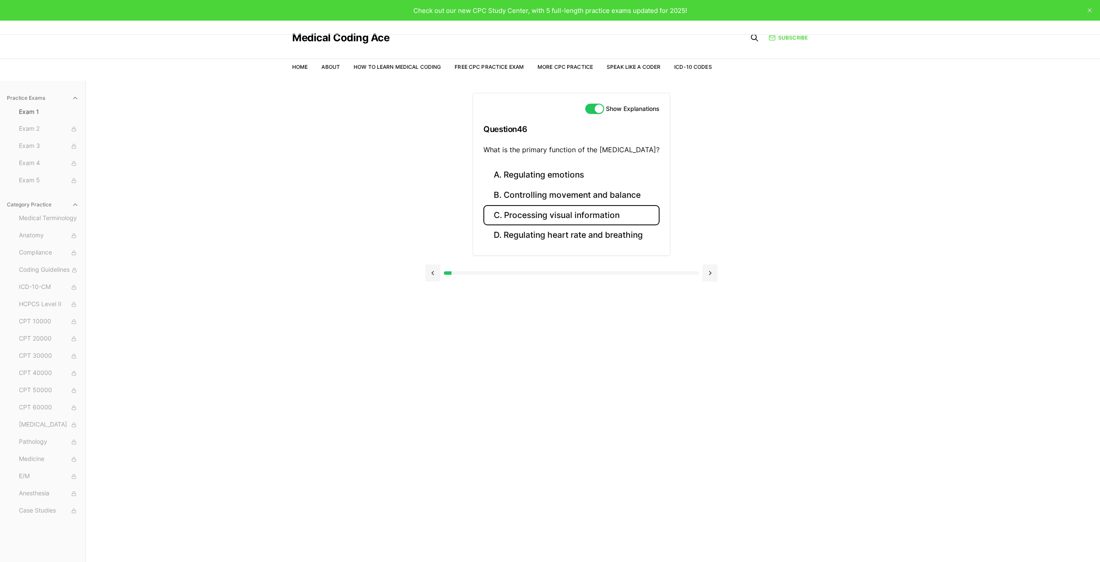
click at [544, 211] on button "C. Processing visual information" at bounding box center [572, 215] width 176 height 20
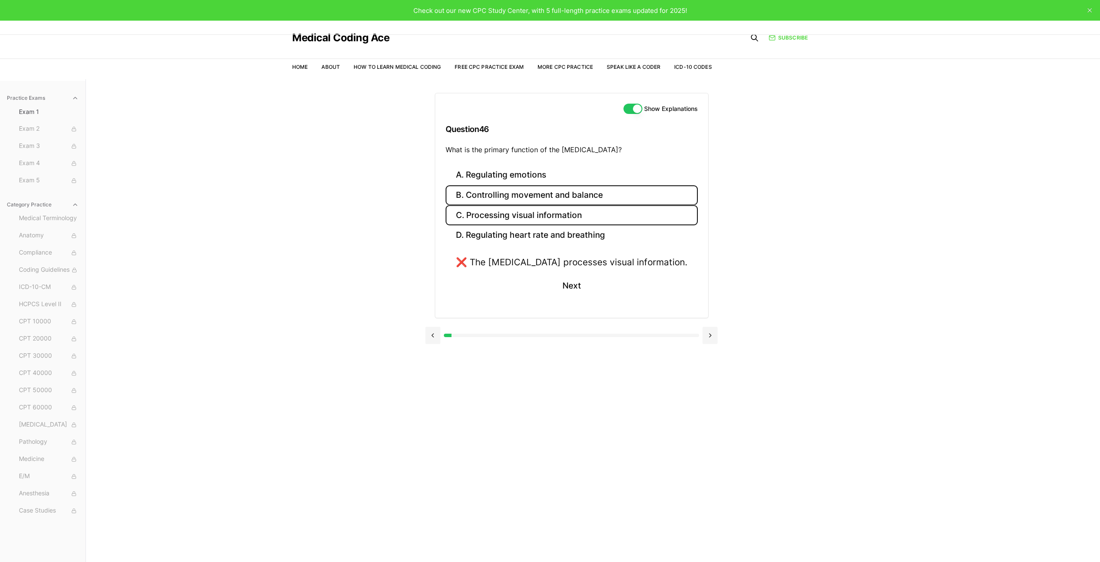
click at [539, 199] on button "B. Controlling movement and balance" at bounding box center [572, 195] width 252 height 20
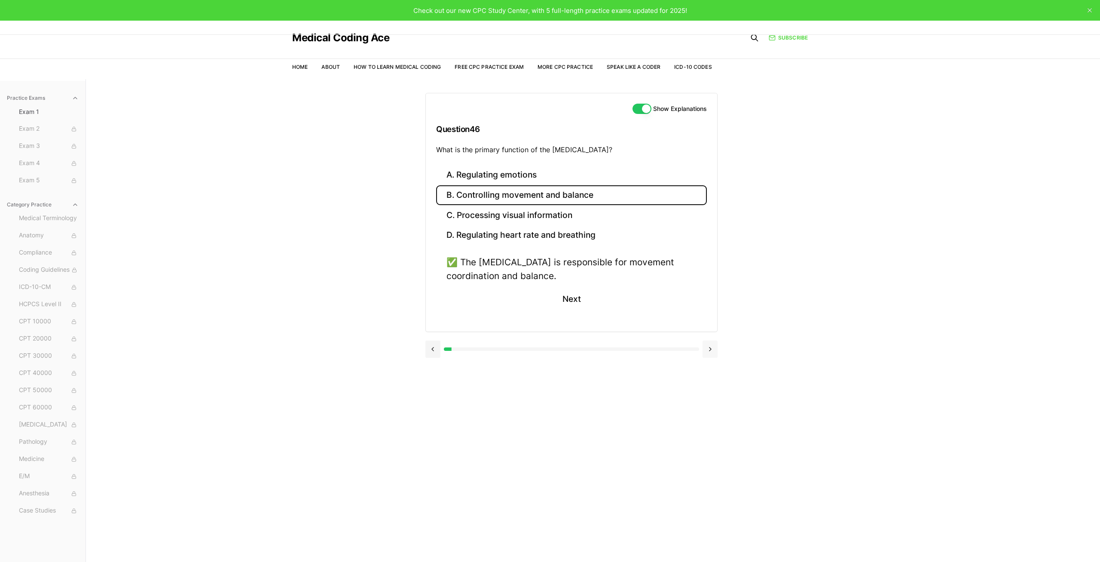
click at [711, 350] on button at bounding box center [710, 348] width 15 height 17
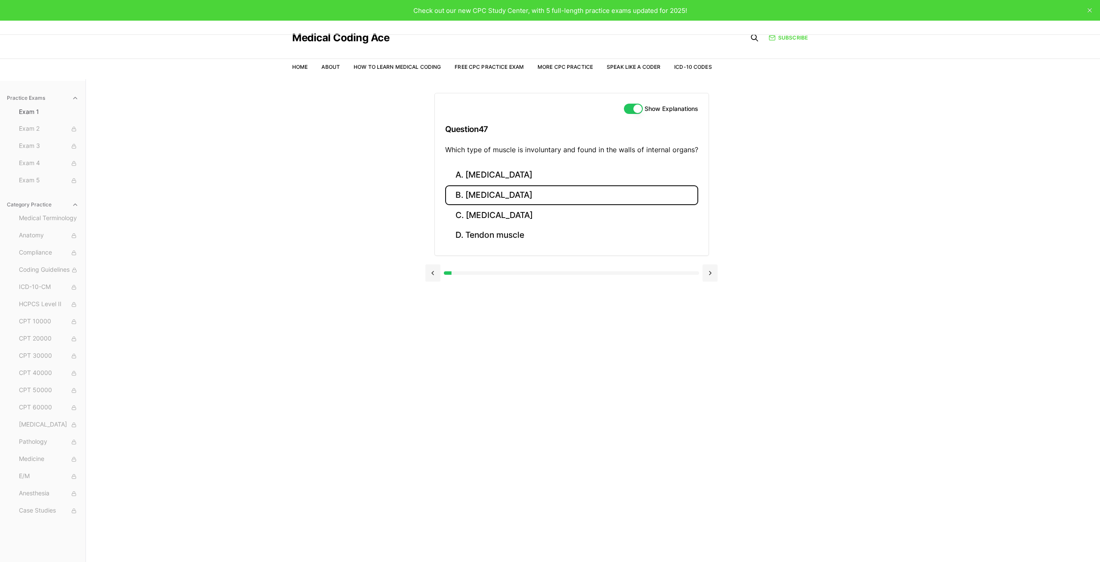
click at [471, 194] on button "B. [MEDICAL_DATA]" at bounding box center [571, 195] width 253 height 20
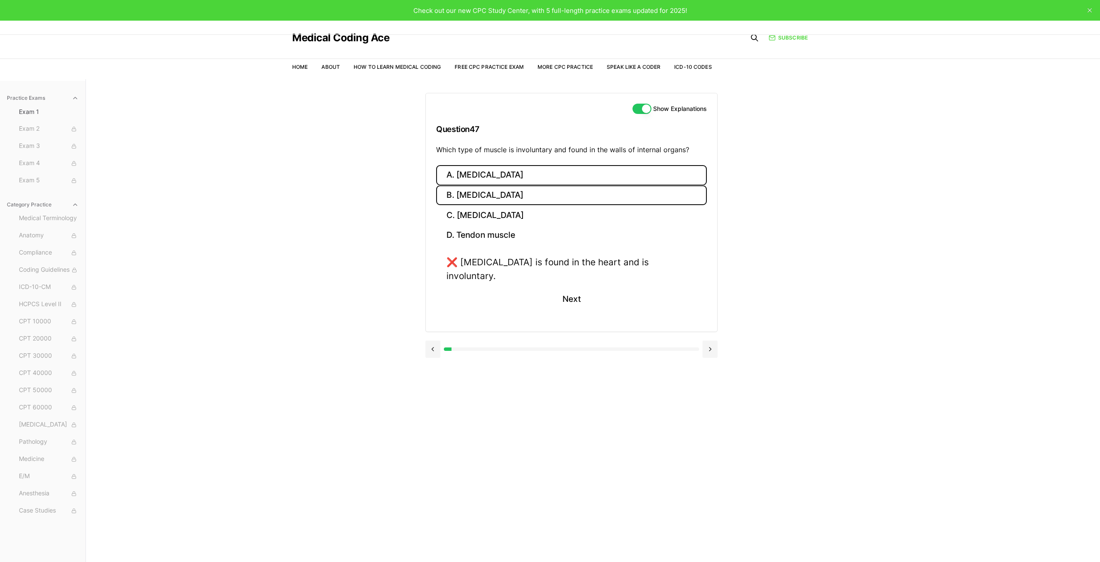
click at [472, 180] on button "A. [MEDICAL_DATA]" at bounding box center [571, 175] width 271 height 20
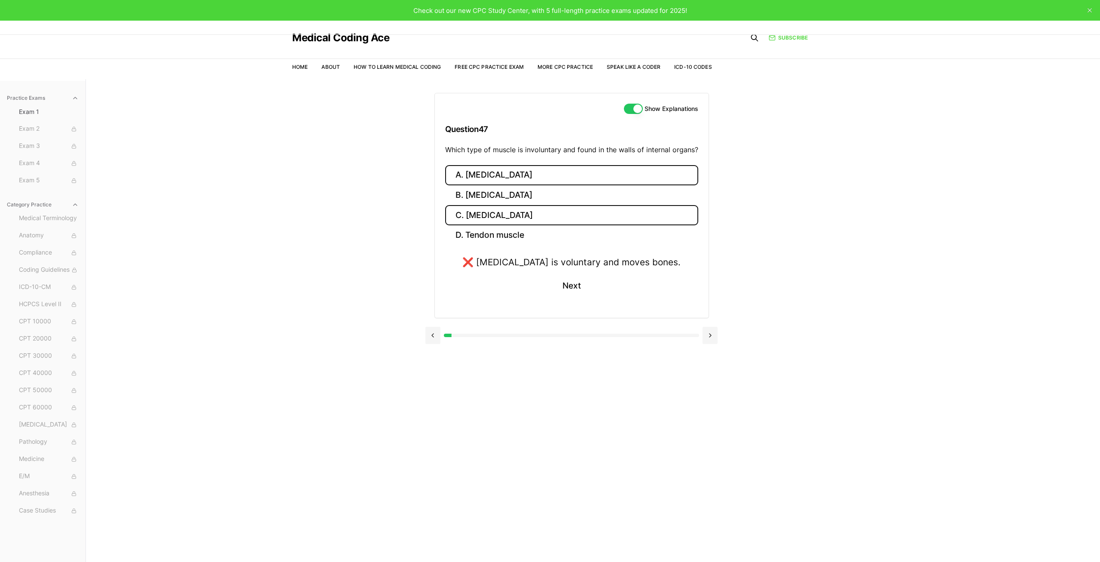
click at [482, 208] on button "C. [MEDICAL_DATA]" at bounding box center [571, 215] width 253 height 20
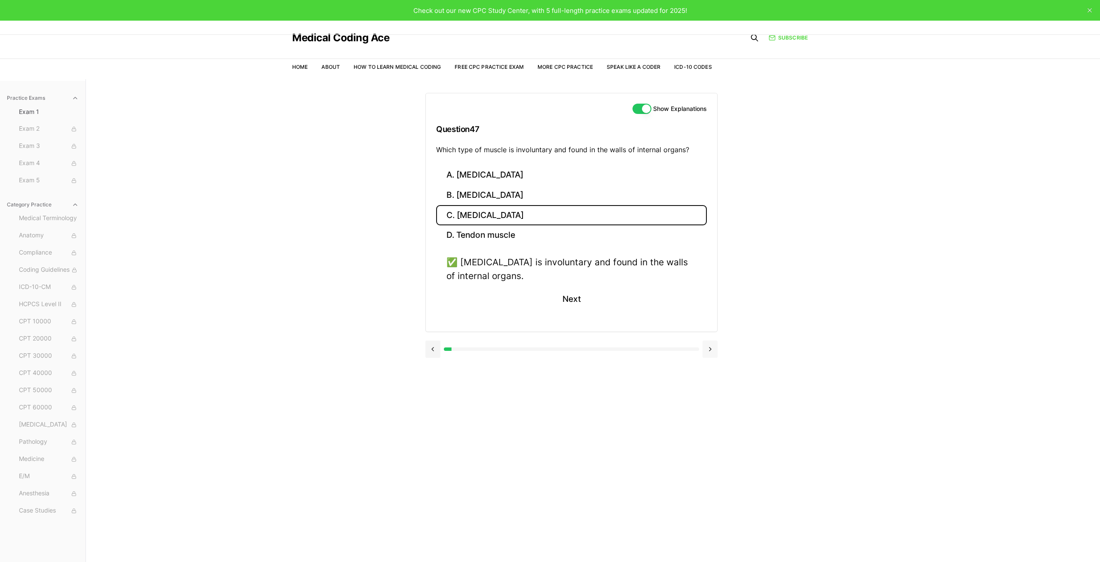
click at [704, 347] on button at bounding box center [710, 348] width 15 height 17
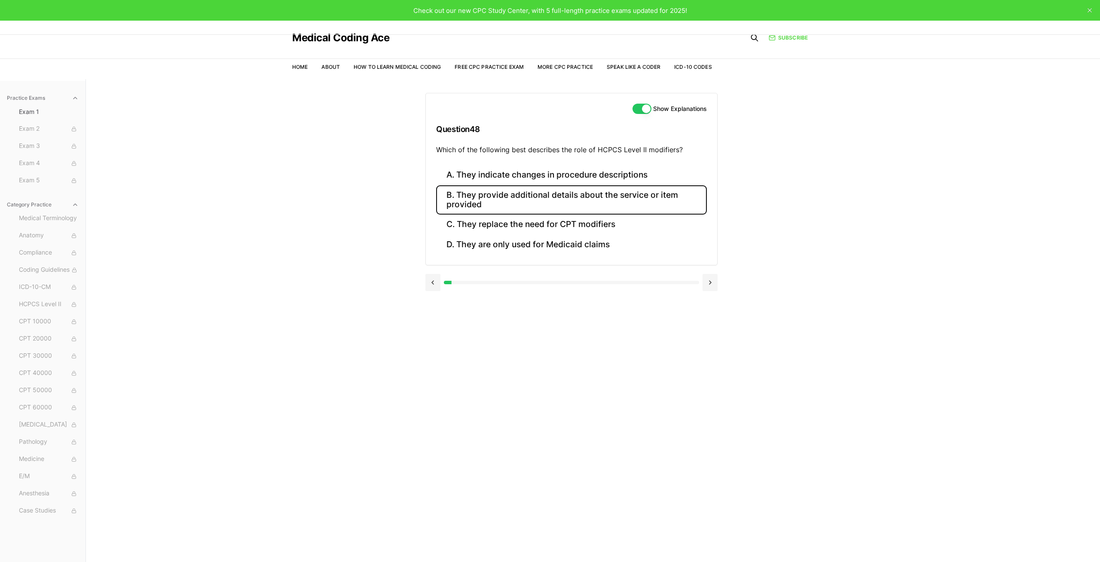
click at [508, 205] on button "B. They provide additional details about the service or item provided" at bounding box center [571, 199] width 271 height 29
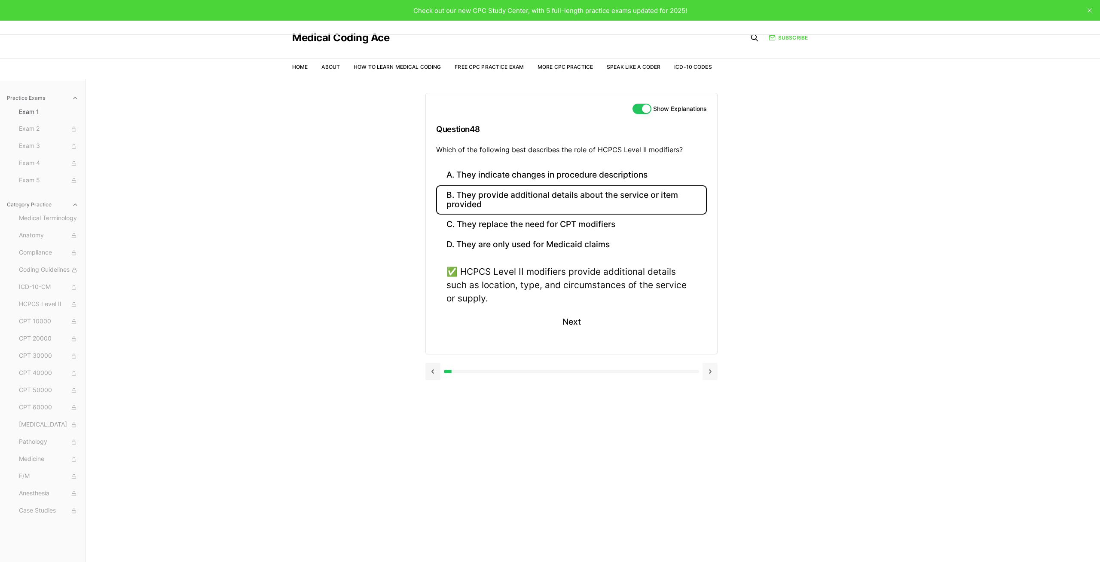
click at [707, 375] on button at bounding box center [710, 371] width 15 height 17
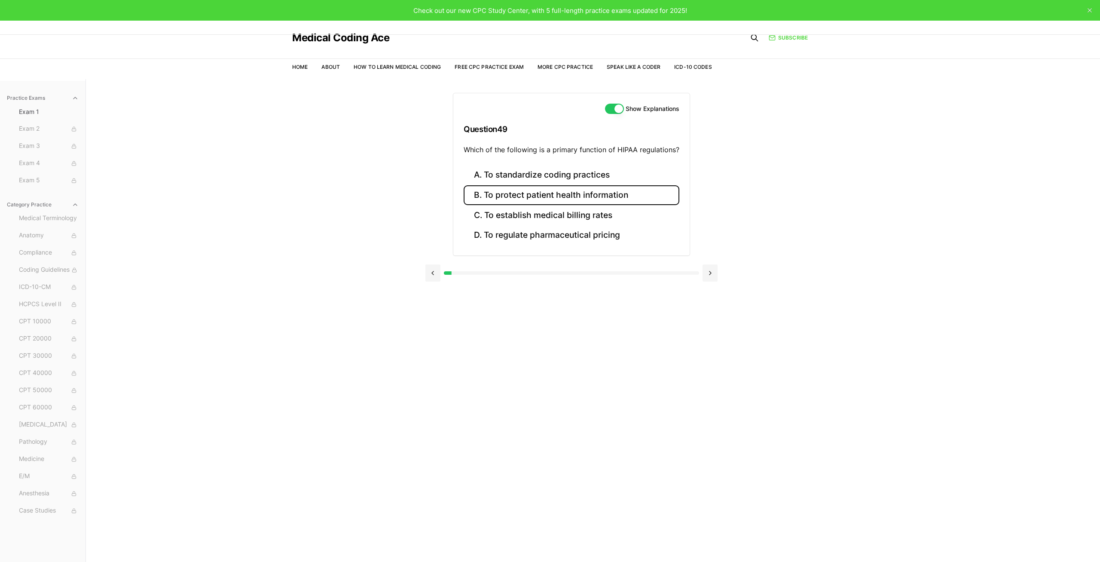
click at [531, 198] on button "B. To protect patient health information" at bounding box center [572, 195] width 216 height 20
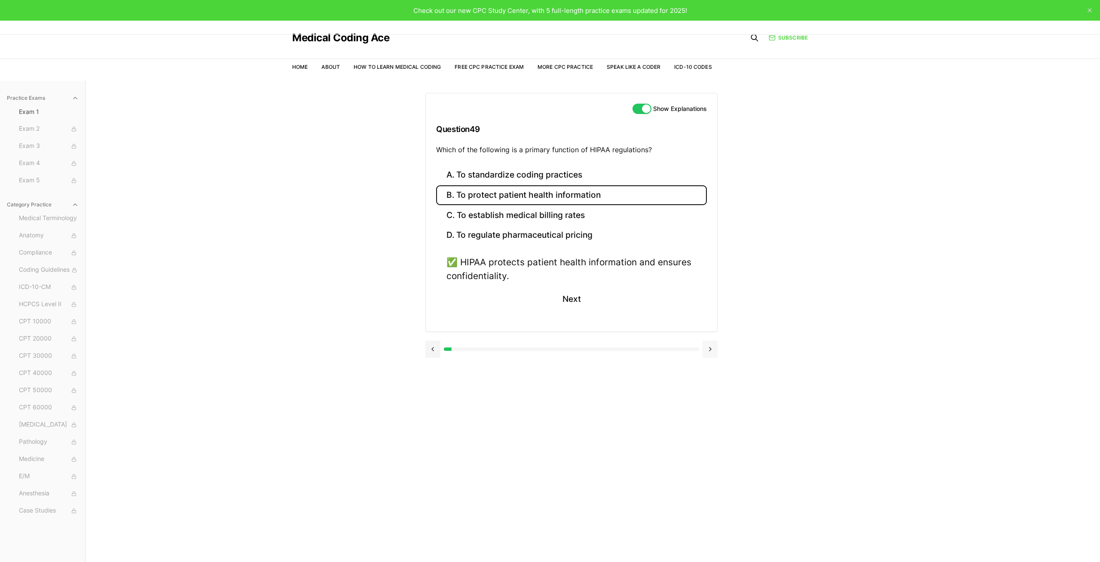
click at [710, 354] on button at bounding box center [710, 348] width 15 height 17
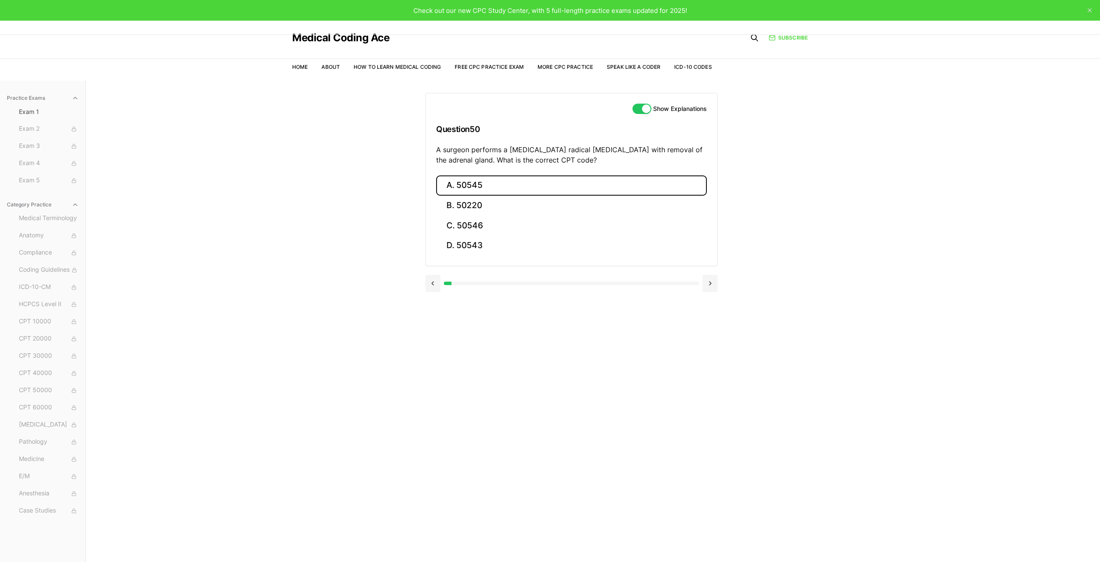
click at [474, 187] on button "A. 50545" at bounding box center [571, 185] width 271 height 20
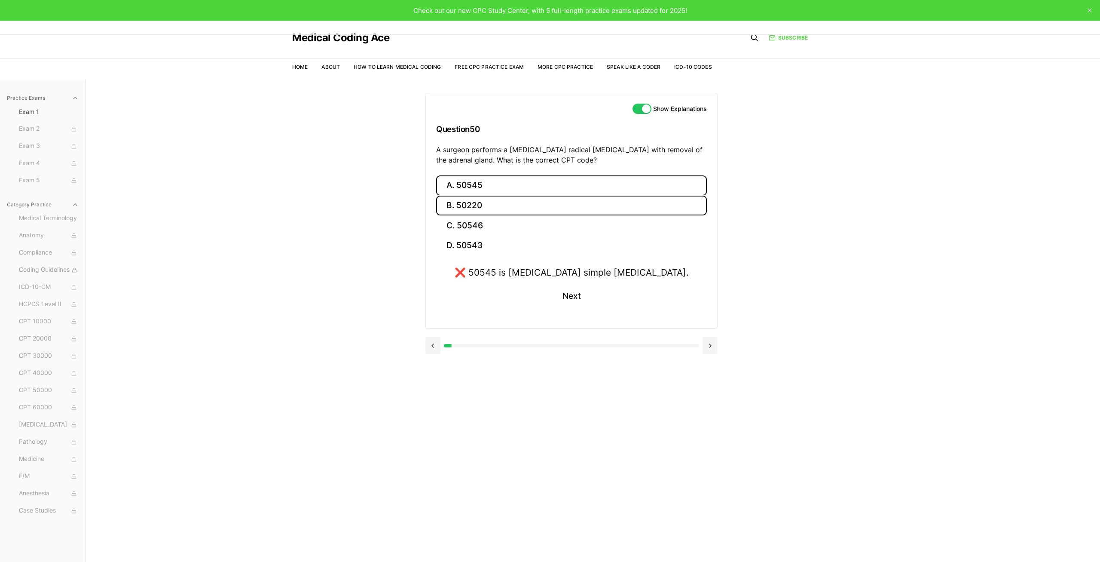
click at [477, 199] on button "B. 50220" at bounding box center [571, 206] width 271 height 20
click at [474, 213] on button "B. 50220" at bounding box center [571, 206] width 271 height 20
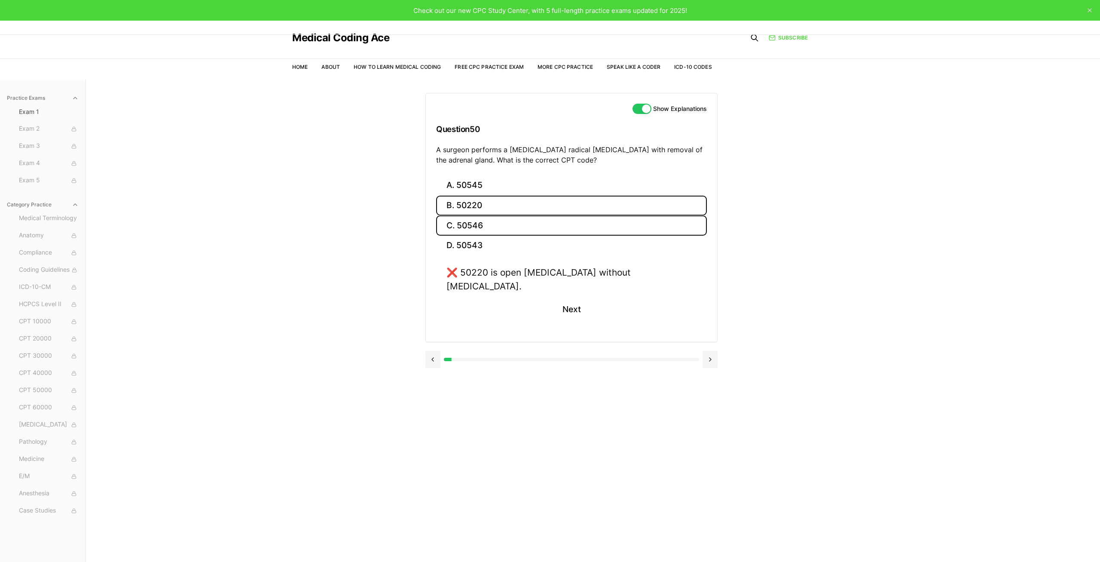
click at [474, 230] on button "C. 50546" at bounding box center [571, 225] width 271 height 20
click at [710, 355] on button at bounding box center [710, 359] width 15 height 17
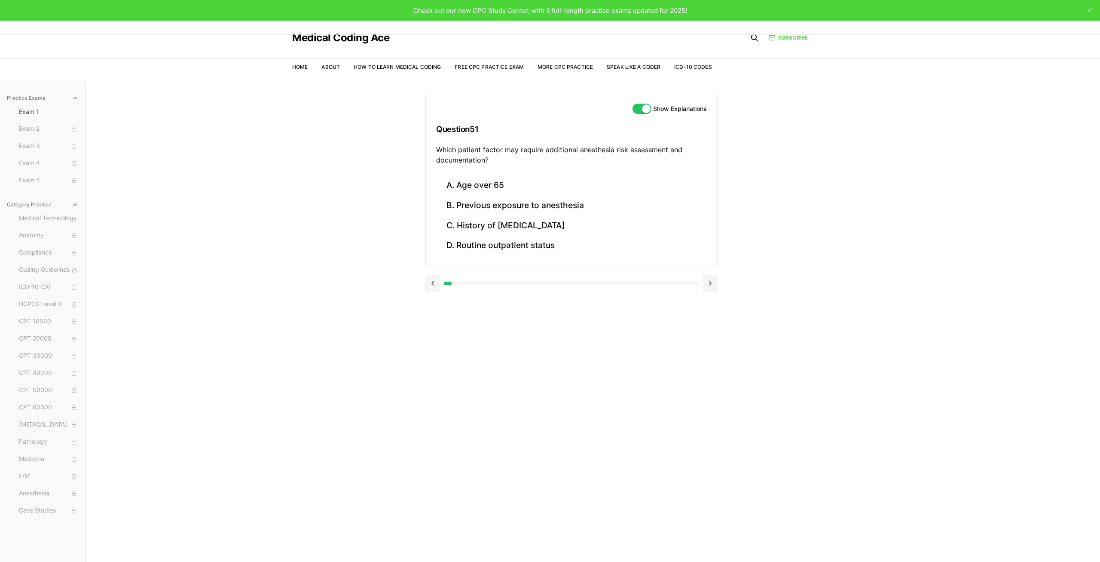
click at [476, 284] on div at bounding box center [571, 283] width 255 height 3
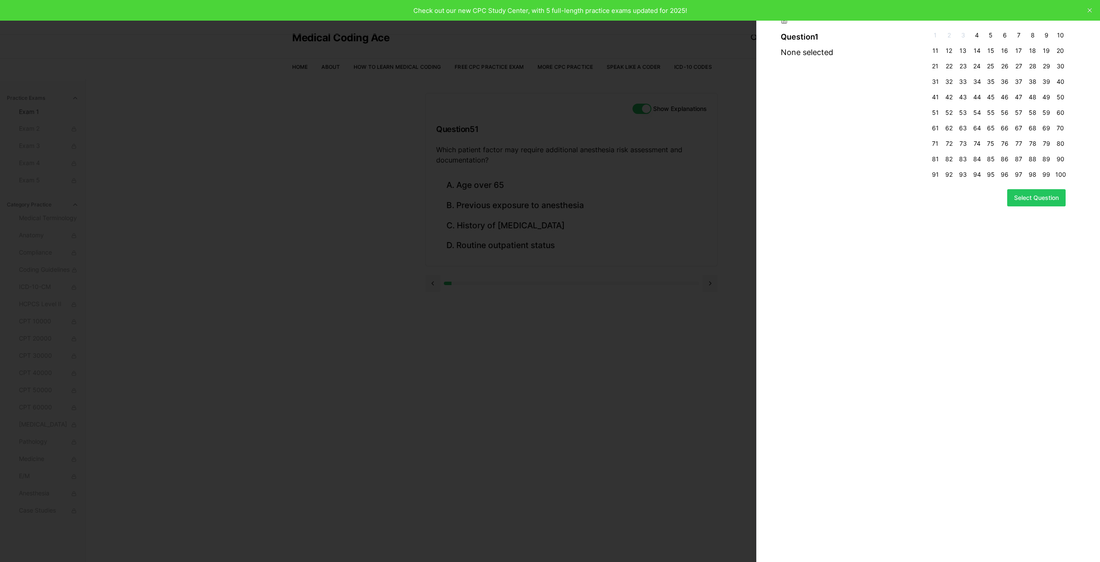
click at [646, 349] on div at bounding box center [550, 281] width 1100 height 562
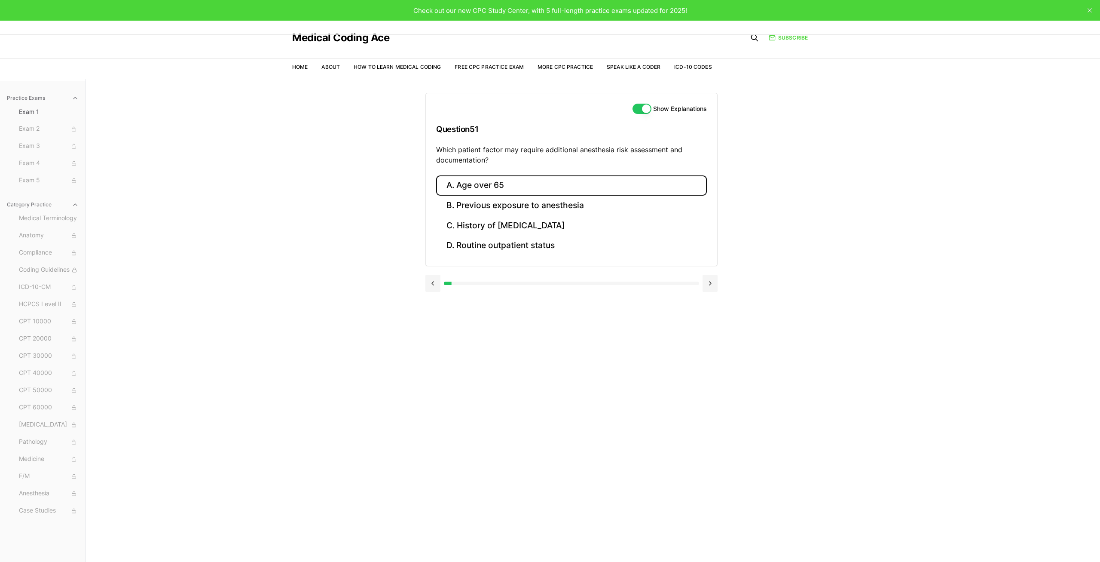
click at [486, 186] on button "A. Age over 65" at bounding box center [571, 185] width 271 height 20
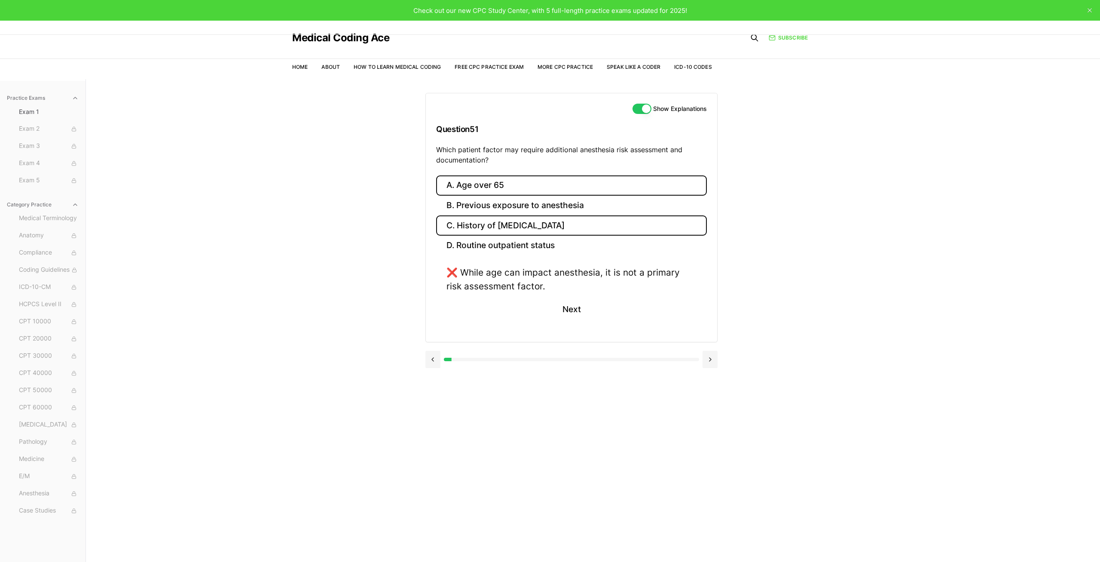
click at [505, 223] on button "C. History of [MEDICAL_DATA]" at bounding box center [571, 225] width 271 height 20
click at [706, 365] on button at bounding box center [710, 359] width 15 height 17
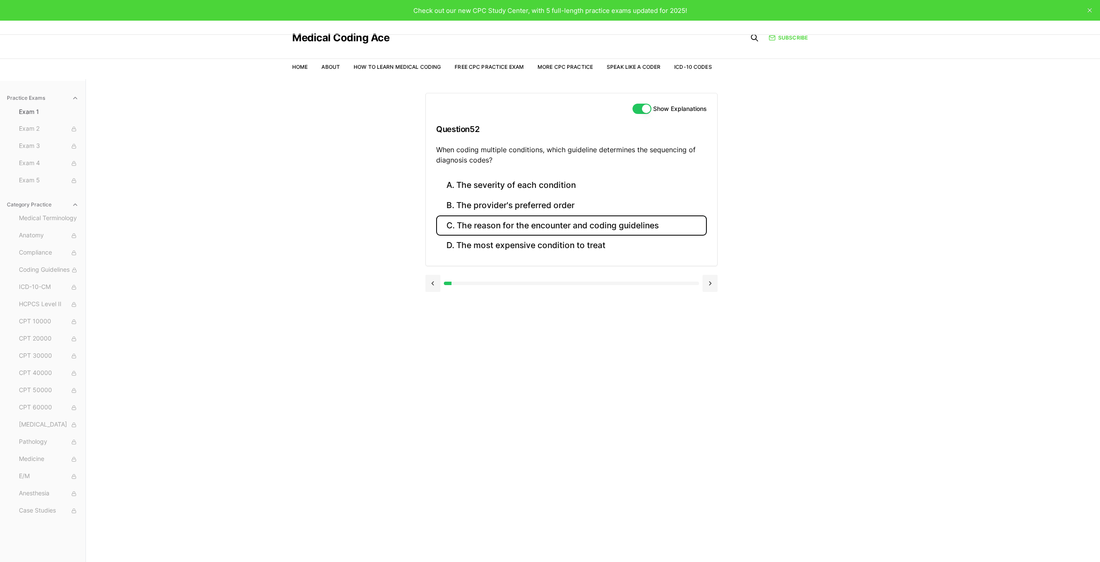
click at [537, 224] on button "C. The reason for the encounter and coding guidelines" at bounding box center [571, 225] width 271 height 20
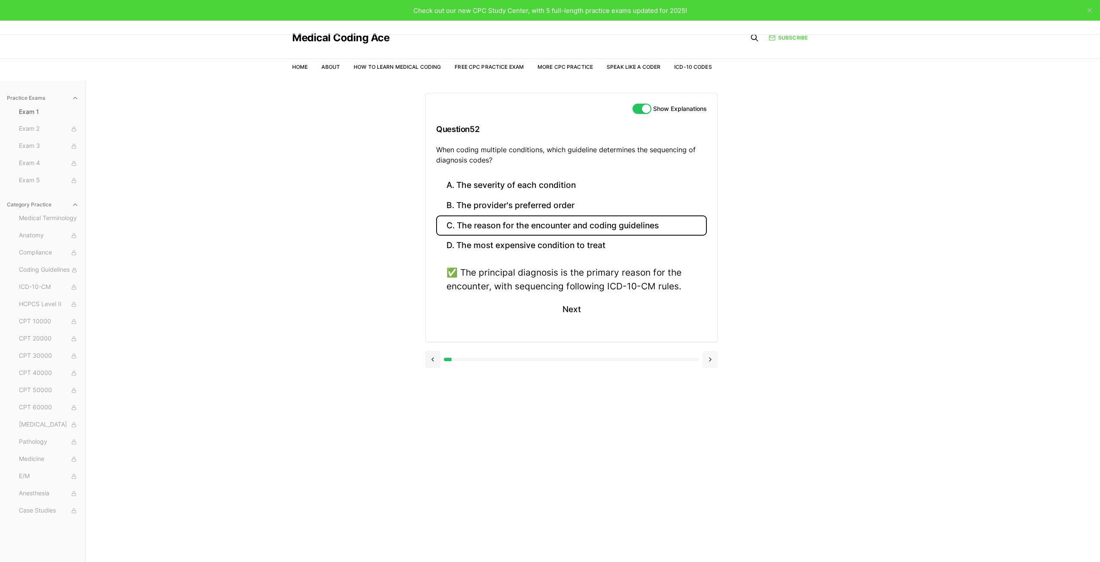
click at [713, 356] on button at bounding box center [710, 359] width 15 height 17
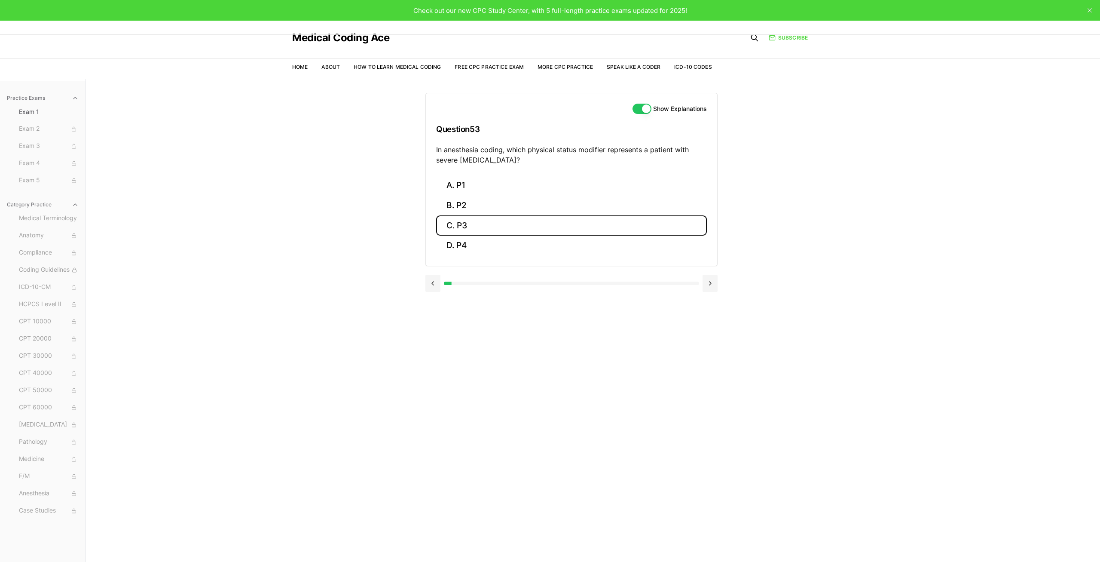
click at [450, 222] on button "C. P3" at bounding box center [571, 225] width 271 height 20
click at [708, 346] on button at bounding box center [710, 345] width 15 height 17
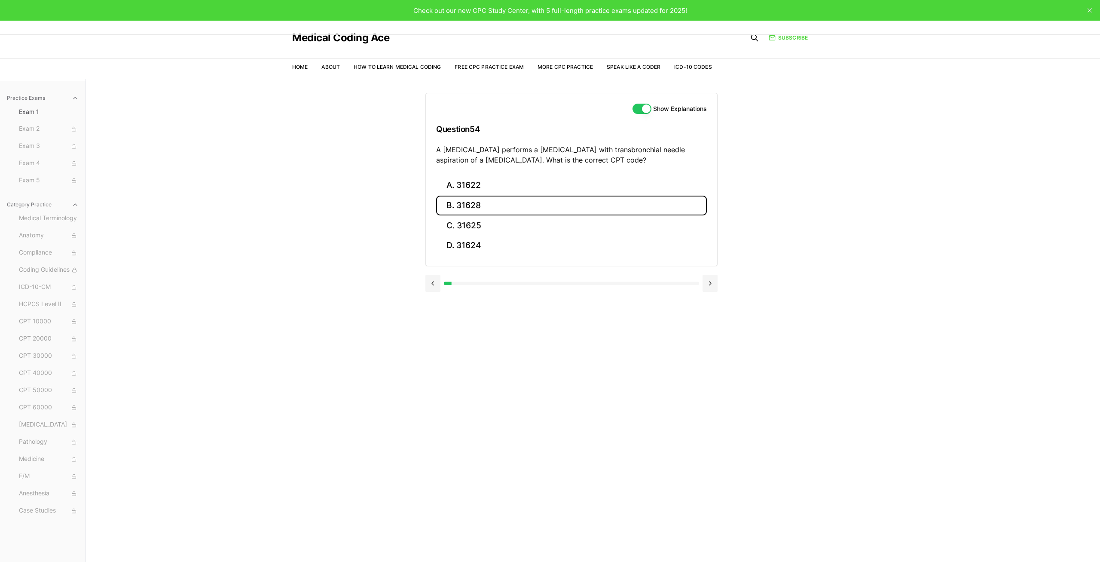
click at [446, 205] on button "B. 31628" at bounding box center [571, 206] width 271 height 20
click at [714, 362] on button at bounding box center [710, 359] width 15 height 17
click at [491, 203] on button "B. 74177" at bounding box center [571, 206] width 271 height 20
click at [709, 349] on button at bounding box center [710, 345] width 15 height 17
click at [511, 211] on button "B. 71046" at bounding box center [571, 206] width 271 height 20
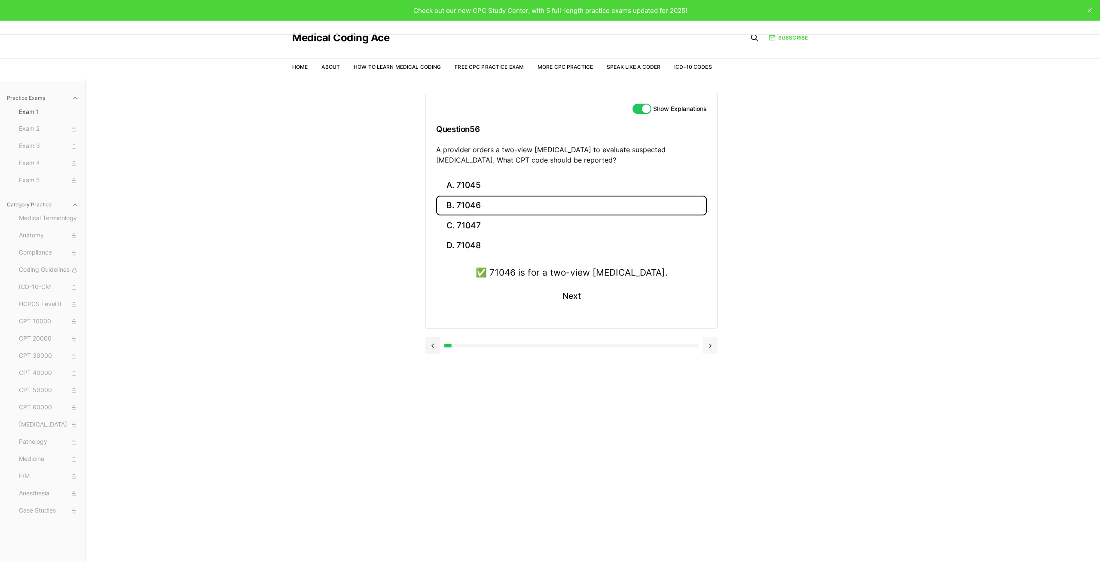
click at [710, 343] on button at bounding box center [710, 345] width 15 height 17
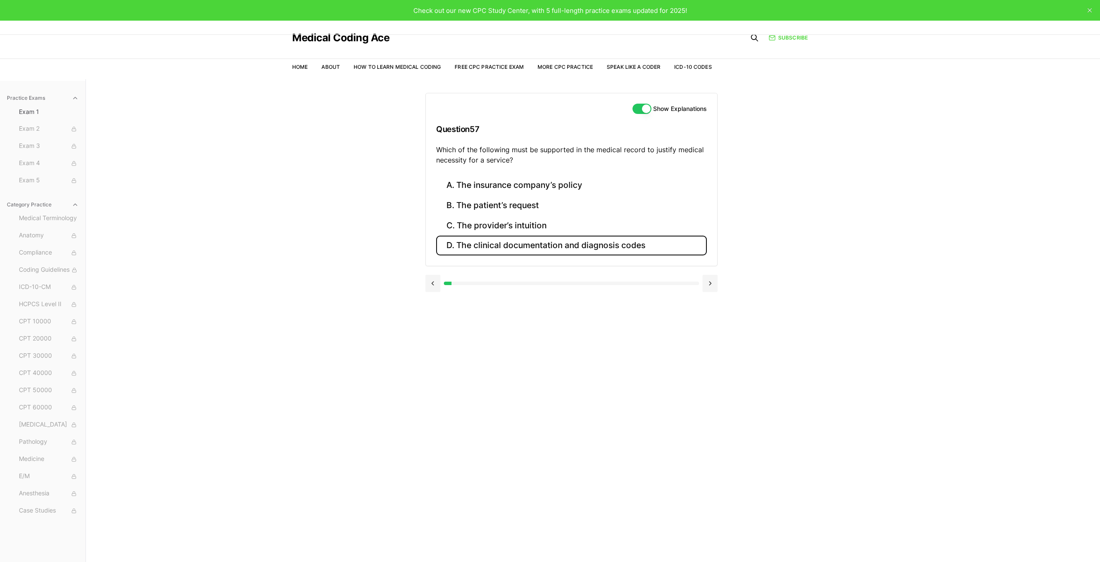
click at [548, 244] on button "D. The clinical documentation and diagnosis codes" at bounding box center [571, 246] width 271 height 20
click at [713, 359] on button at bounding box center [710, 359] width 15 height 17
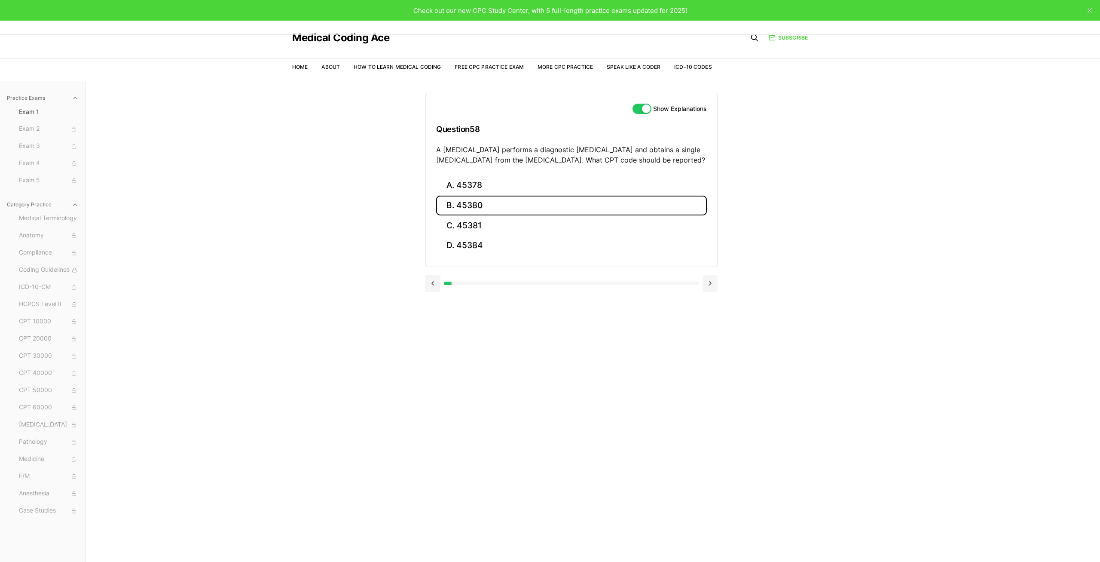
click at [477, 204] on button "B. 45380" at bounding box center [571, 206] width 271 height 20
click at [713, 355] on button at bounding box center [710, 359] width 15 height 17
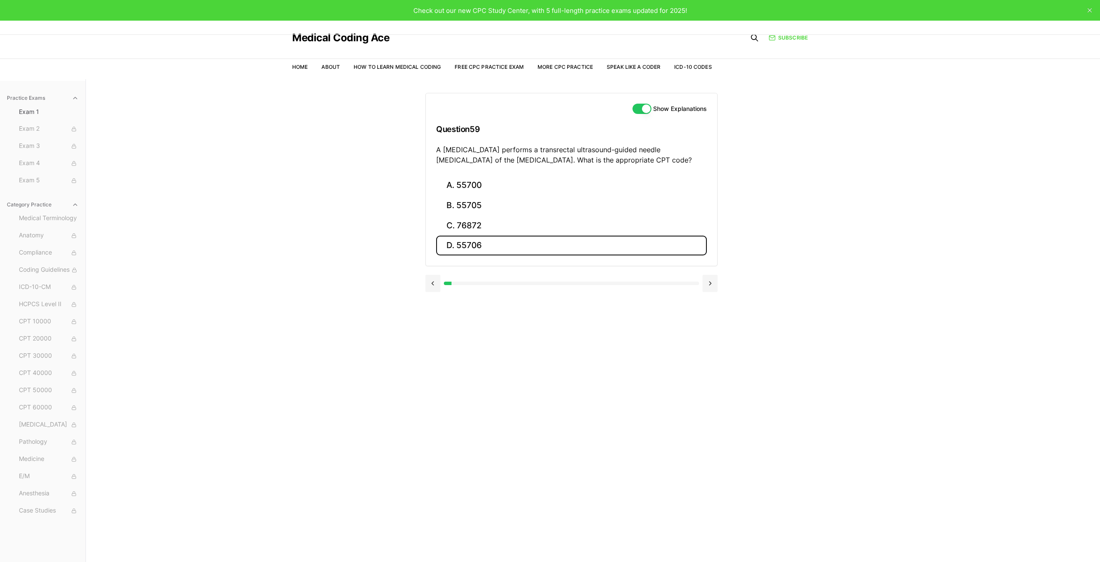
click at [505, 246] on button "D. 55706" at bounding box center [571, 246] width 271 height 20
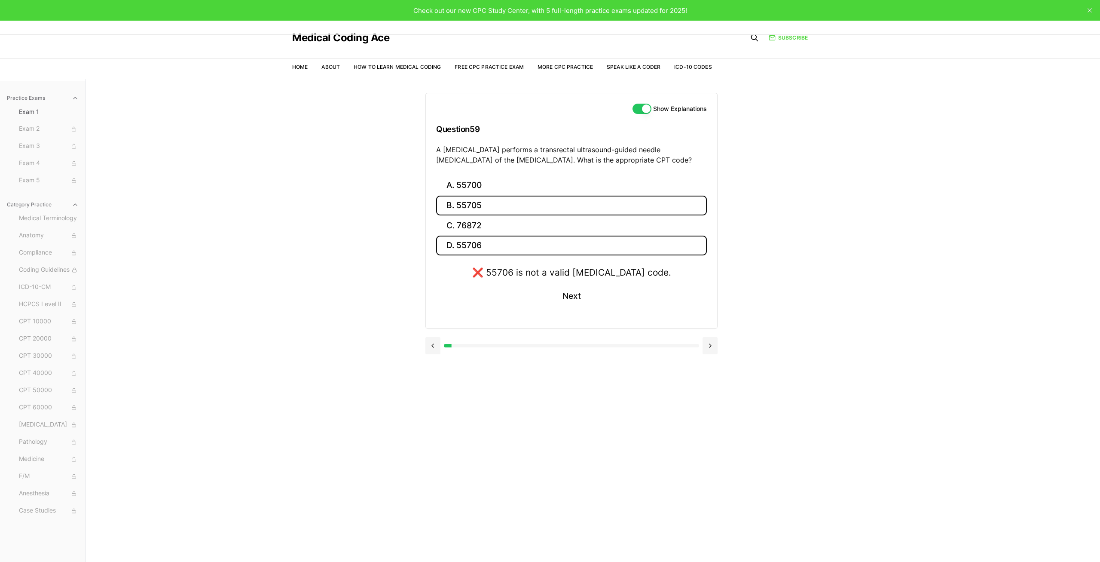
click at [484, 205] on button "B. 55705" at bounding box center [571, 206] width 271 height 20
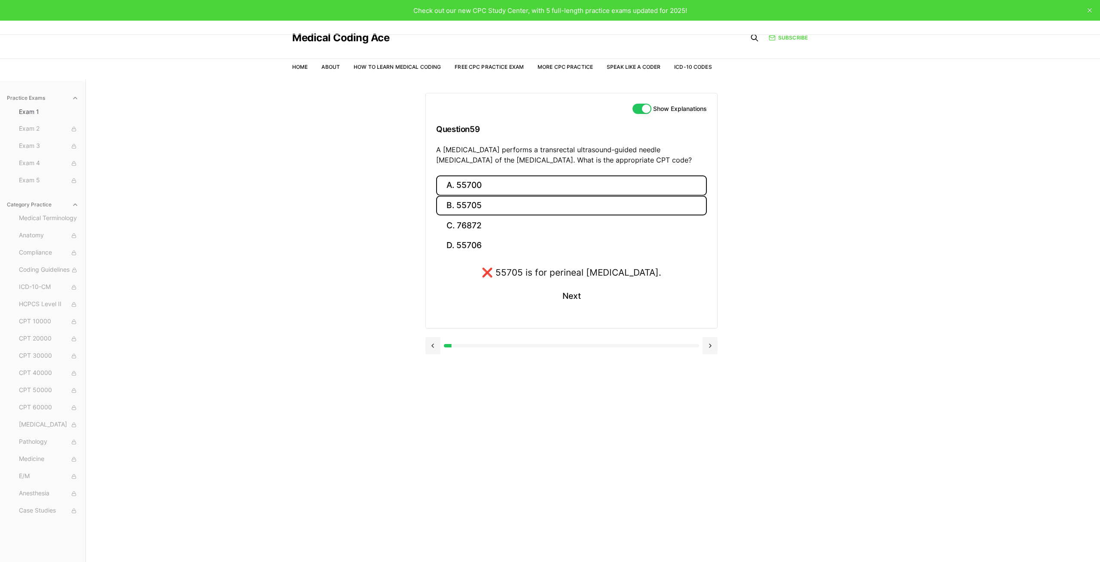
click at [482, 190] on button "A. 55700" at bounding box center [571, 185] width 271 height 20
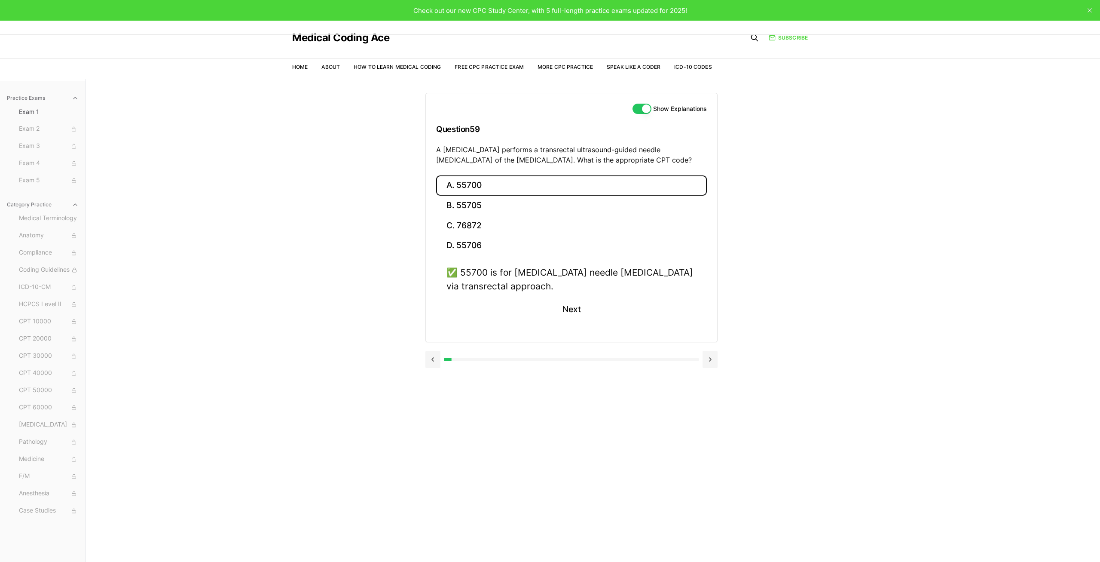
click at [463, 178] on button "A. 55700" at bounding box center [571, 185] width 271 height 20
click at [479, 204] on button "B. 55705" at bounding box center [571, 206] width 271 height 20
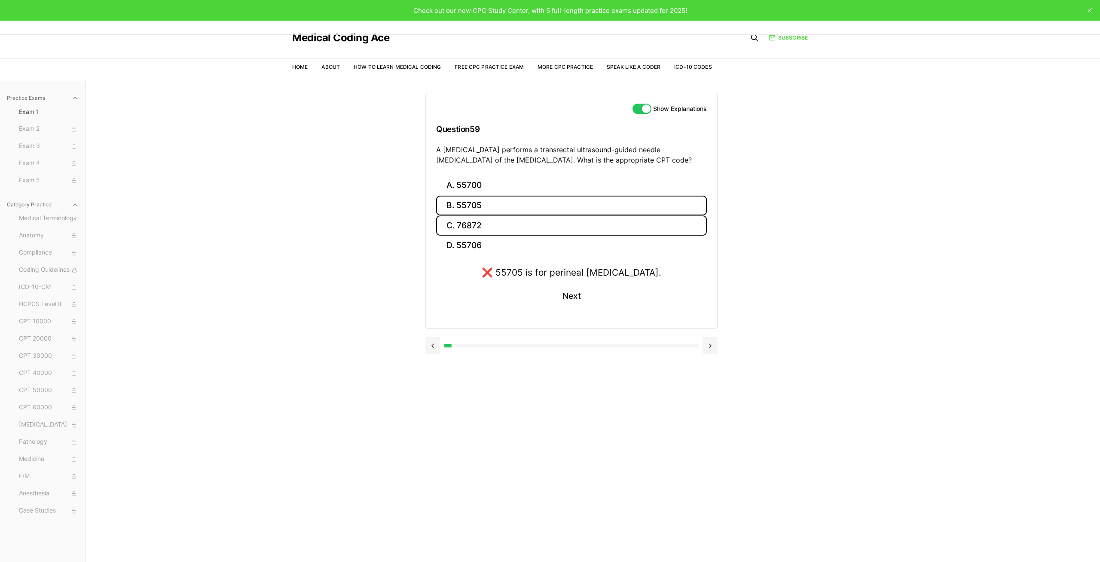
click at [474, 219] on button "C. 76872" at bounding box center [571, 225] width 271 height 20
click at [484, 248] on button "D. 55706" at bounding box center [571, 246] width 271 height 20
click at [480, 233] on button "C. 76872" at bounding box center [571, 225] width 271 height 20
click at [480, 245] on button "D. 55706" at bounding box center [571, 246] width 271 height 20
click at [478, 208] on button "B. 55705" at bounding box center [571, 206] width 271 height 20
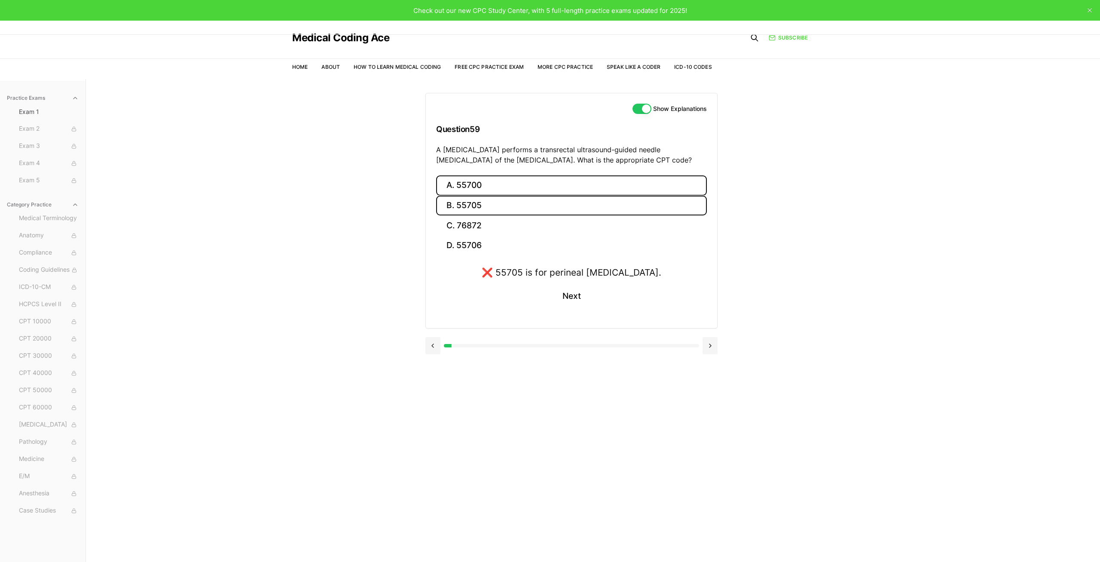
click at [490, 187] on button "A. 55700" at bounding box center [571, 185] width 271 height 20
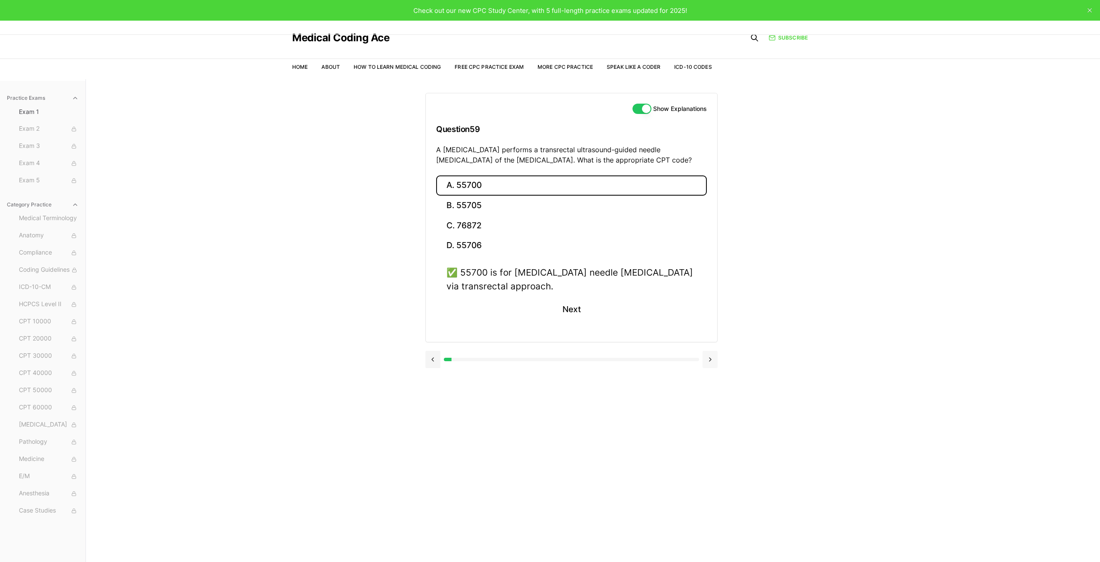
click at [710, 367] on button at bounding box center [710, 359] width 15 height 17
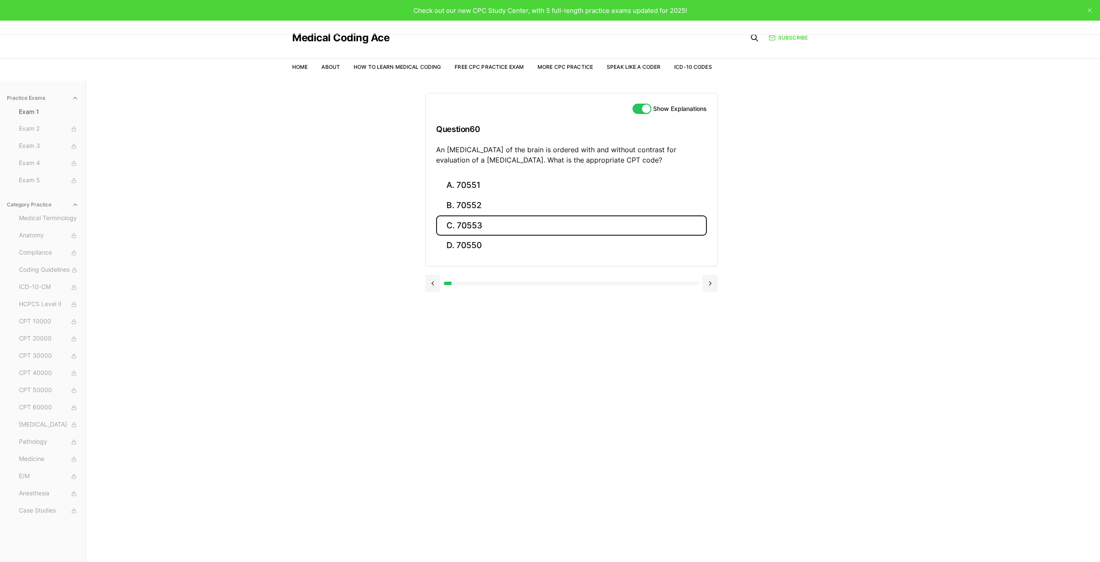
click at [471, 220] on button "C. 70553" at bounding box center [571, 225] width 271 height 20
click at [712, 351] on button at bounding box center [710, 359] width 15 height 17
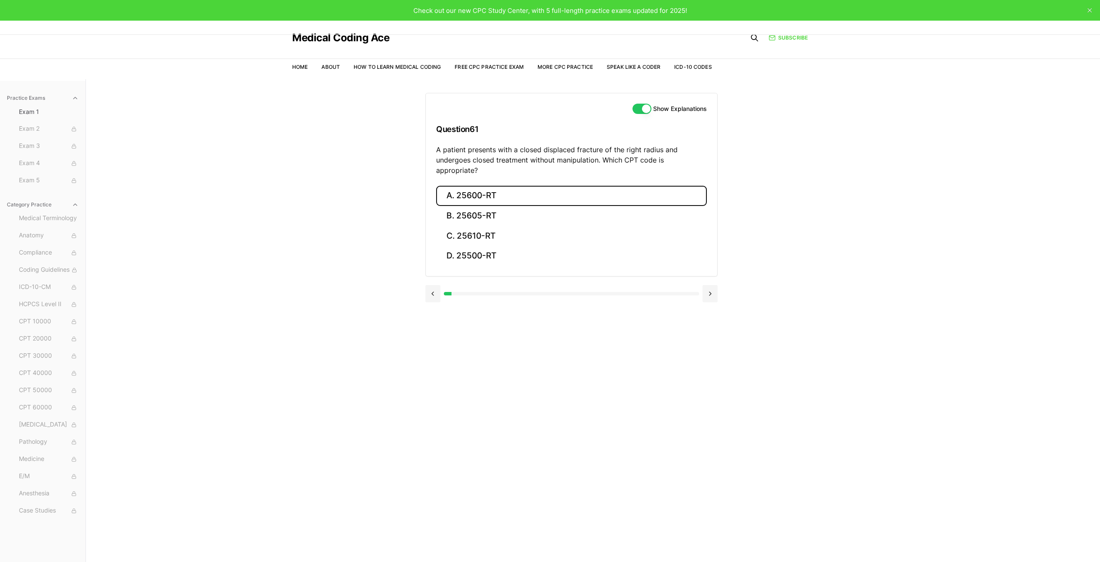
click at [470, 192] on button "A. 25600-RT" at bounding box center [571, 196] width 271 height 20
click at [706, 361] on button at bounding box center [710, 369] width 15 height 17
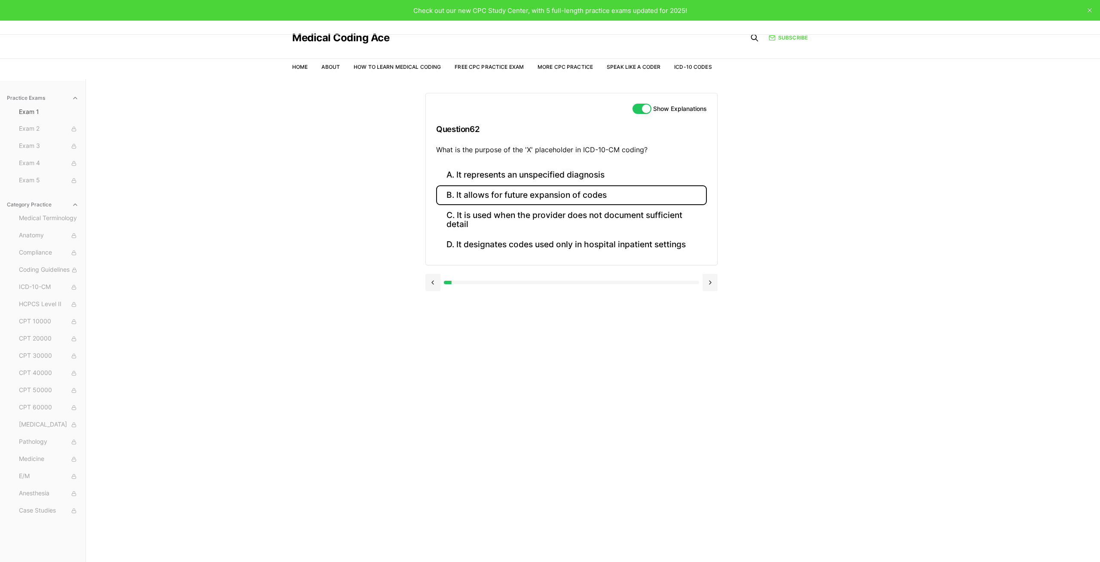
click at [499, 195] on button "B. It allows for future expansion of codes" at bounding box center [571, 195] width 271 height 20
click at [709, 361] on button at bounding box center [710, 357] width 15 height 17
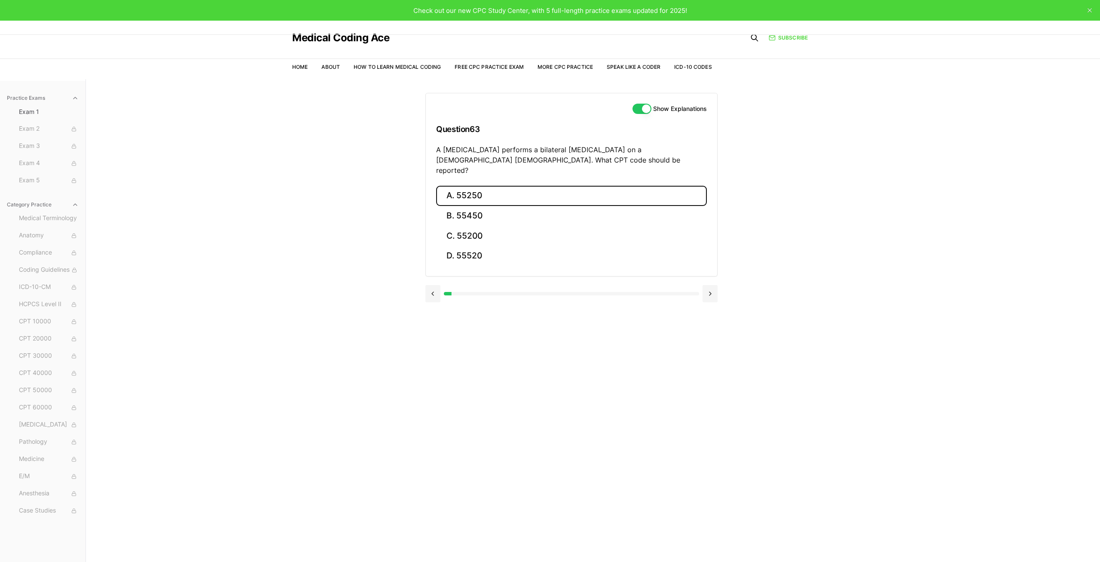
click at [488, 186] on button "A. 55250" at bounding box center [571, 196] width 271 height 20
click at [716, 365] on button at bounding box center [710, 369] width 15 height 17
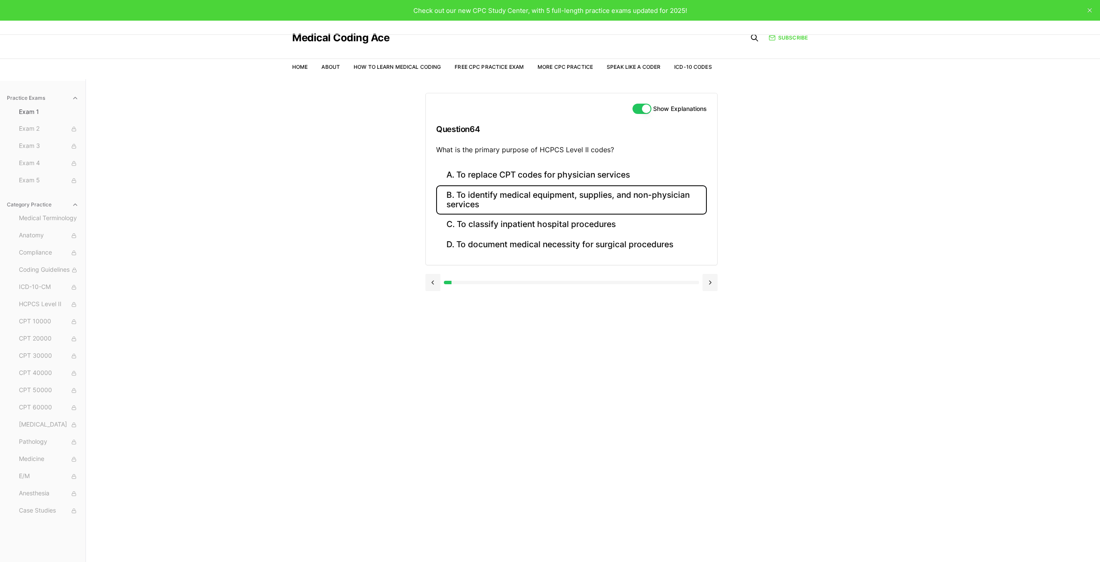
click at [521, 196] on button "B. To identify medical equipment, supplies, and non-physician services" at bounding box center [571, 199] width 271 height 29
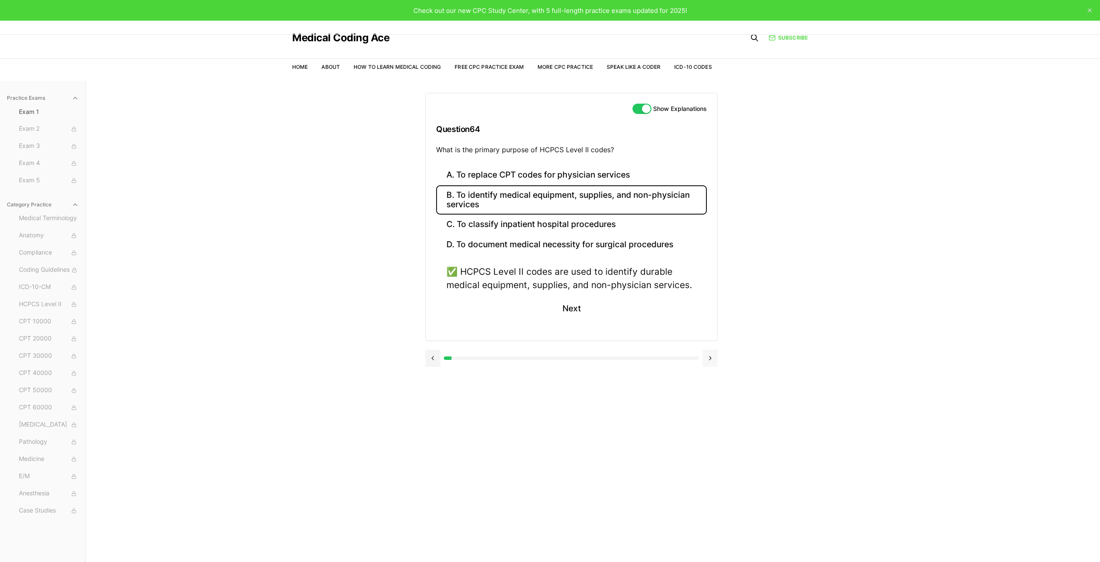
click at [715, 360] on button at bounding box center [710, 357] width 15 height 17
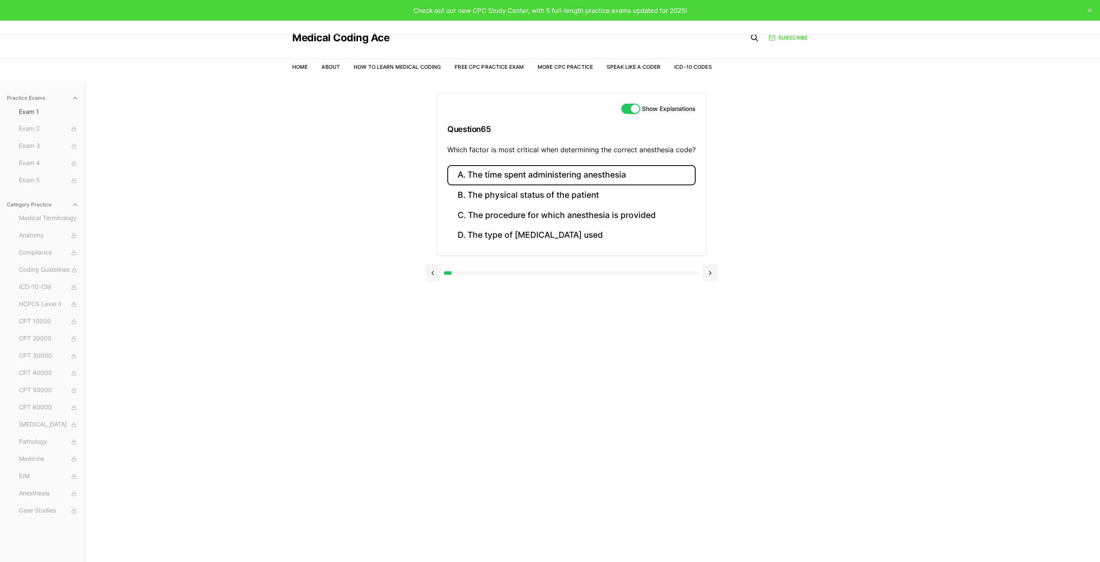
click at [491, 178] on button "A. The time spent administering anesthesia" at bounding box center [571, 175] width 248 height 20
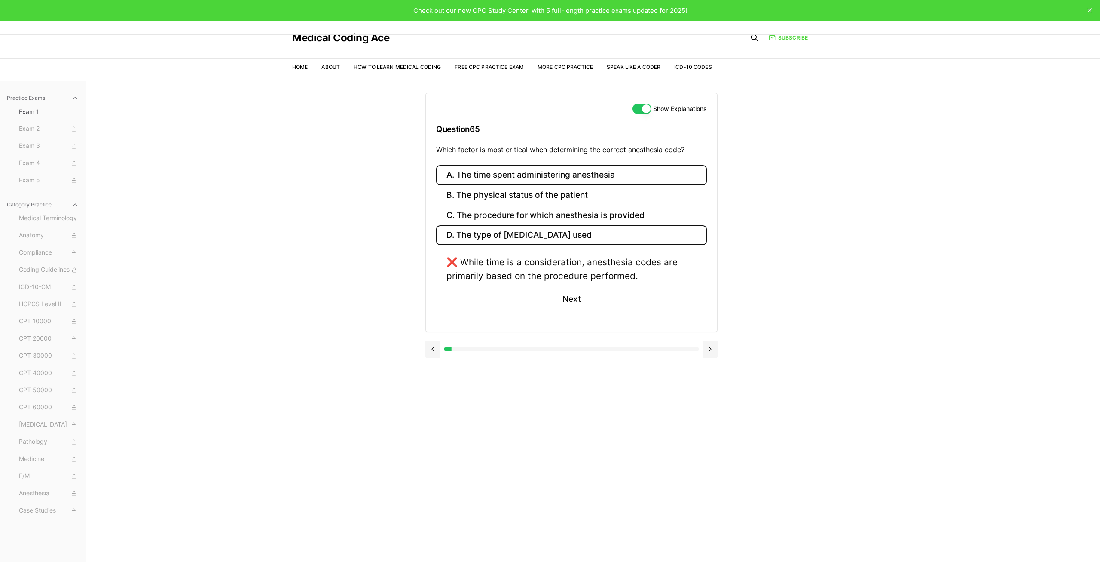
click at [522, 232] on button "D. The type of [MEDICAL_DATA] used" at bounding box center [571, 235] width 271 height 20
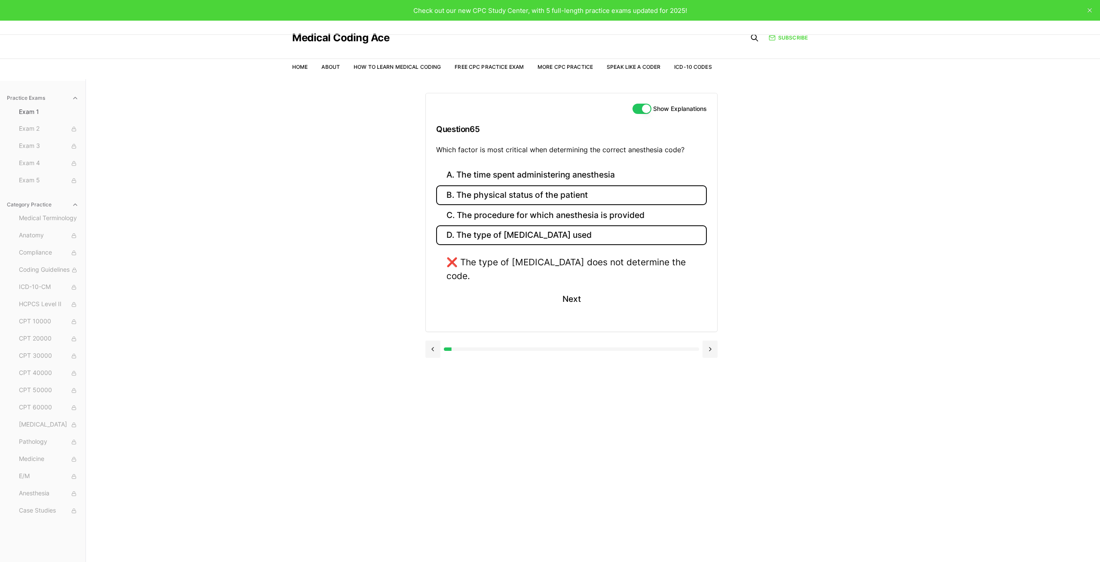
click at [526, 196] on button "B. The physical status of the patient" at bounding box center [571, 195] width 271 height 20
click at [524, 216] on button "C. The procedure for which anesthesia is provided" at bounding box center [571, 215] width 271 height 20
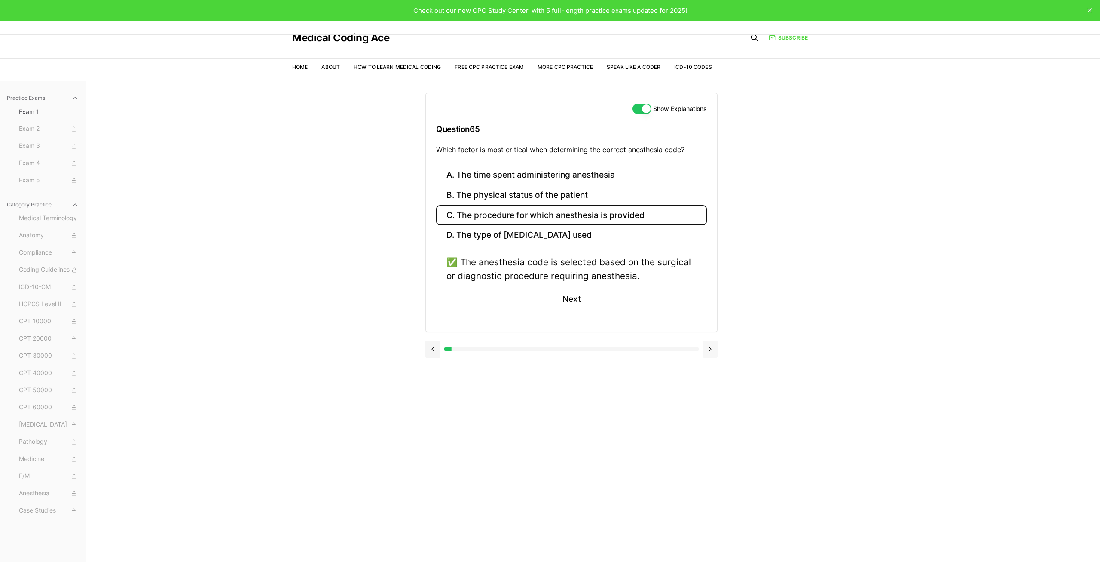
click at [713, 354] on button at bounding box center [710, 348] width 15 height 17
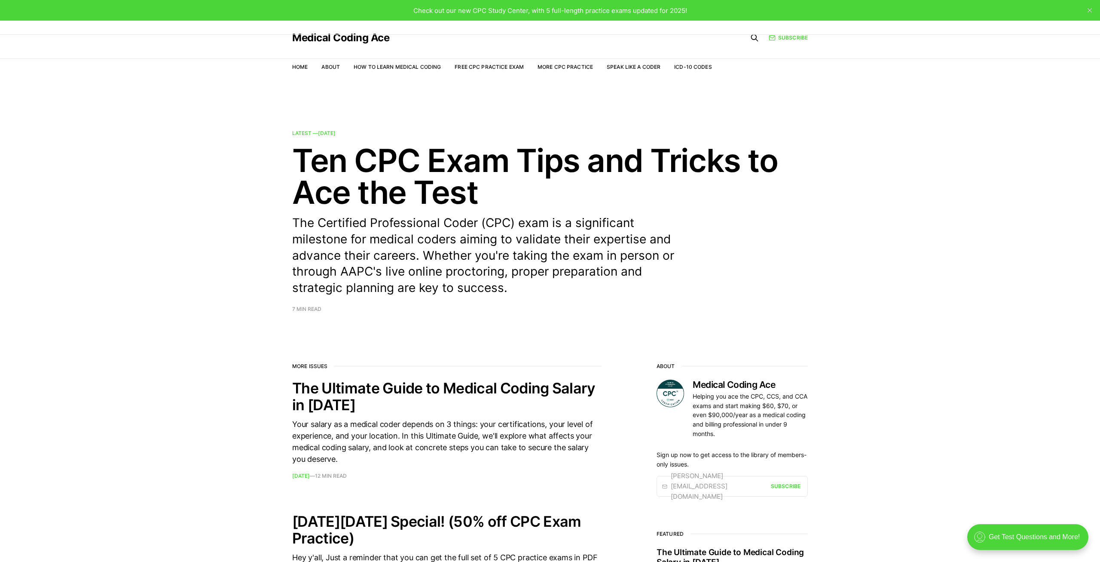
click at [1088, 10] on icon "close" at bounding box center [1090, 10] width 4 height 4
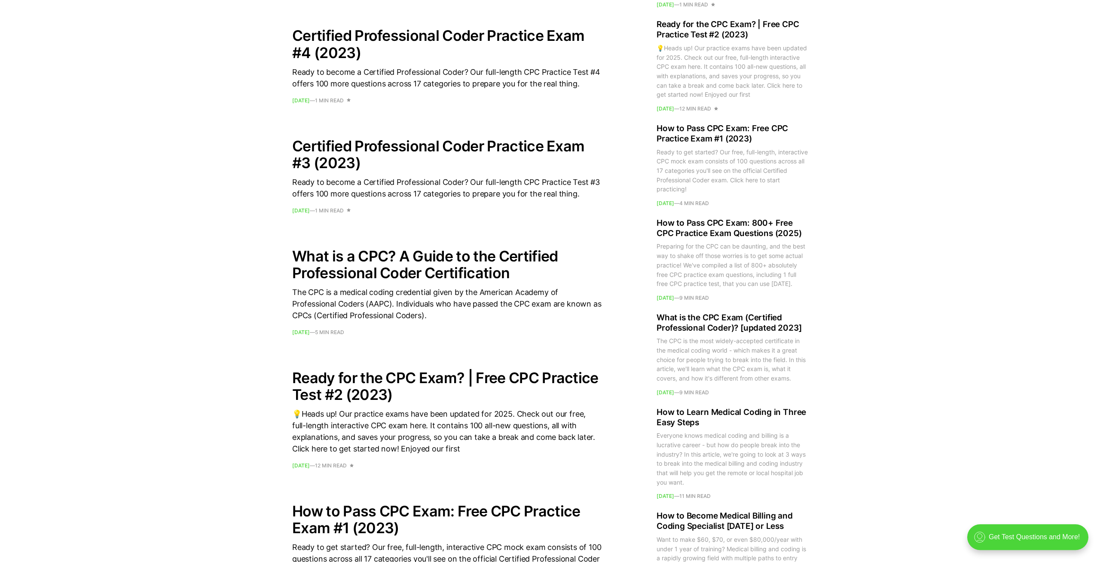
scroll to position [833, 0]
